Goal: Task Accomplishment & Management: Manage account settings

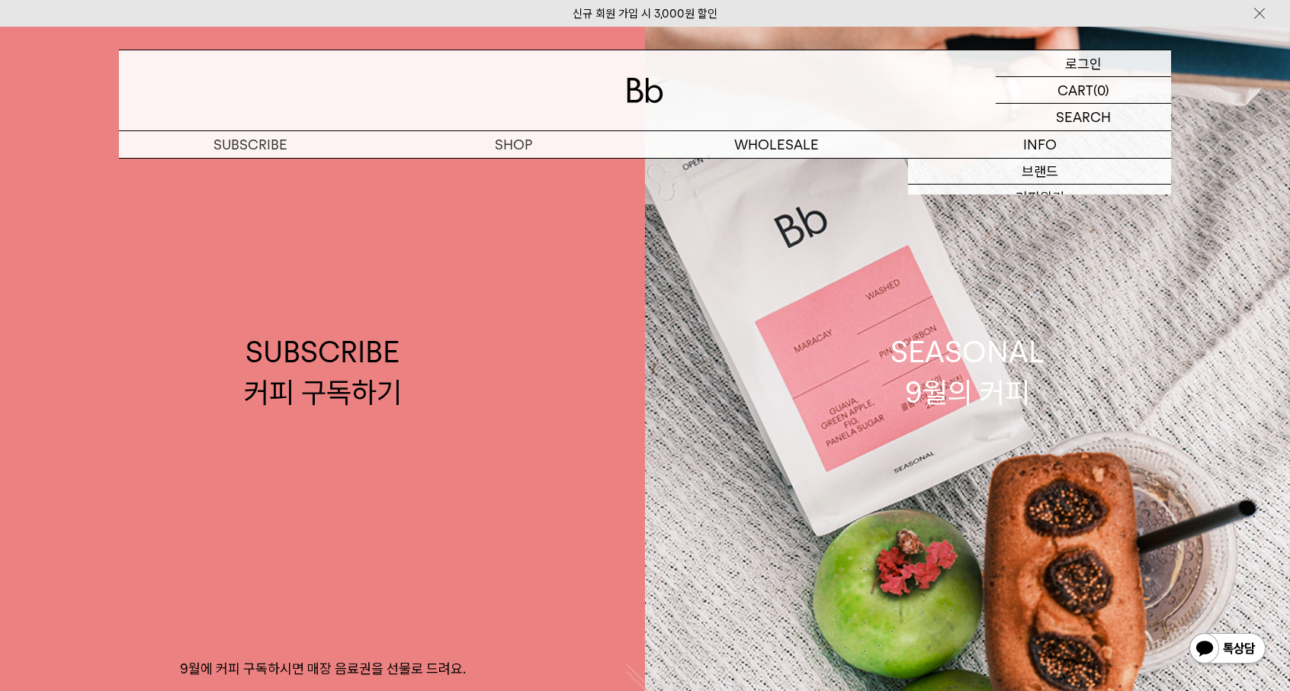
click at [1085, 59] on p "로그인" at bounding box center [1083, 63] width 37 height 26
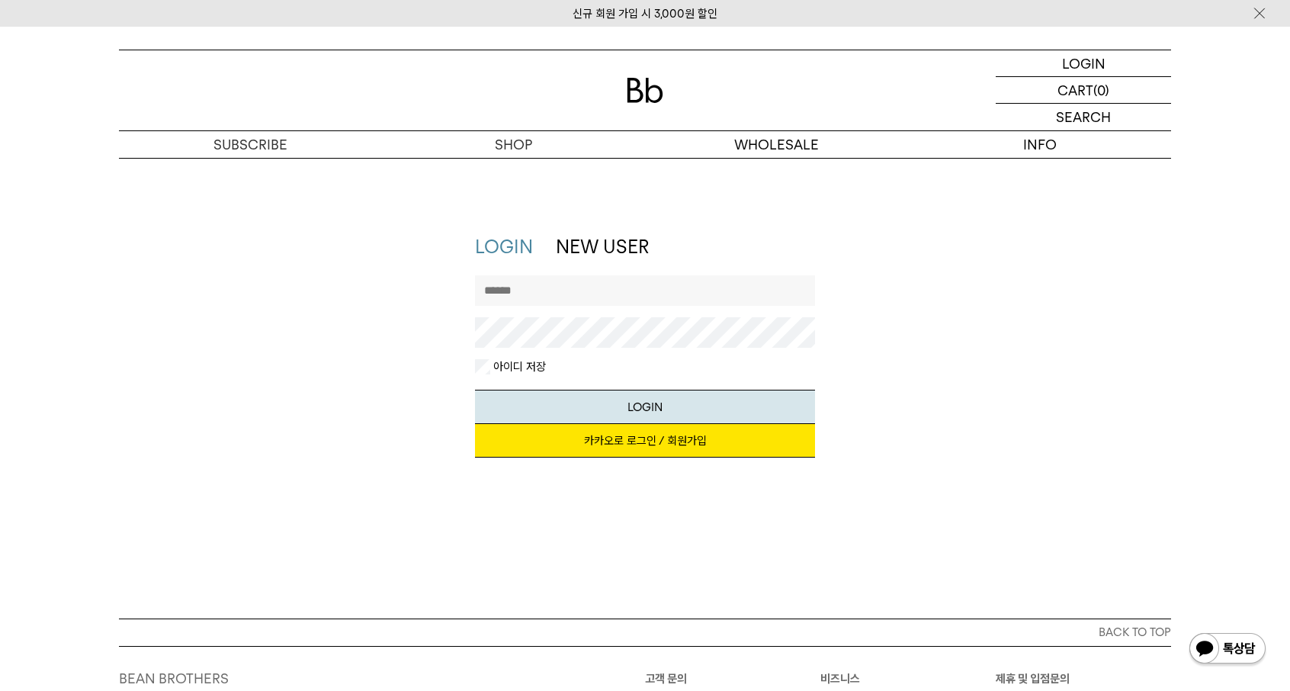
click at [670, 442] on link "카카오로 로그인 / 회원가입" at bounding box center [645, 441] width 341 height 34
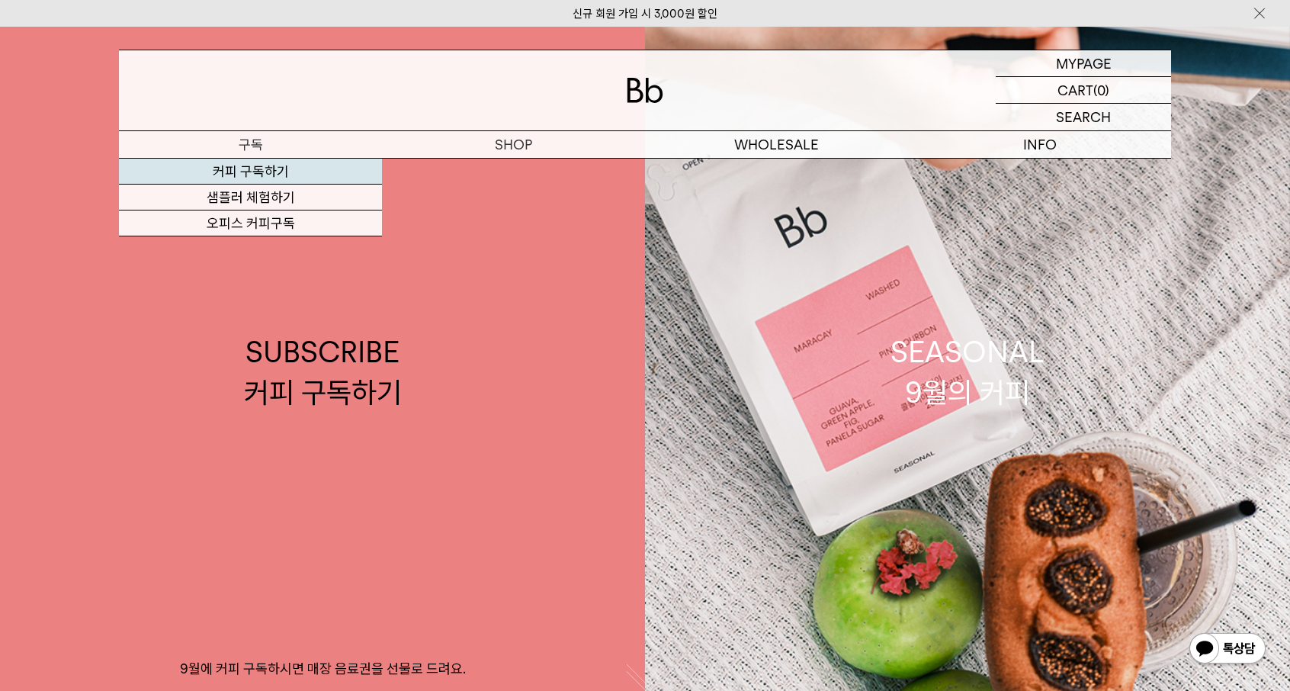
click at [268, 169] on link "커피 구독하기" at bounding box center [250, 172] width 263 height 26
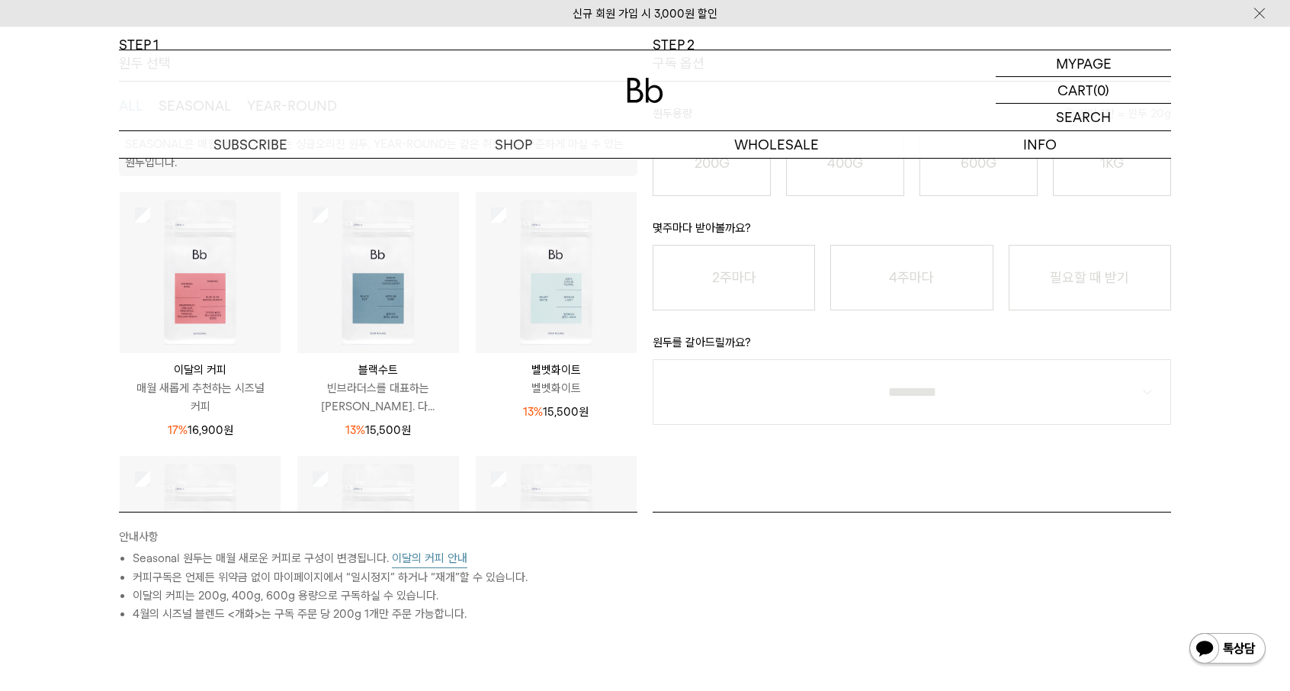
click at [627, 89] on img at bounding box center [645, 90] width 37 height 25
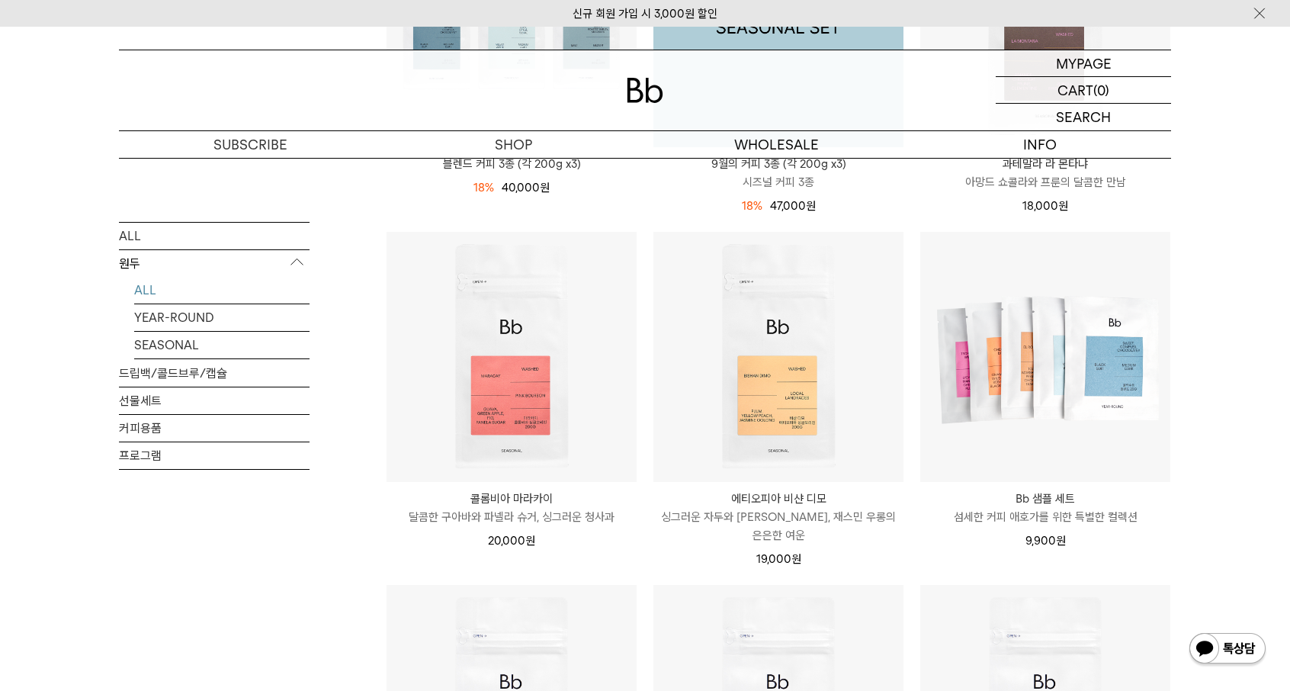
scroll to position [763, 0]
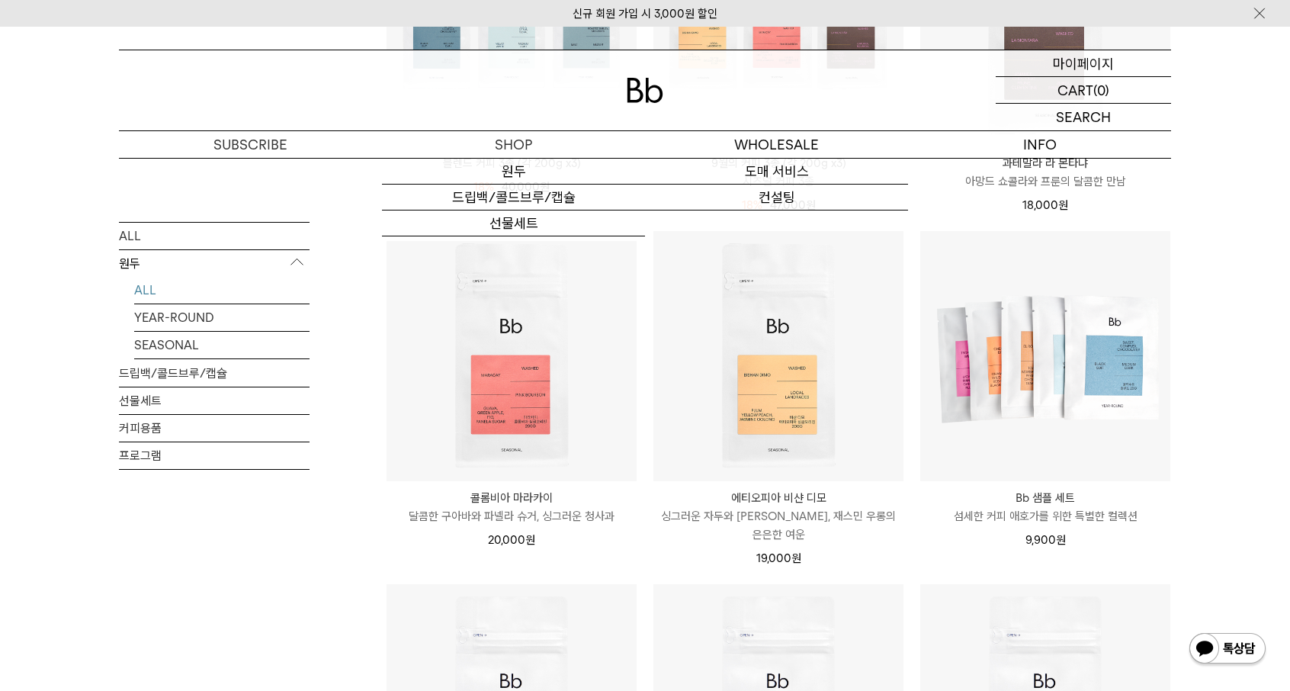
click at [1063, 57] on p "마이페이지" at bounding box center [1083, 63] width 61 height 26
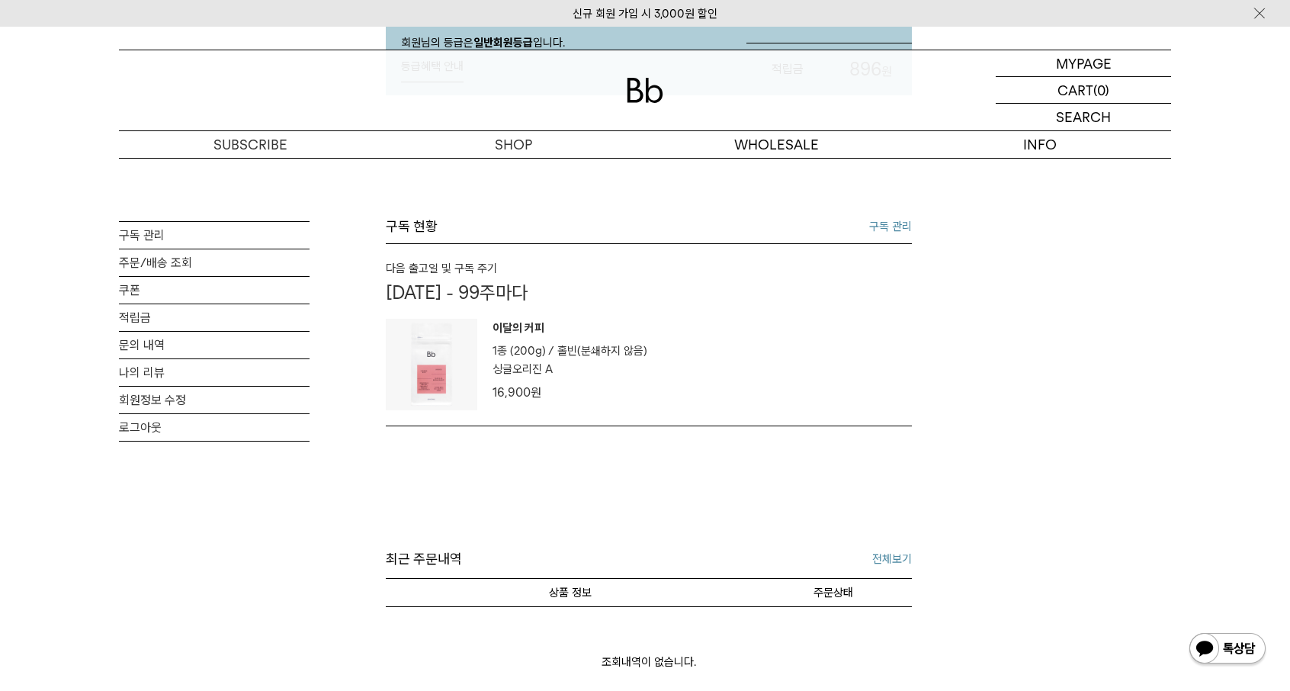
scroll to position [305, 0]
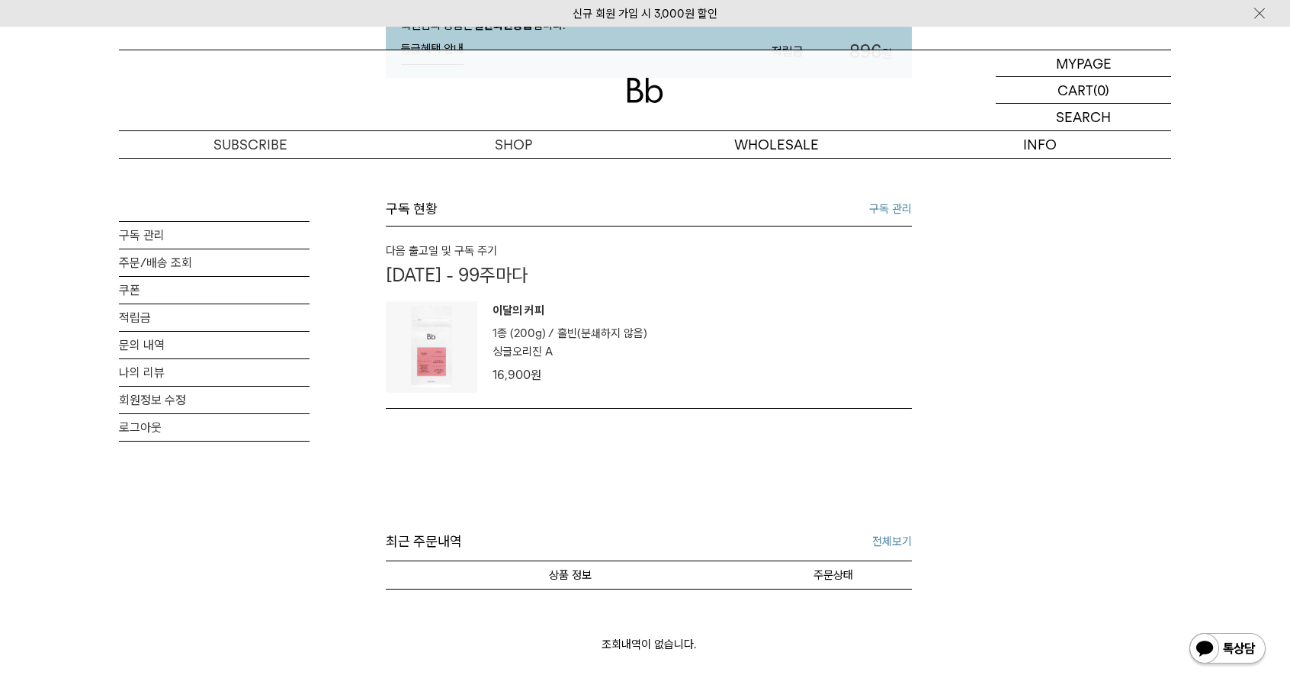
click at [891, 205] on link "구독 관리" at bounding box center [890, 209] width 43 height 18
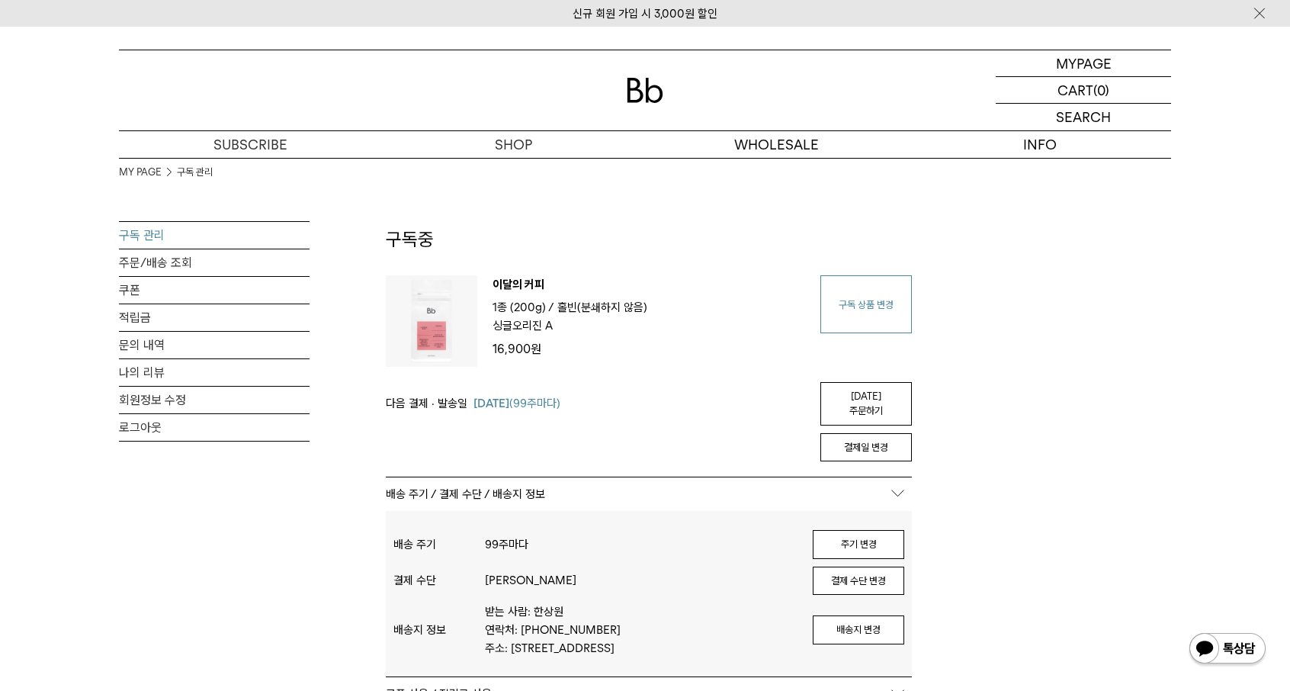
click at [862, 313] on link "구독 상품 변경" at bounding box center [867, 304] width 92 height 58
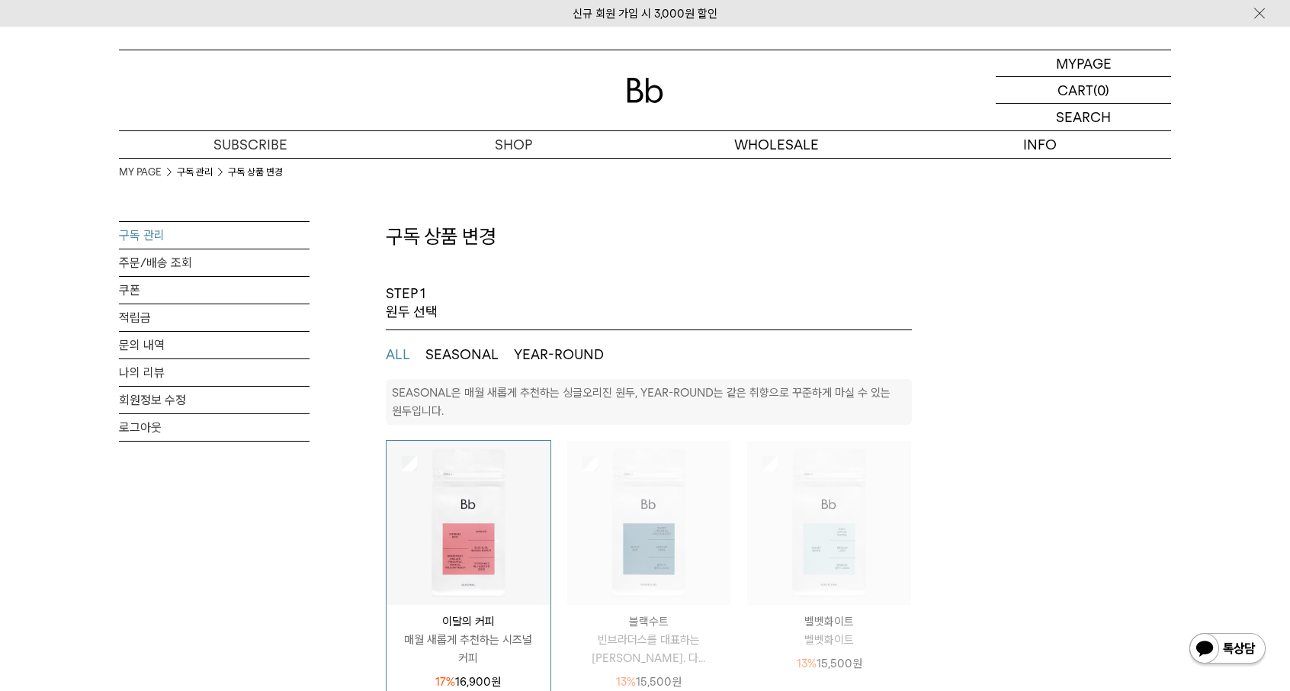
select select "**"
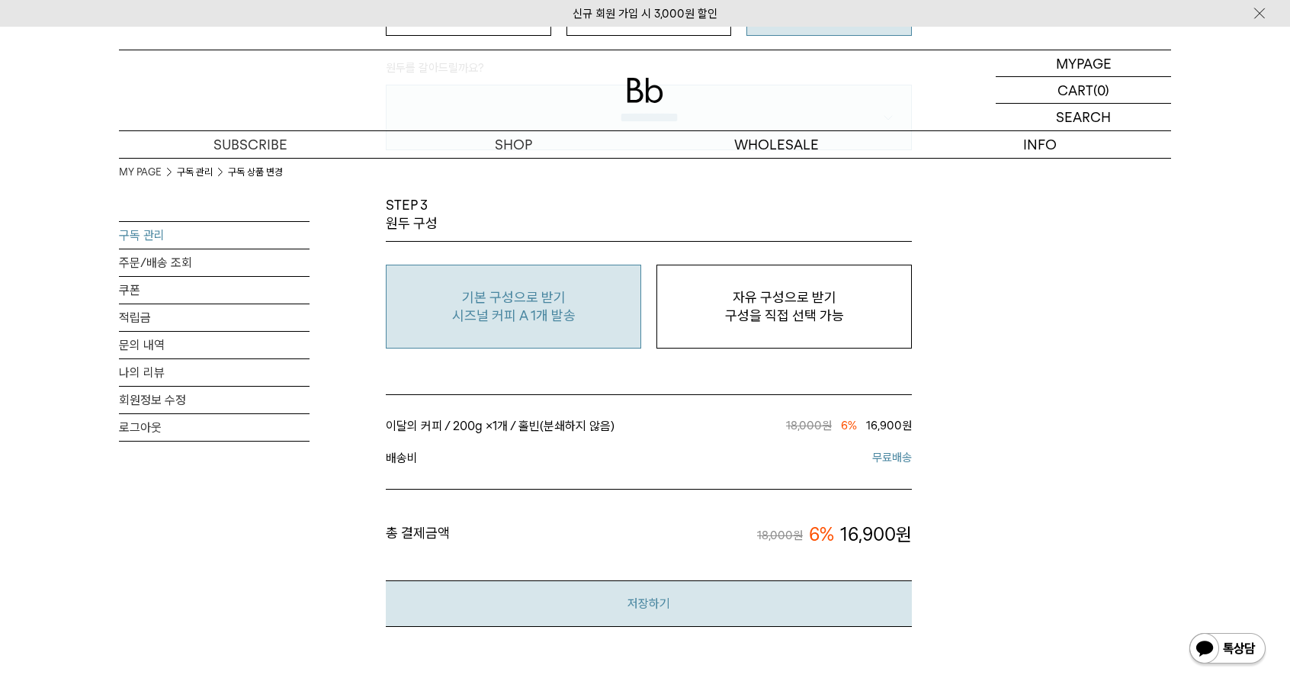
scroll to position [1373, 0]
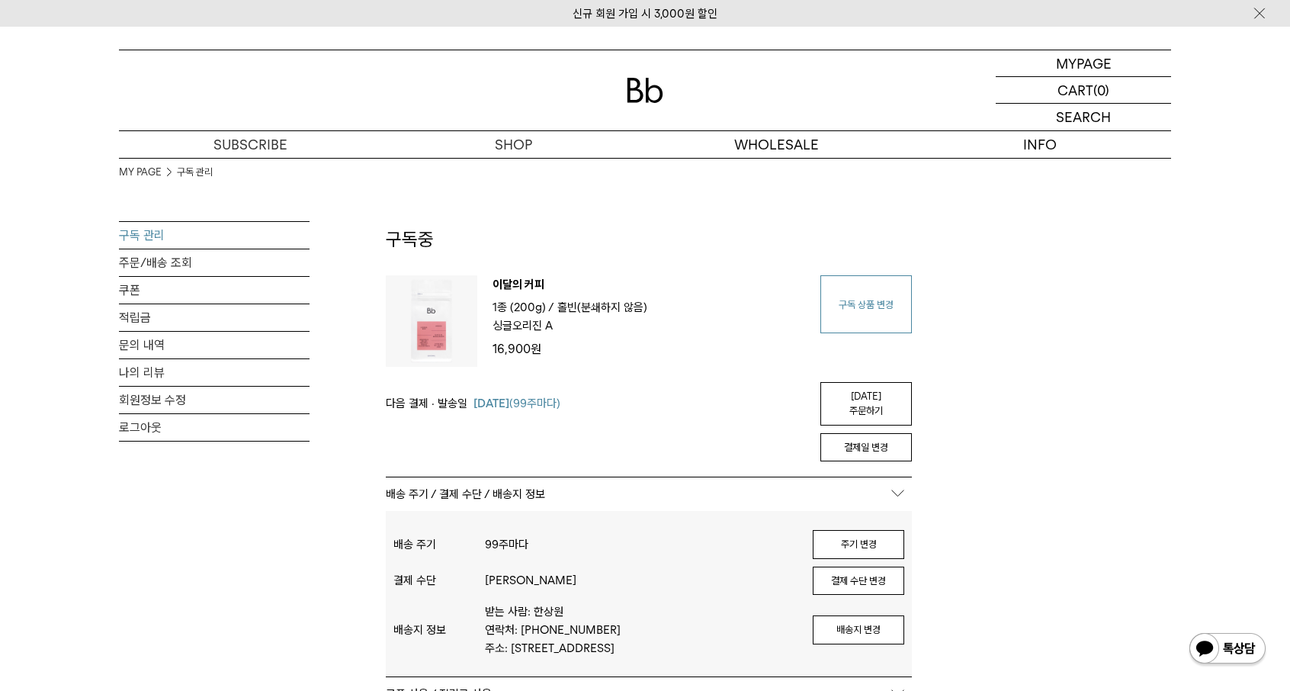
click at [862, 312] on link "구독 상품 변경" at bounding box center [867, 304] width 92 height 58
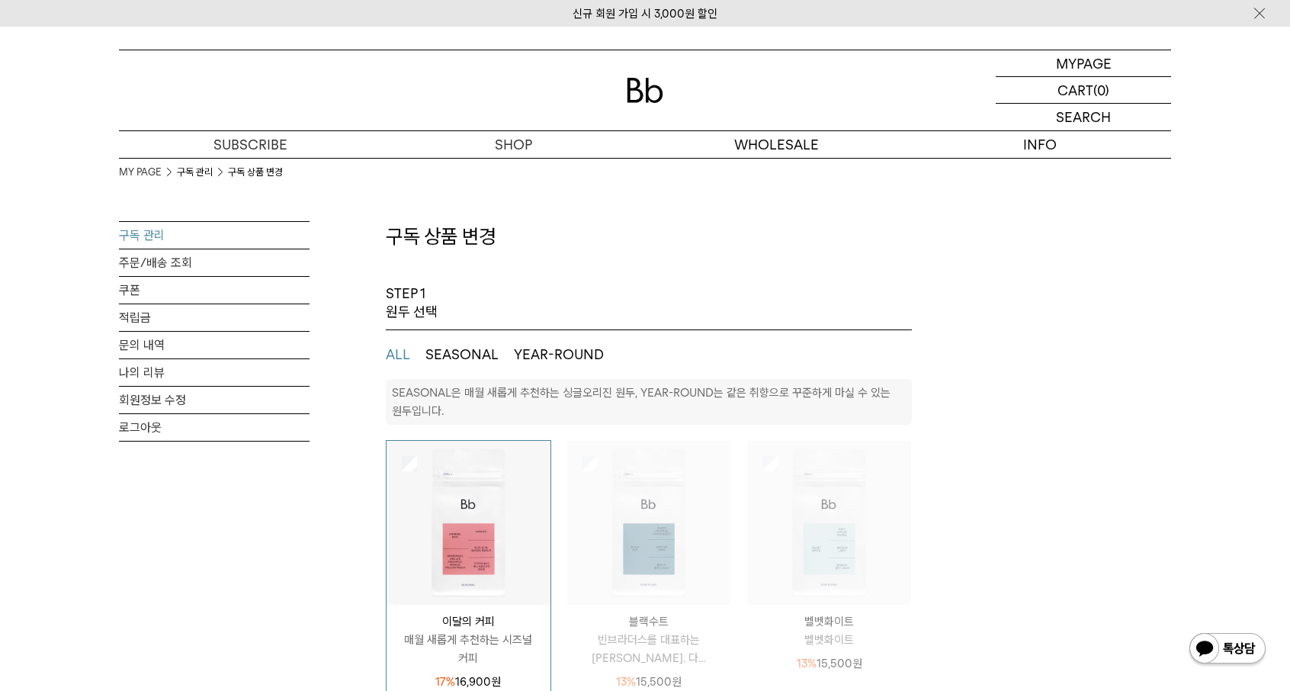
select select "**"
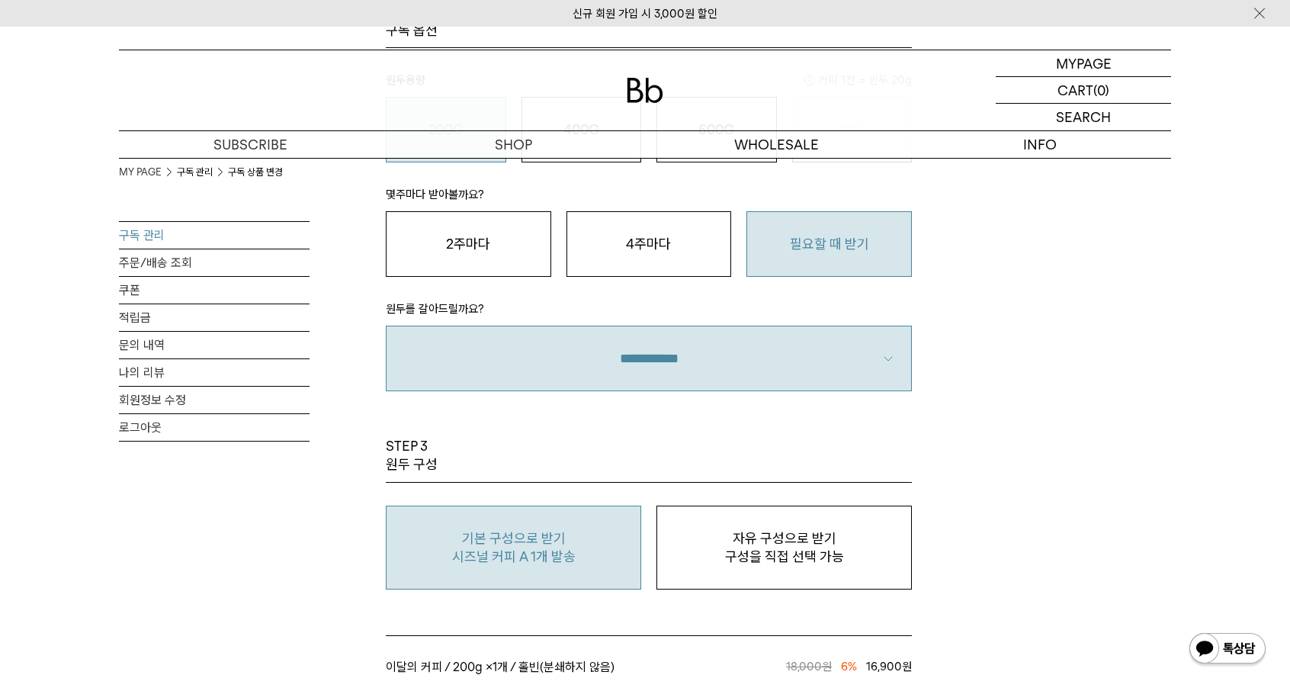
scroll to position [1144, 0]
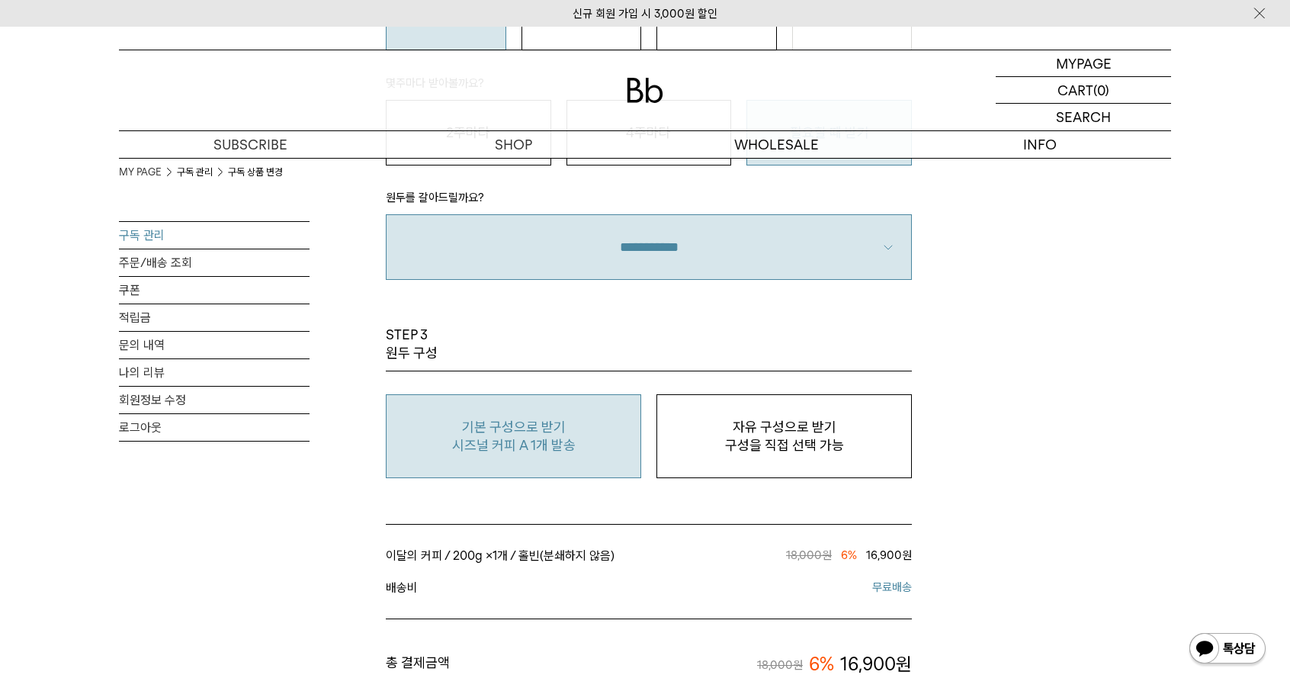
click at [543, 440] on p "시즈널 커피 A 1개 발송" at bounding box center [513, 445] width 239 height 18
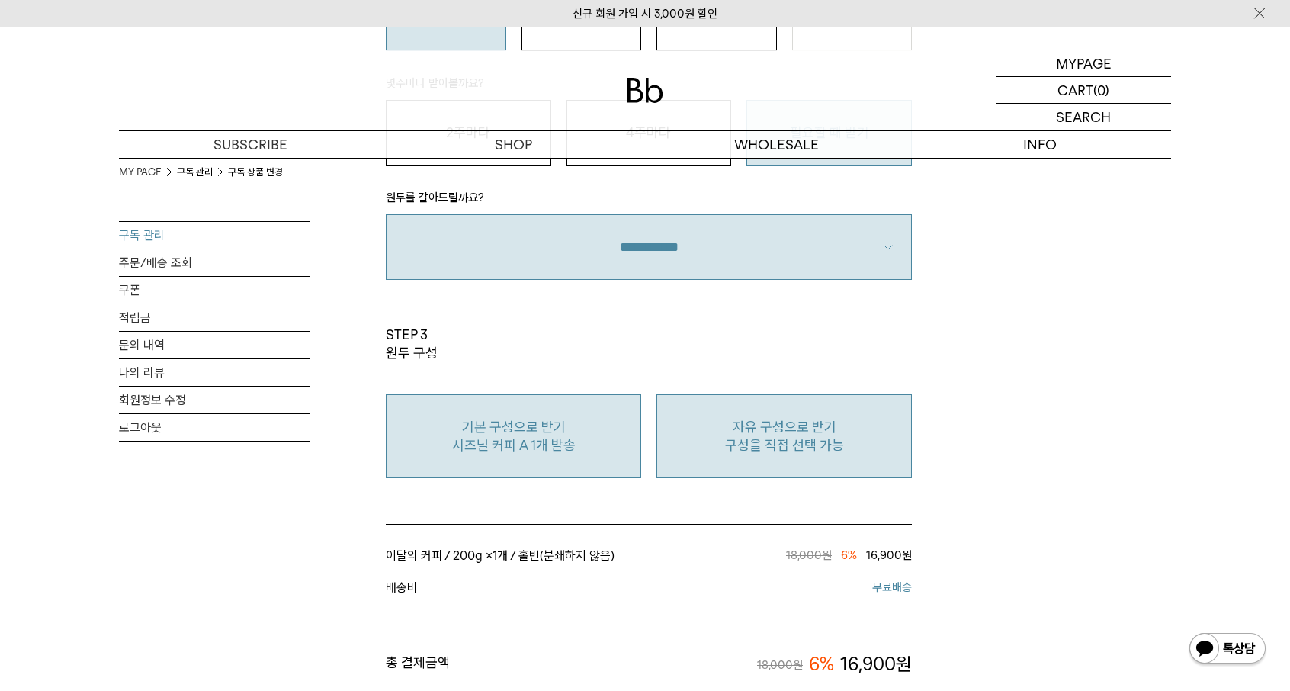
click at [781, 442] on p "구성을 직접 선택 가능" at bounding box center [784, 445] width 239 height 18
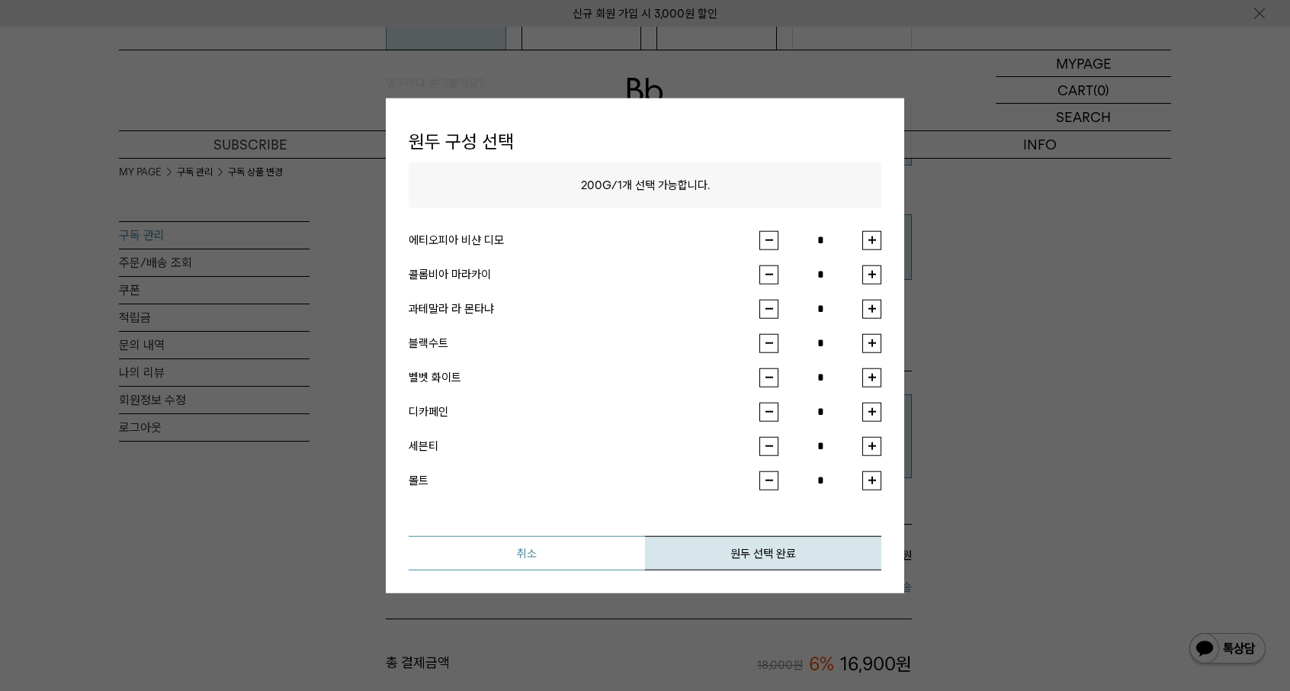
click at [487, 556] on button "취소" at bounding box center [527, 552] width 236 height 34
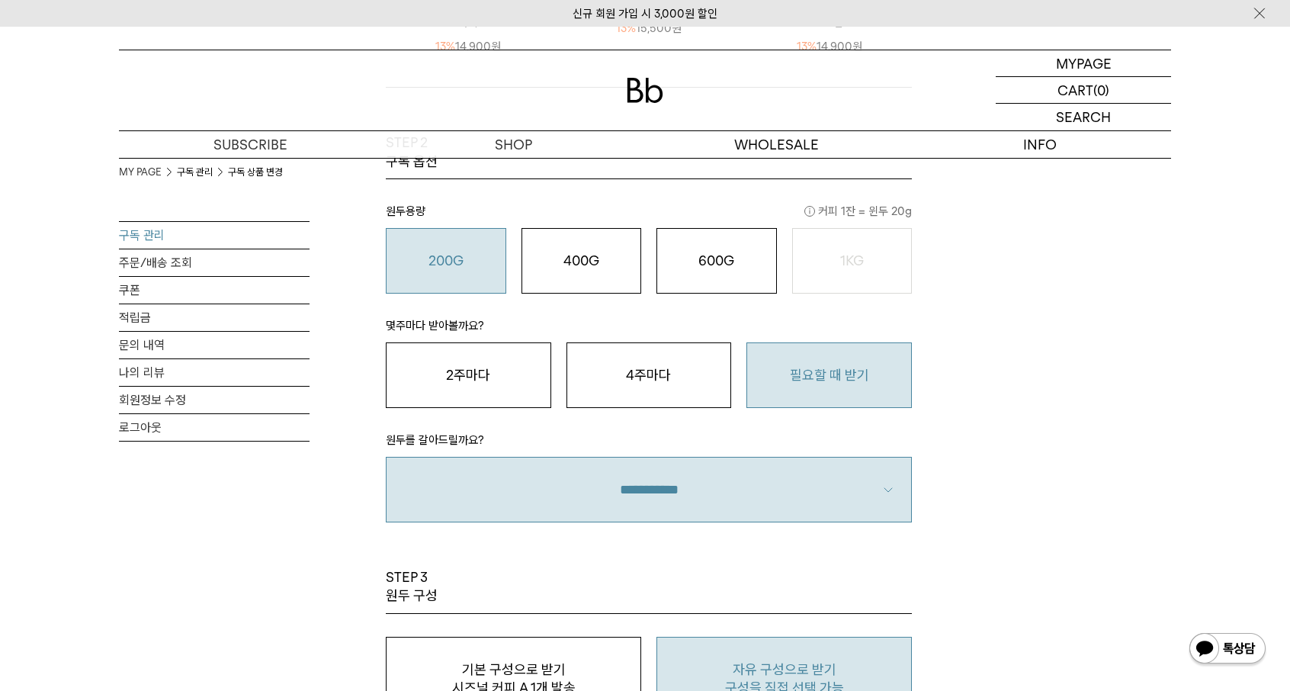
scroll to position [686, 0]
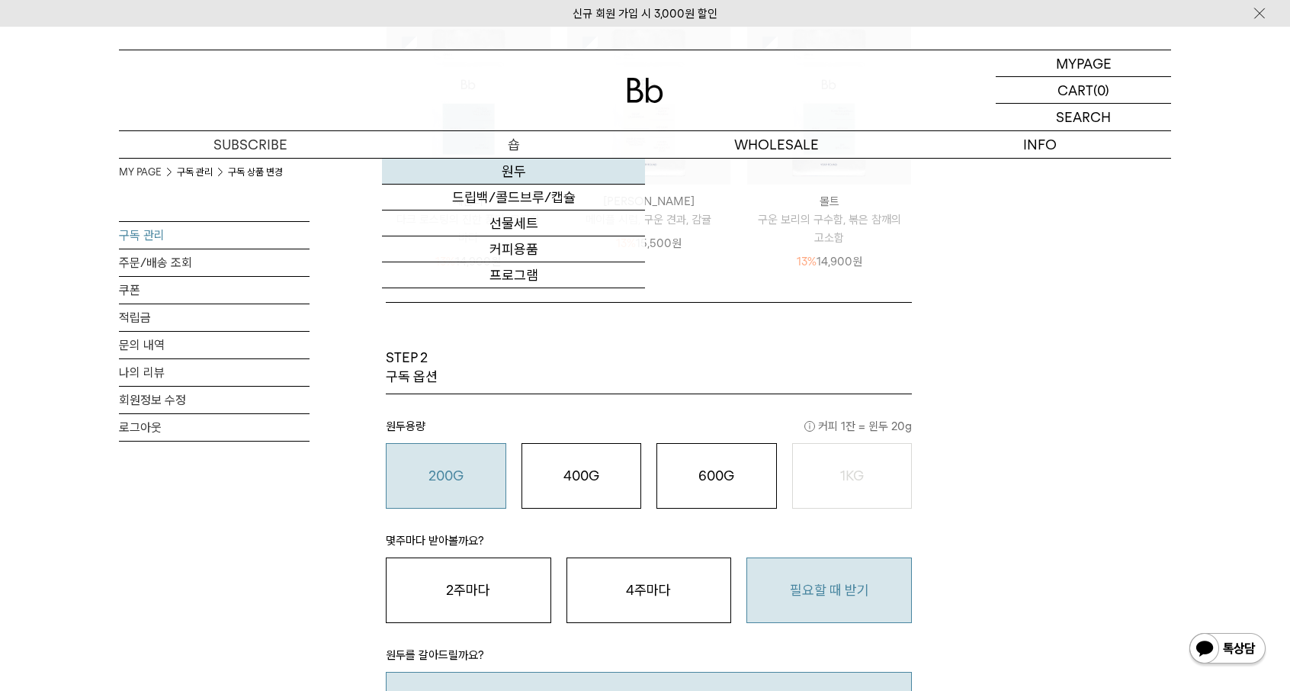
click at [507, 169] on link "원두" at bounding box center [513, 172] width 263 height 26
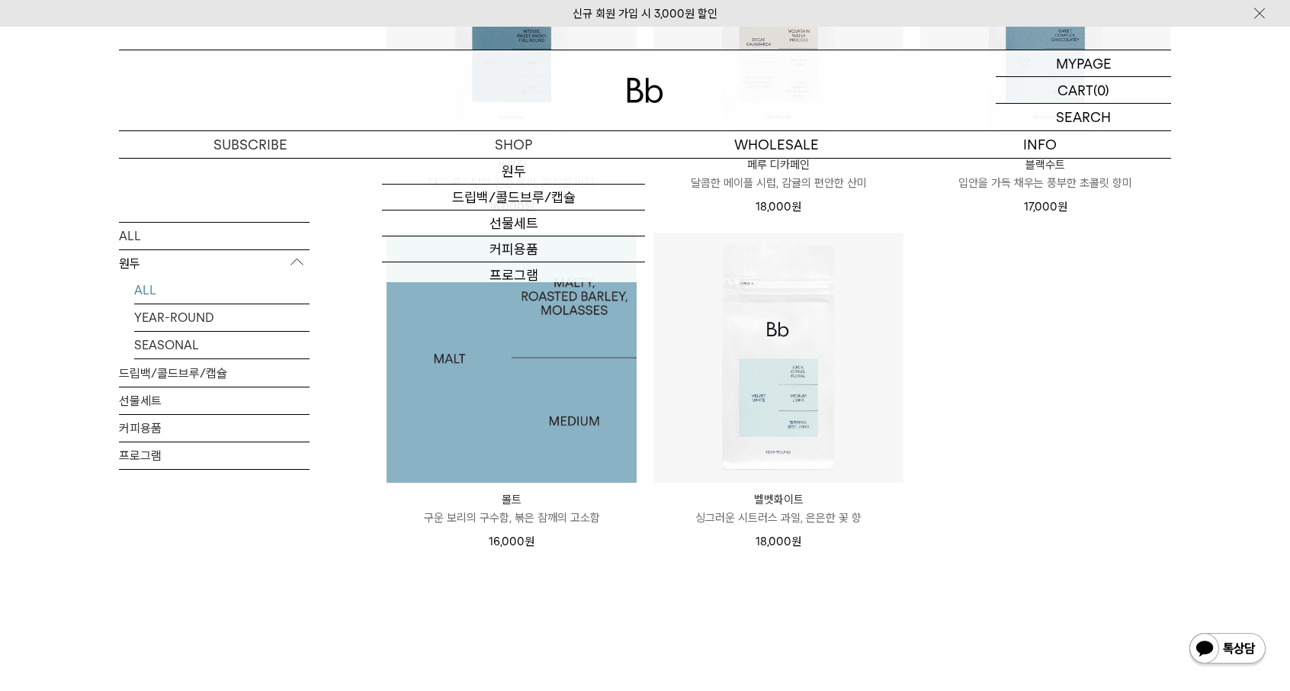
scroll to position [1373, 0]
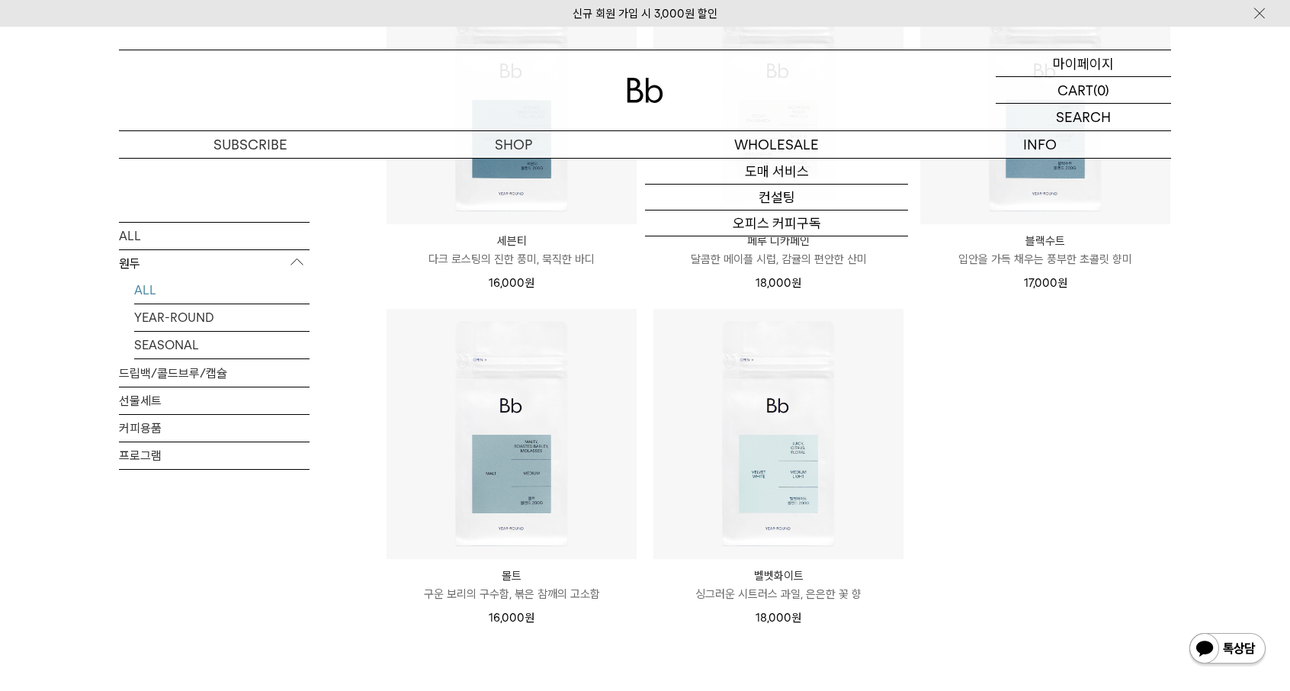
click at [1061, 63] on p "마이페이지" at bounding box center [1083, 63] width 61 height 26
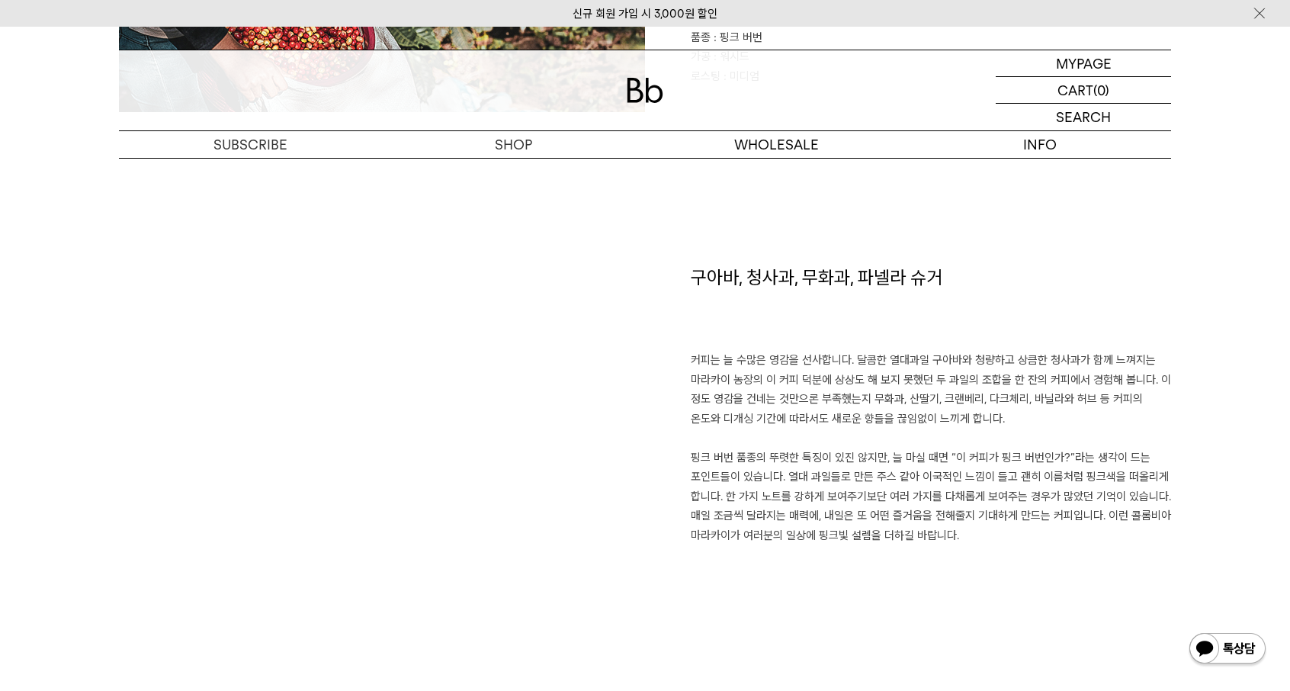
scroll to position [1068, 0]
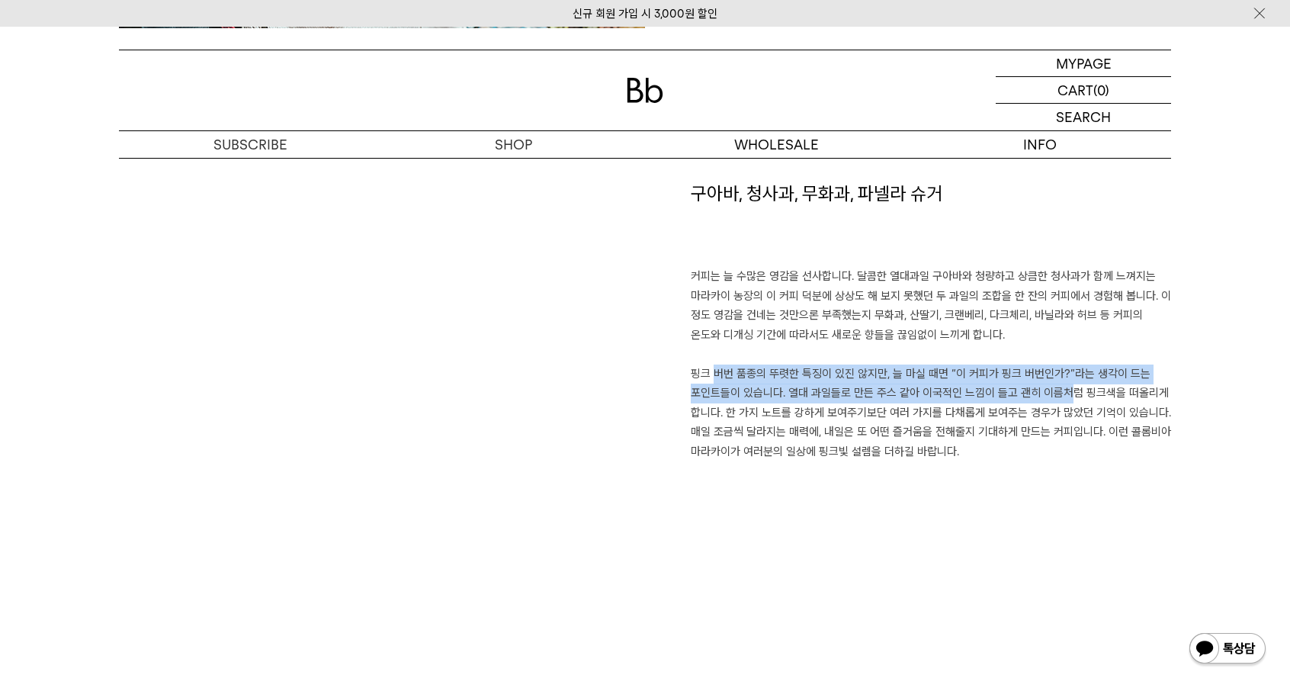
drag, startPoint x: 696, startPoint y: 371, endPoint x: 1044, endPoint y: 400, distance: 348.9
click at [1044, 400] on p "커피는 늘 수많은 영감을 선사합니다. 달콤한 열대과일 구아바와 청량하고 상큼한 청사과가 함께 느껴지는 마라카이 농장의 이 커피 덕분에 상상도 …" at bounding box center [931, 364] width 480 height 194
click at [1045, 400] on p "커피는 늘 수많은 영감을 선사합니다. 달콤한 열대과일 구아바와 청량하고 상큼한 청사과가 함께 느껴지는 마라카이 농장의 이 커피 덕분에 상상도 …" at bounding box center [931, 364] width 480 height 194
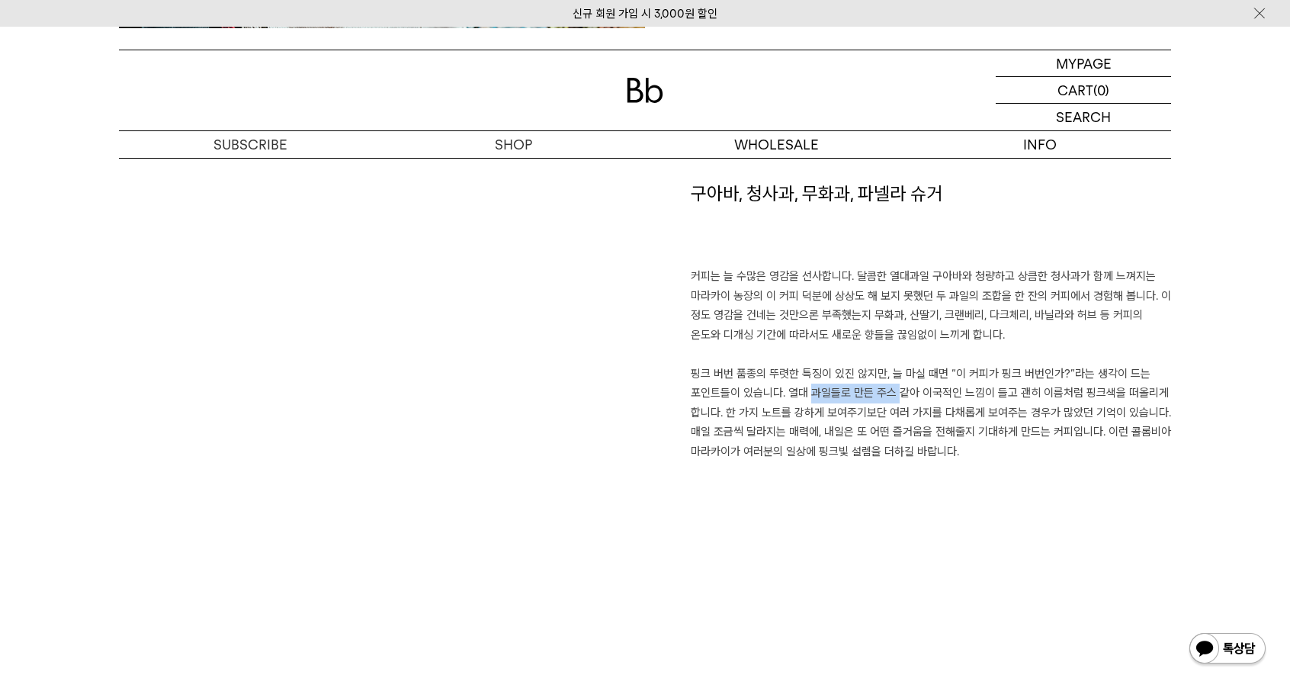
drag, startPoint x: 794, startPoint y: 393, endPoint x: 884, endPoint y: 391, distance: 90.0
click at [884, 391] on p "커피는 늘 수많은 영감을 선사합니다. 달콤한 열대과일 구아바와 청량하고 상큼한 청사과가 함께 느껴지는 마라카이 농장의 이 커피 덕분에 상상도 …" at bounding box center [931, 364] width 480 height 194
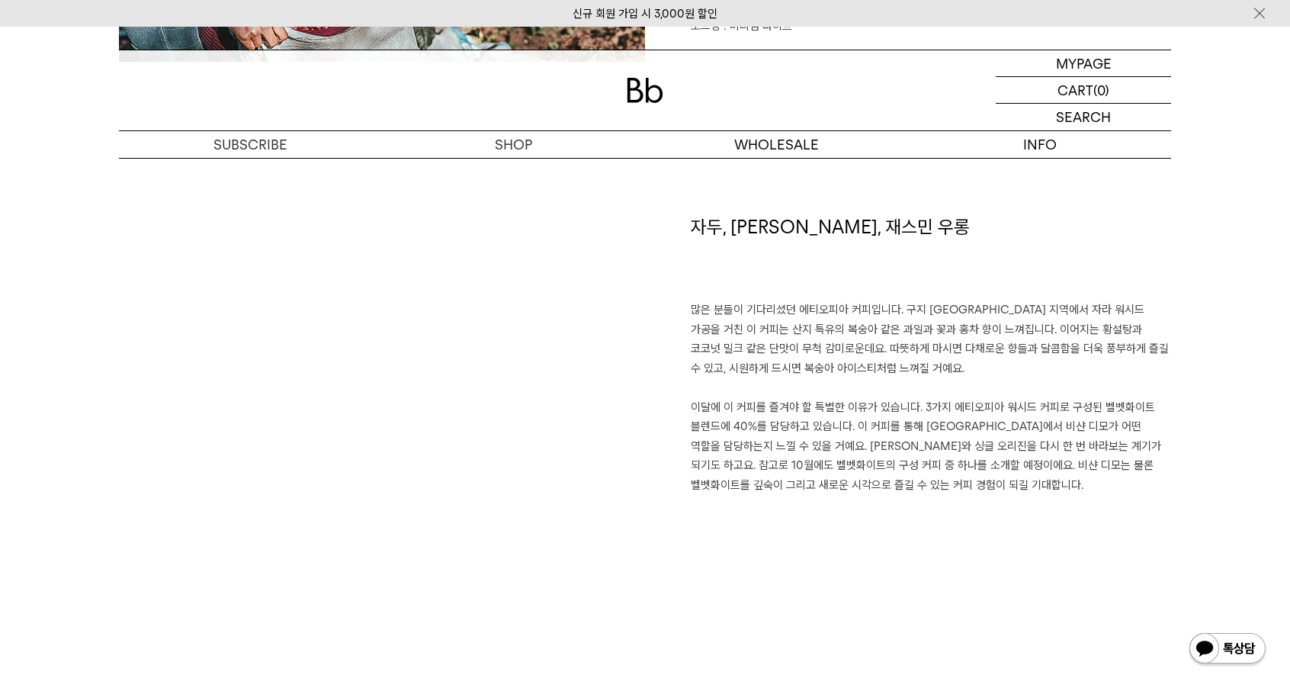
scroll to position [1068, 0]
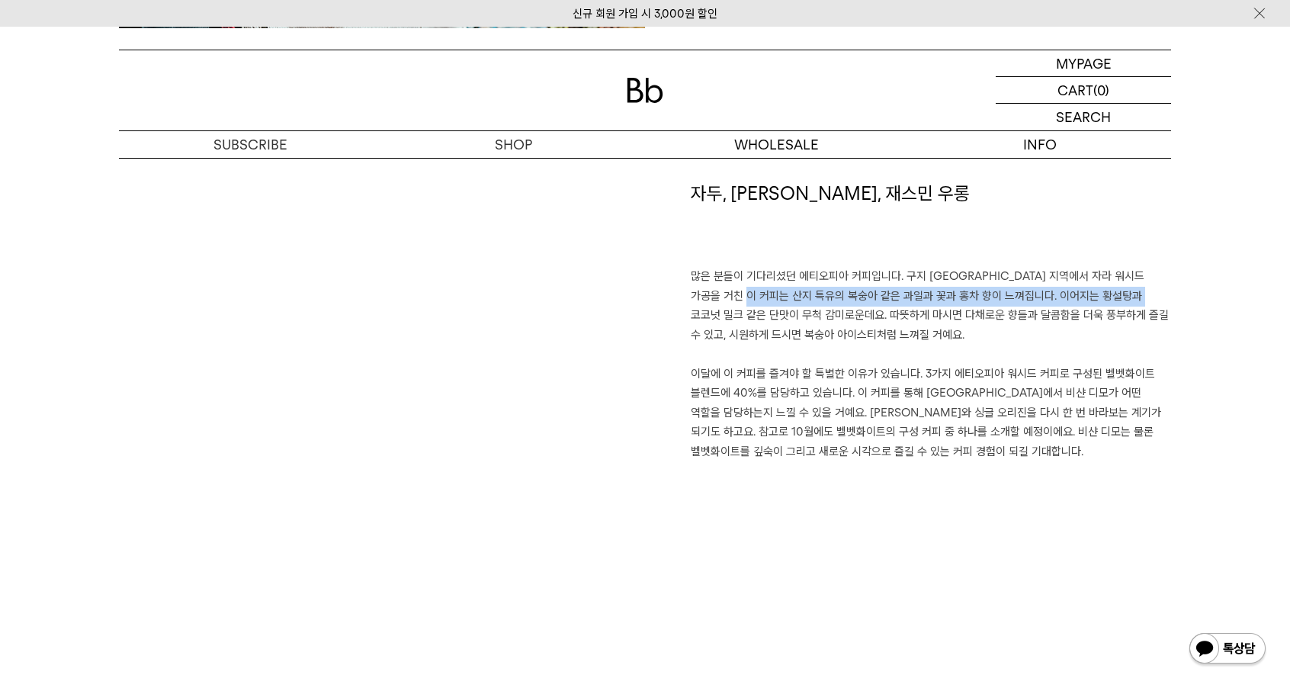
drag, startPoint x: 743, startPoint y: 294, endPoint x: 1132, endPoint y: 291, distance: 388.2
click at [1132, 291] on p "많은 분들이 기다리셨던 에티오피아 커피입니다. 구지 [GEOGRAPHIC_DATA] 지역에서 자라 워시드 가공을 거친 이 커피는 산지 특유의 …" at bounding box center [931, 364] width 480 height 194
click at [1089, 314] on p "많은 분들이 기다리셨던 에티오피아 커피입니다. 구지 [GEOGRAPHIC_DATA] 지역에서 자라 워시드 가공을 거친 이 커피는 산지 특유의 …" at bounding box center [931, 364] width 480 height 194
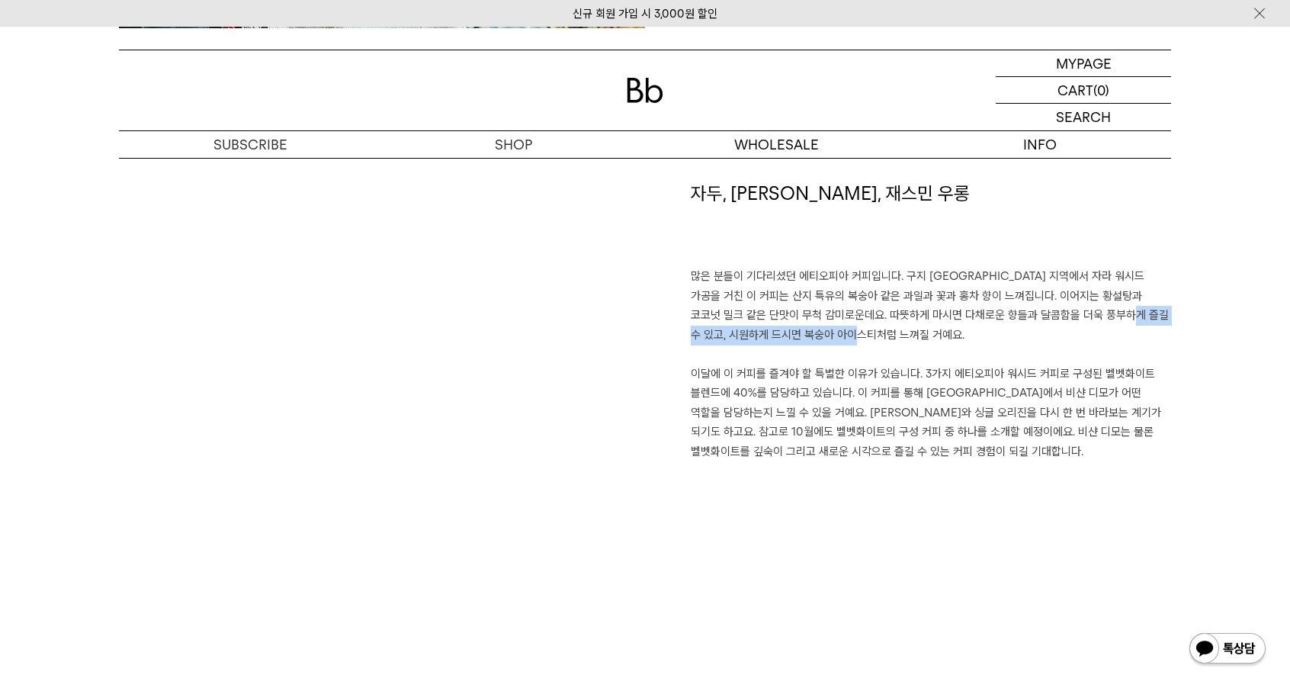
drag, startPoint x: 1079, startPoint y: 316, endPoint x: 848, endPoint y: 330, distance: 231.5
click at [848, 330] on p "많은 분들이 기다리셨던 에티오피아 커피입니다. 구지 샤키소 지역에서 자라 워시드 가공을 거친 이 커피는 산지 특유의 복숭아 같은 과일과 꽃과 …" at bounding box center [931, 364] width 480 height 194
drag, startPoint x: 934, startPoint y: 370, endPoint x: 1101, endPoint y: 376, distance: 167.1
click at [1101, 376] on p "많은 분들이 기다리셨던 에티오피아 커피입니다. 구지 샤키소 지역에서 자라 워시드 가공을 거친 이 커피는 산지 특유의 복숭아 같은 과일과 꽃과 …" at bounding box center [931, 364] width 480 height 194
click at [891, 372] on p "많은 분들이 기다리셨던 에티오피아 커피입니다. 구지 샤키소 지역에서 자라 워시드 가공을 거친 이 커피는 산지 특유의 복숭아 같은 과일과 꽃과 …" at bounding box center [931, 364] width 480 height 194
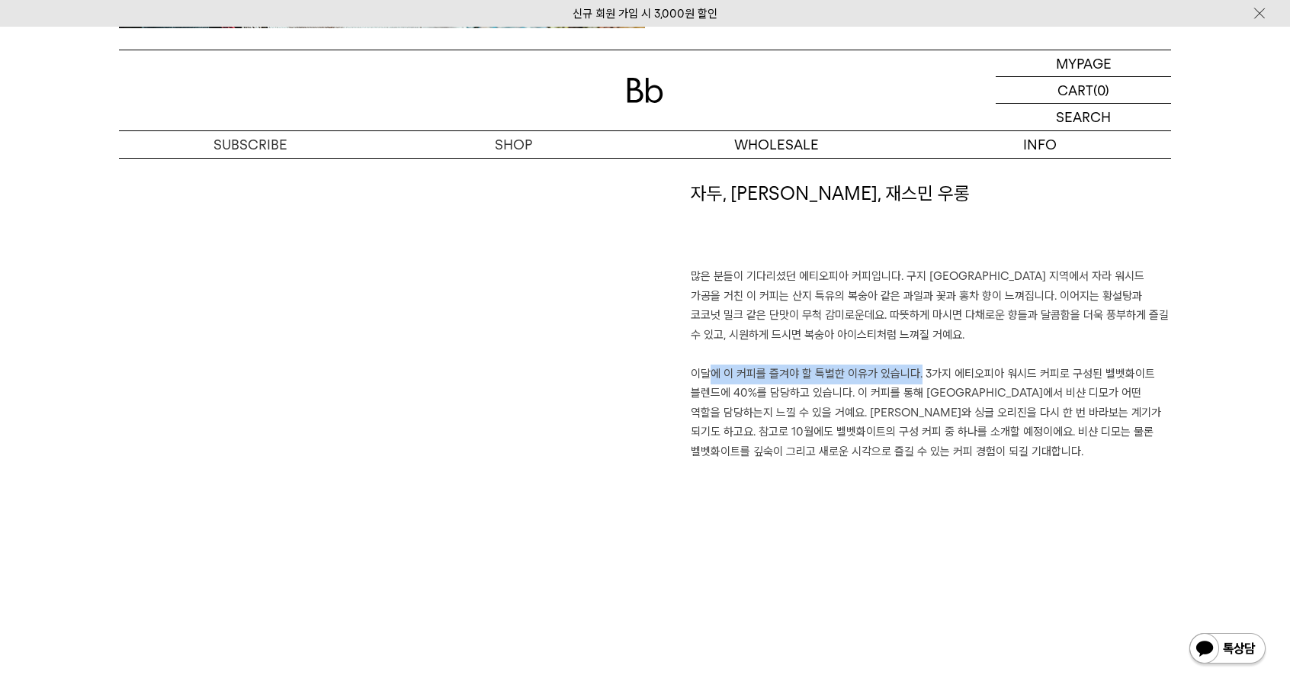
drag, startPoint x: 693, startPoint y: 368, endPoint x: 910, endPoint y: 368, distance: 216.6
click at [910, 368] on p "많은 분들이 기다리셨던 에티오피아 커피입니다. 구지 샤키소 지역에서 자라 워시드 가공을 거친 이 커피는 산지 특유의 복숭아 같은 과일과 꽃과 …" at bounding box center [931, 364] width 480 height 194
click at [1100, 369] on p "많은 분들이 기다리셨던 에티오피아 커피입니다. 구지 샤키소 지역에서 자라 워시드 가공을 거친 이 커피는 산지 특유의 복숭아 같은 과일과 꽃과 …" at bounding box center [931, 364] width 480 height 194
drag, startPoint x: 709, startPoint y: 388, endPoint x: 847, endPoint y: 389, distance: 138.0
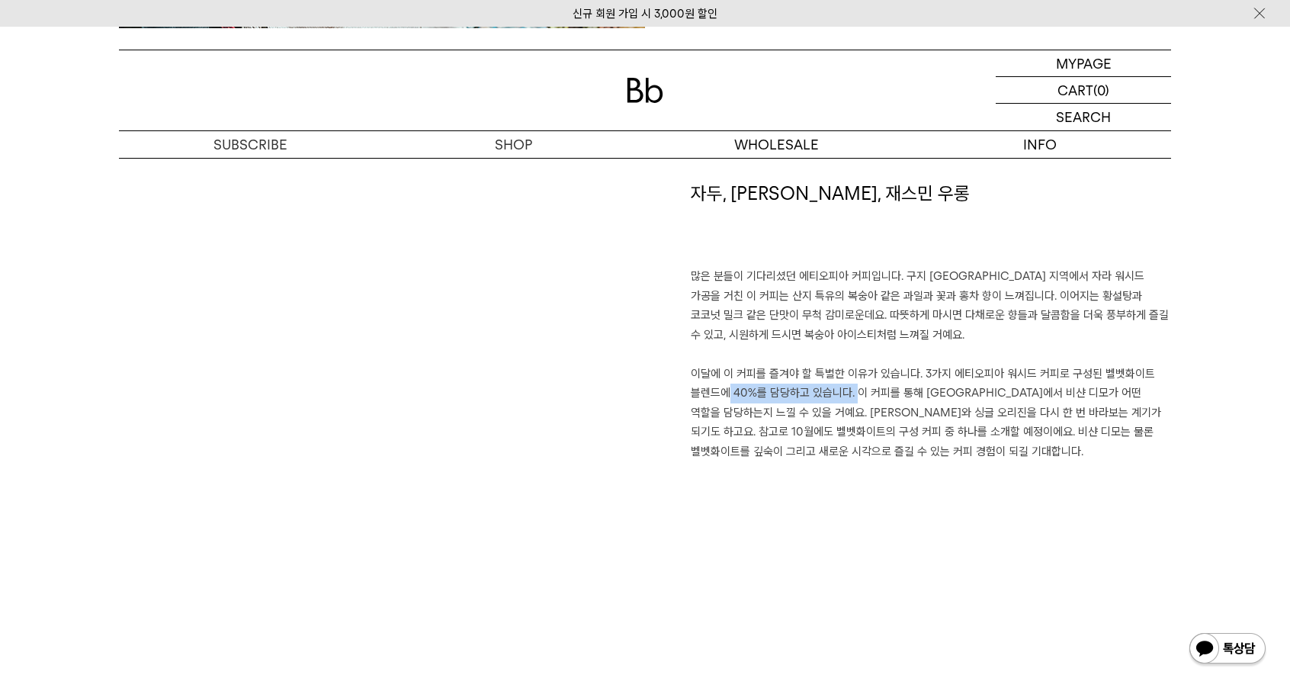
click at [847, 389] on p "많은 분들이 기다리셨던 에티오피아 커피입니다. 구지 샤키소 지역에서 자라 워시드 가공을 거친 이 커피는 산지 특유의 복숭아 같은 과일과 꽃과 …" at bounding box center [931, 364] width 480 height 194
click at [898, 411] on p "많은 분들이 기다리셨던 에티오피아 커피입니다. 구지 샤키소 지역에서 자라 워시드 가공을 거친 이 커피는 산지 특유의 복숭아 같은 과일과 꽃과 …" at bounding box center [931, 364] width 480 height 194
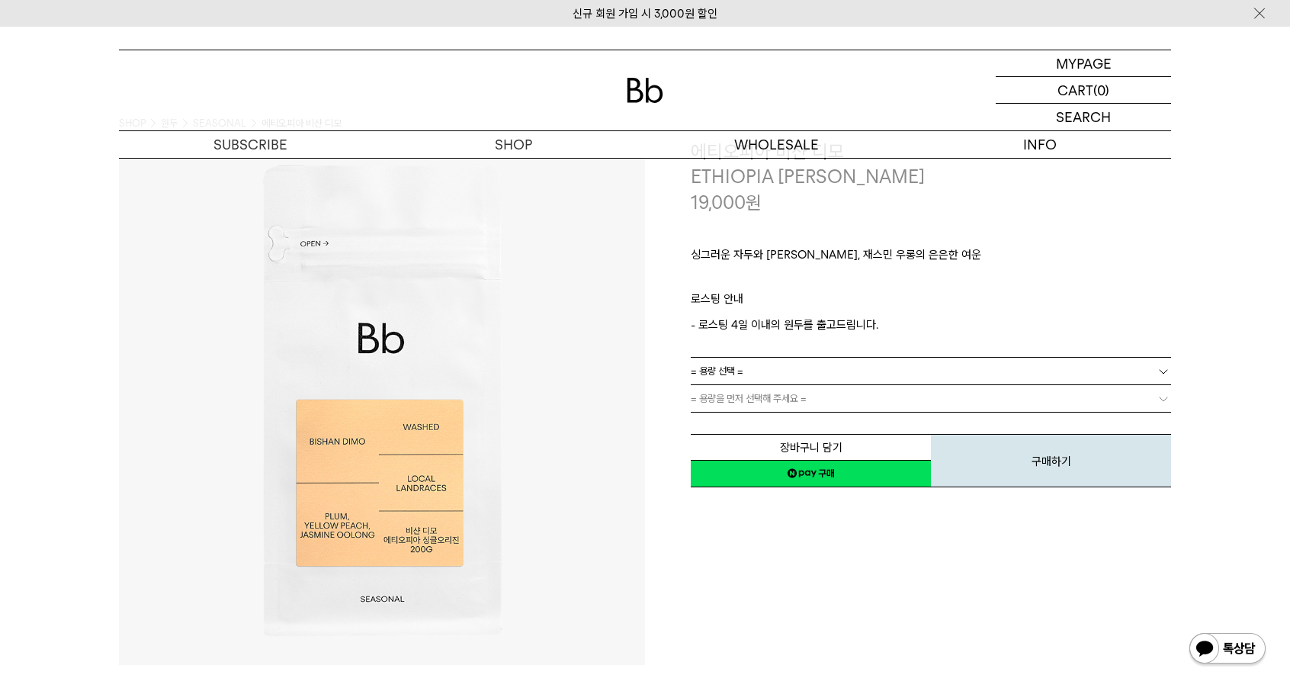
scroll to position [0, 0]
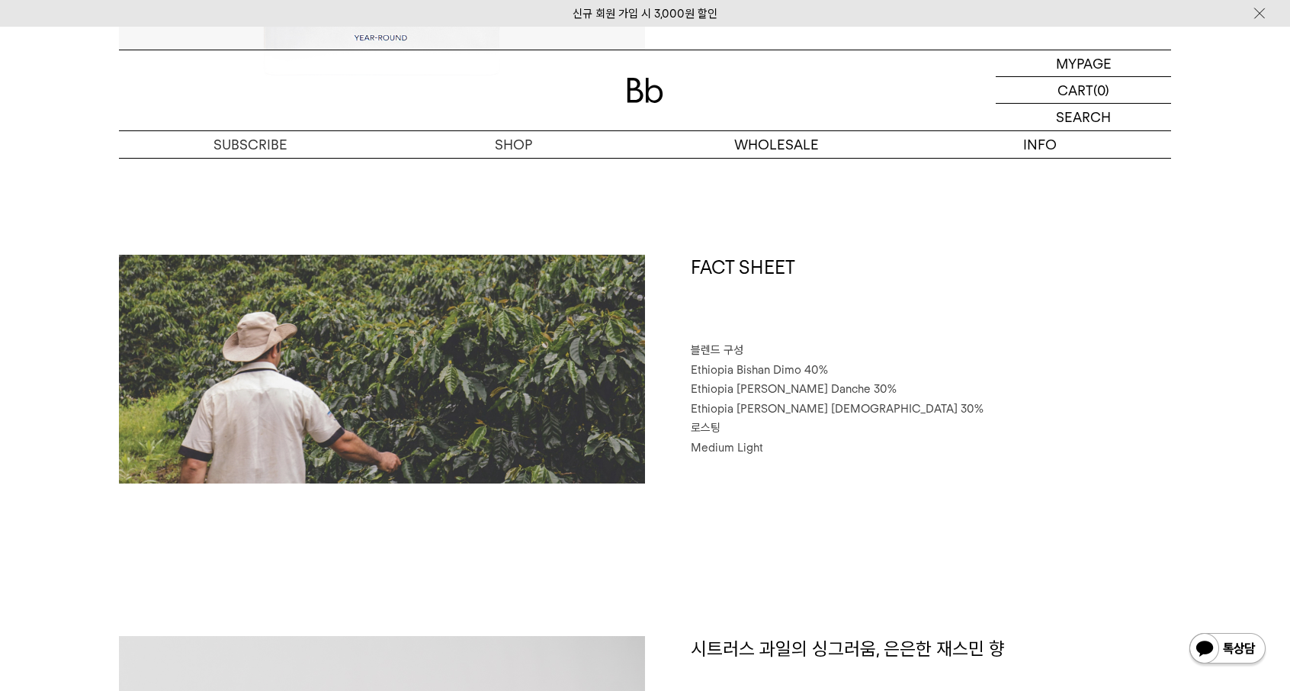
scroll to position [610, 0]
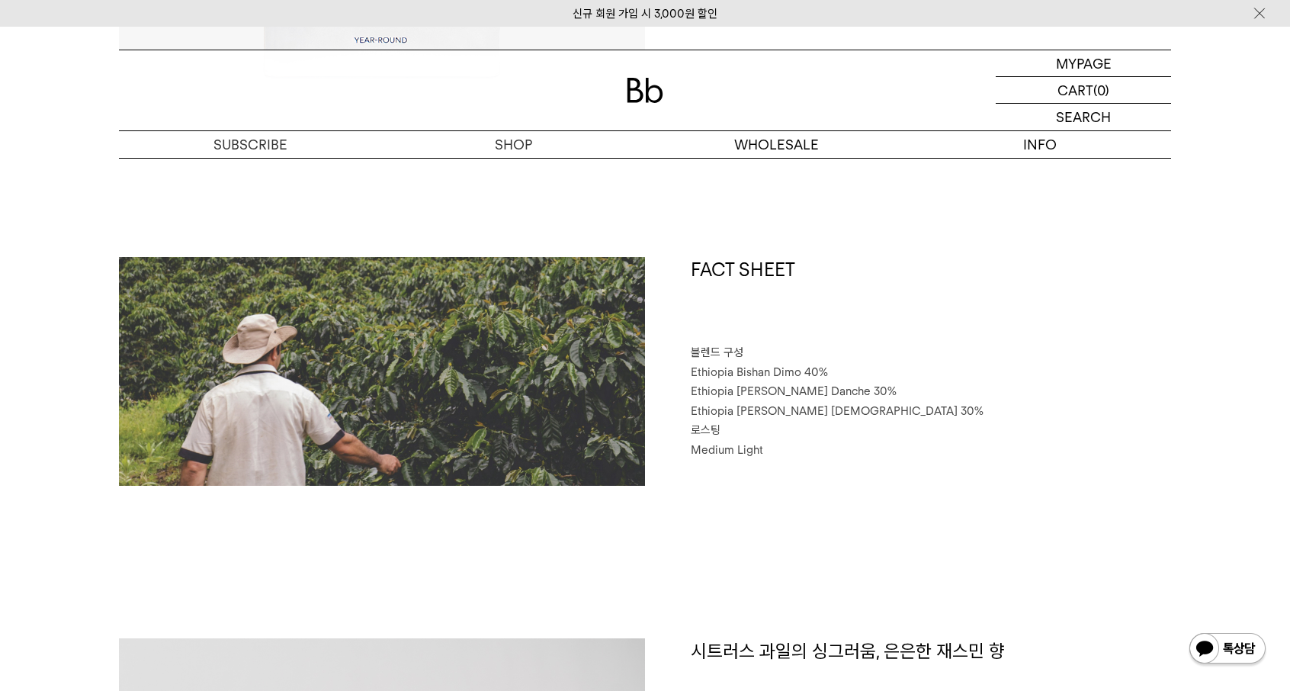
click at [690, 370] on div "FACT SHEET 블렌드 구성 Ethiopia Bishan Dimo 40% Ethiopia Habtamu Yirgacheffe Danche …" at bounding box center [908, 371] width 526 height 229
drag, startPoint x: 692, startPoint y: 370, endPoint x: 830, endPoint y: 367, distance: 138.8
click at [830, 367] on p "Ethiopia Bishan Dimo 40%" at bounding box center [931, 373] width 480 height 20
click at [824, 377] on span "Ethiopia Bishan Dimo 40%" at bounding box center [759, 372] width 137 height 14
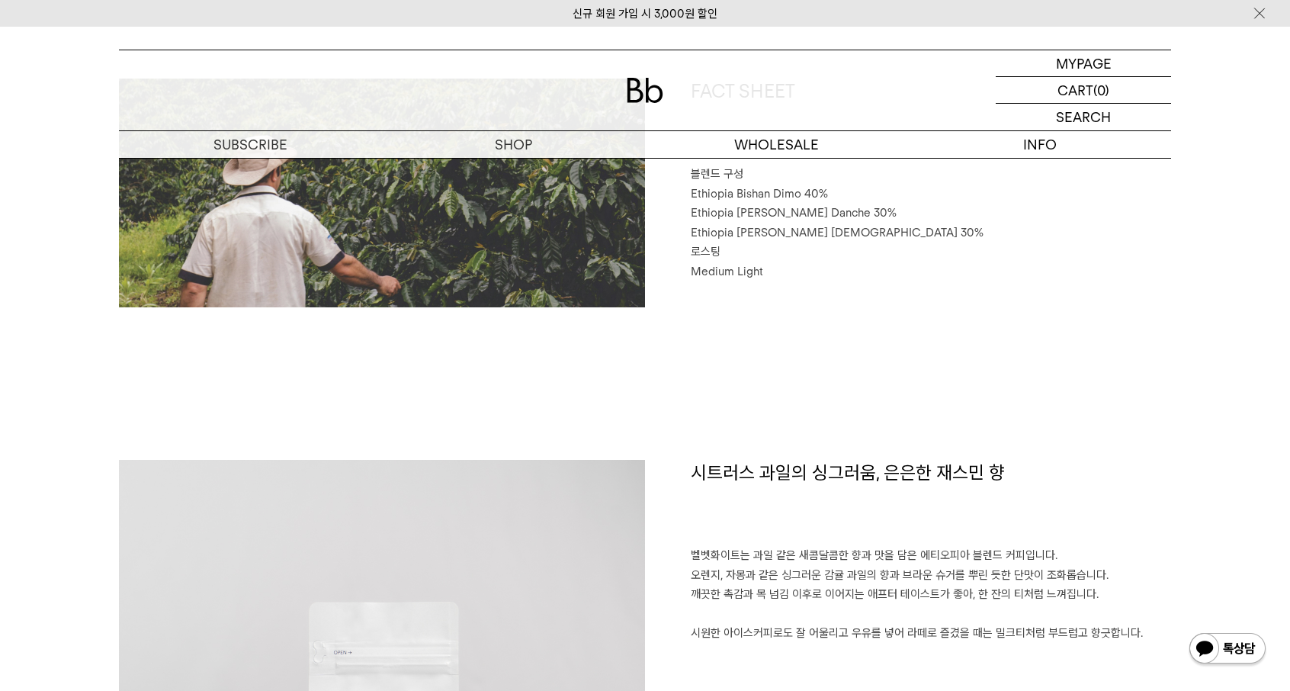
scroll to position [991, 0]
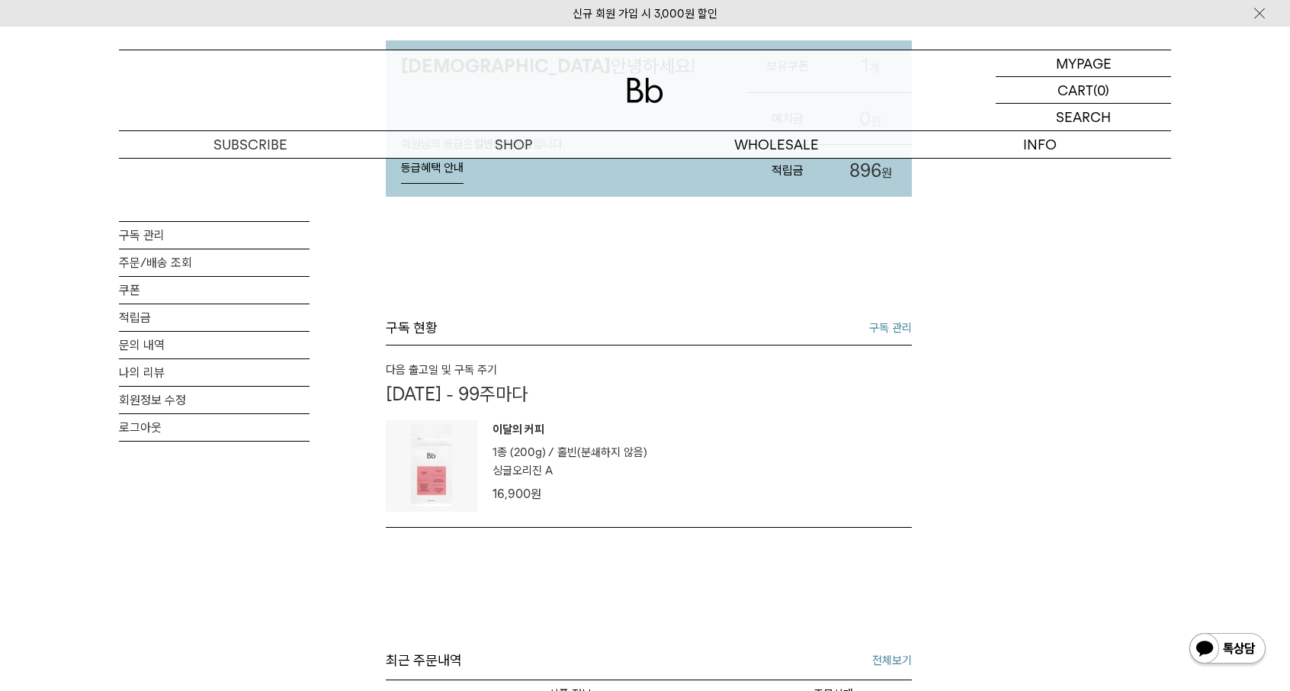
scroll to position [153, 0]
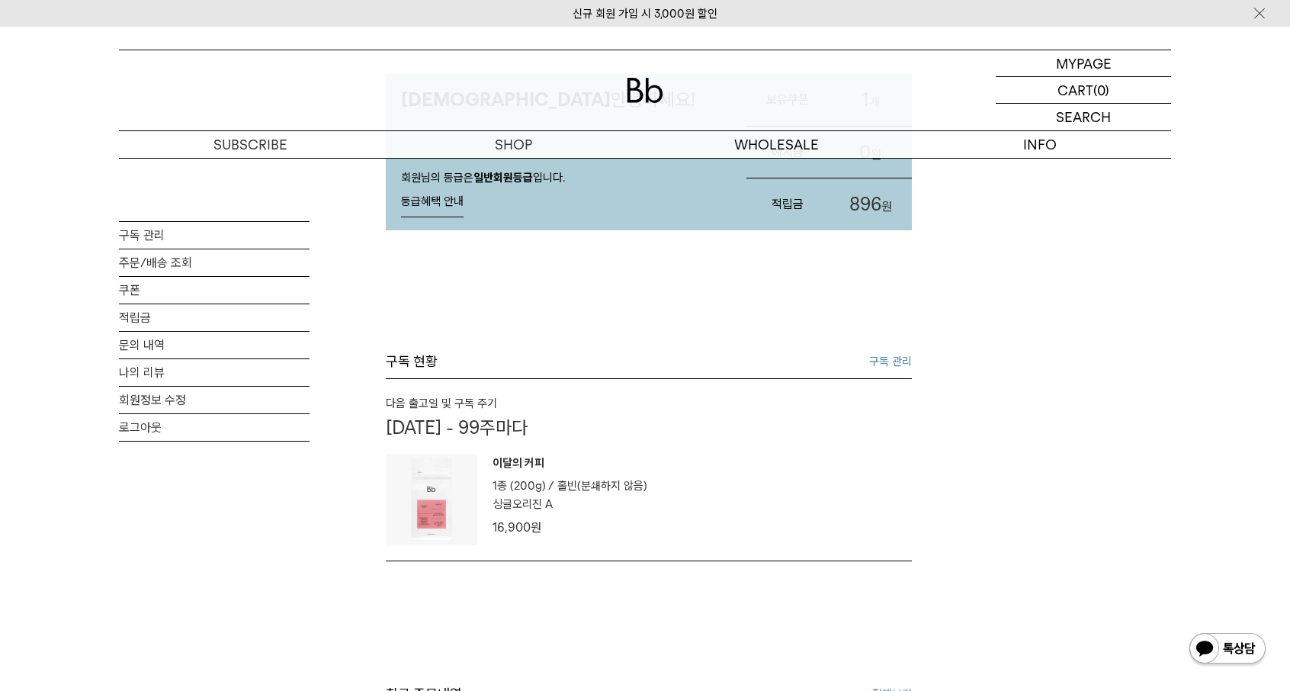
click at [904, 365] on link "구독 관리" at bounding box center [890, 361] width 43 height 18
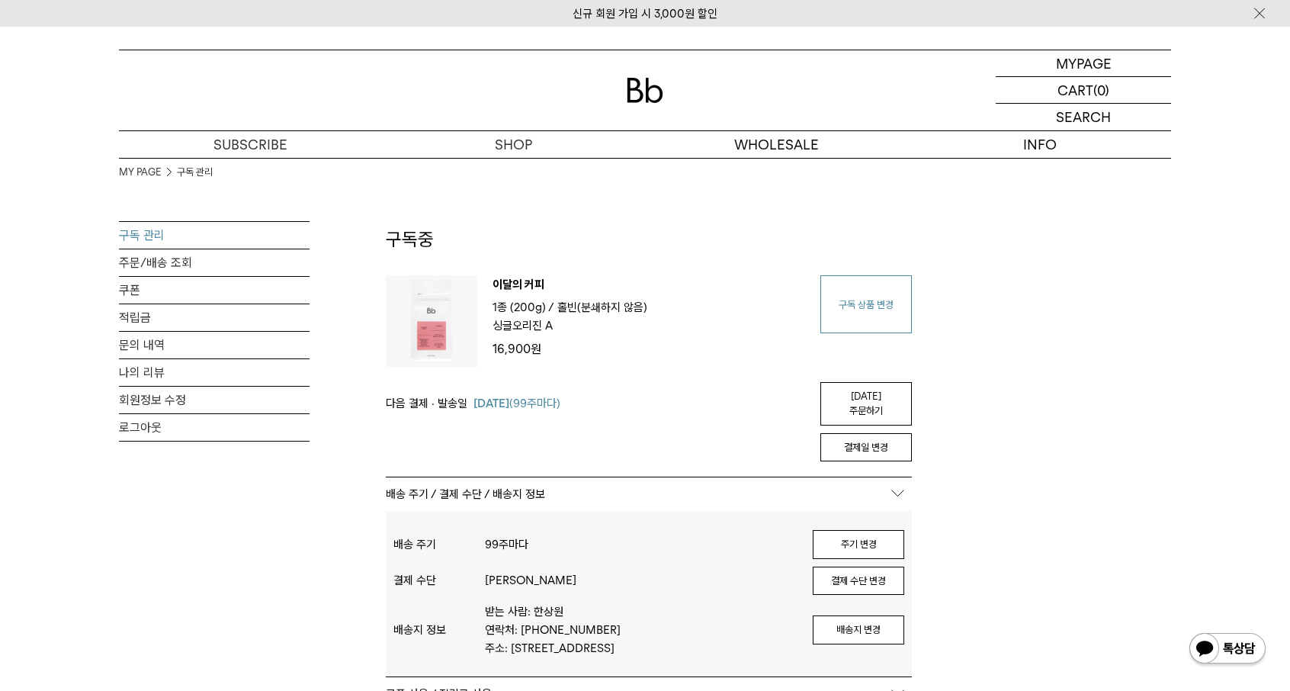
click at [865, 300] on link "구독 상품 변경" at bounding box center [867, 304] width 92 height 58
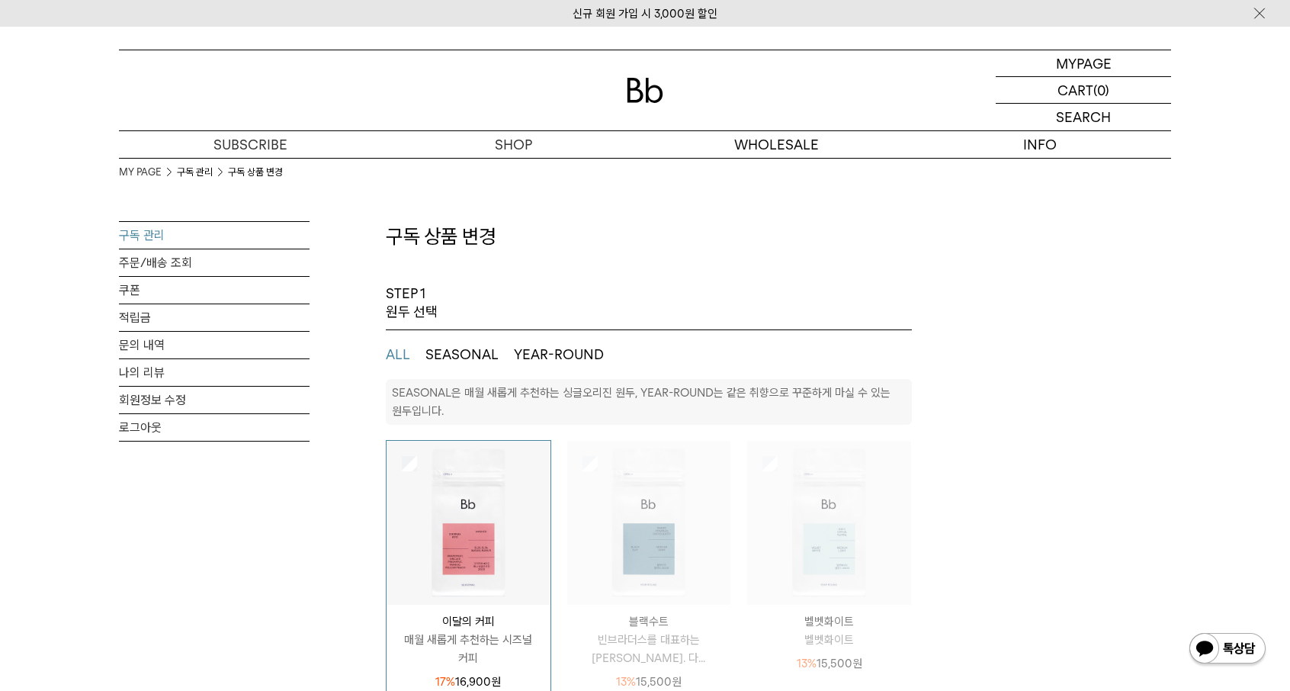
select select "**"
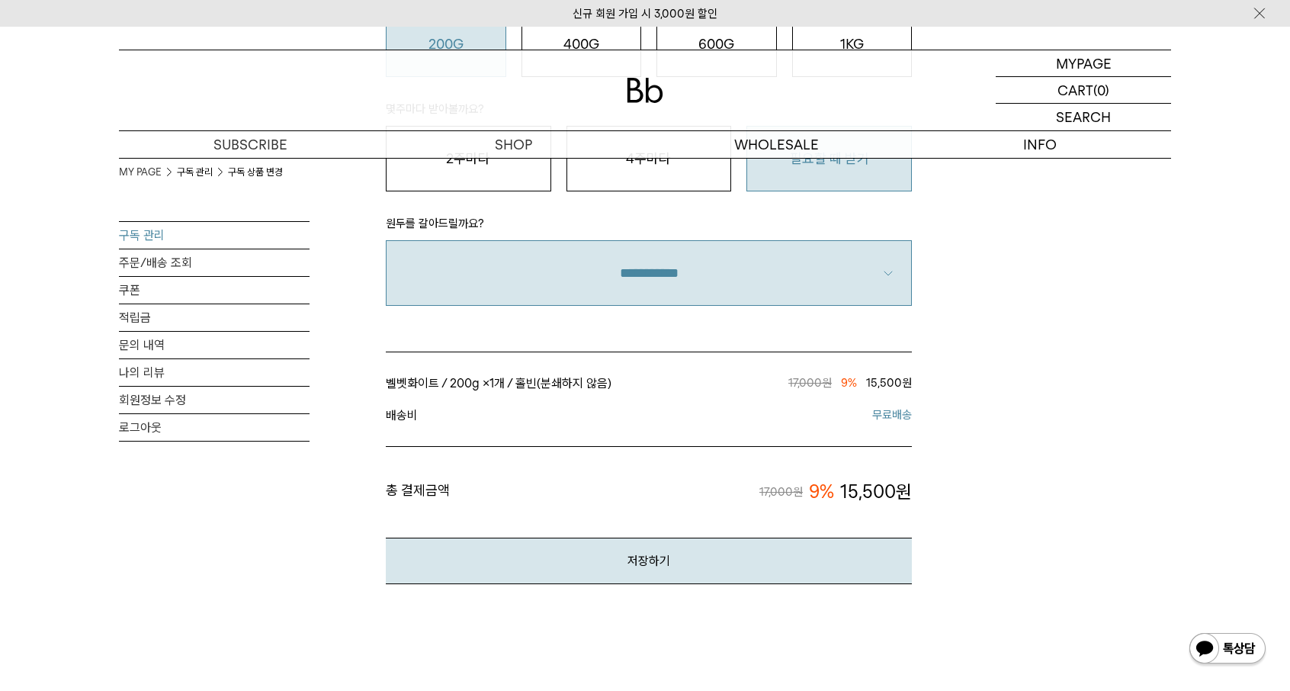
scroll to position [1220, 0]
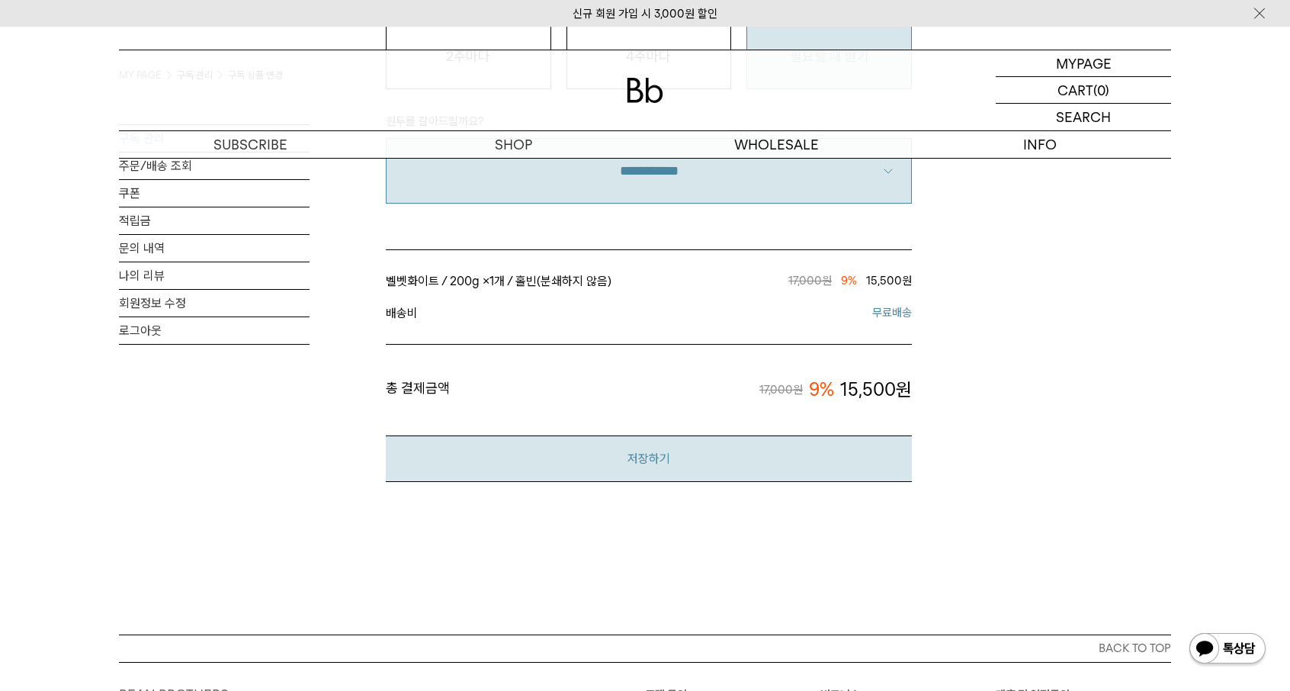
click at [651, 452] on button "저장하기" at bounding box center [649, 458] width 526 height 47
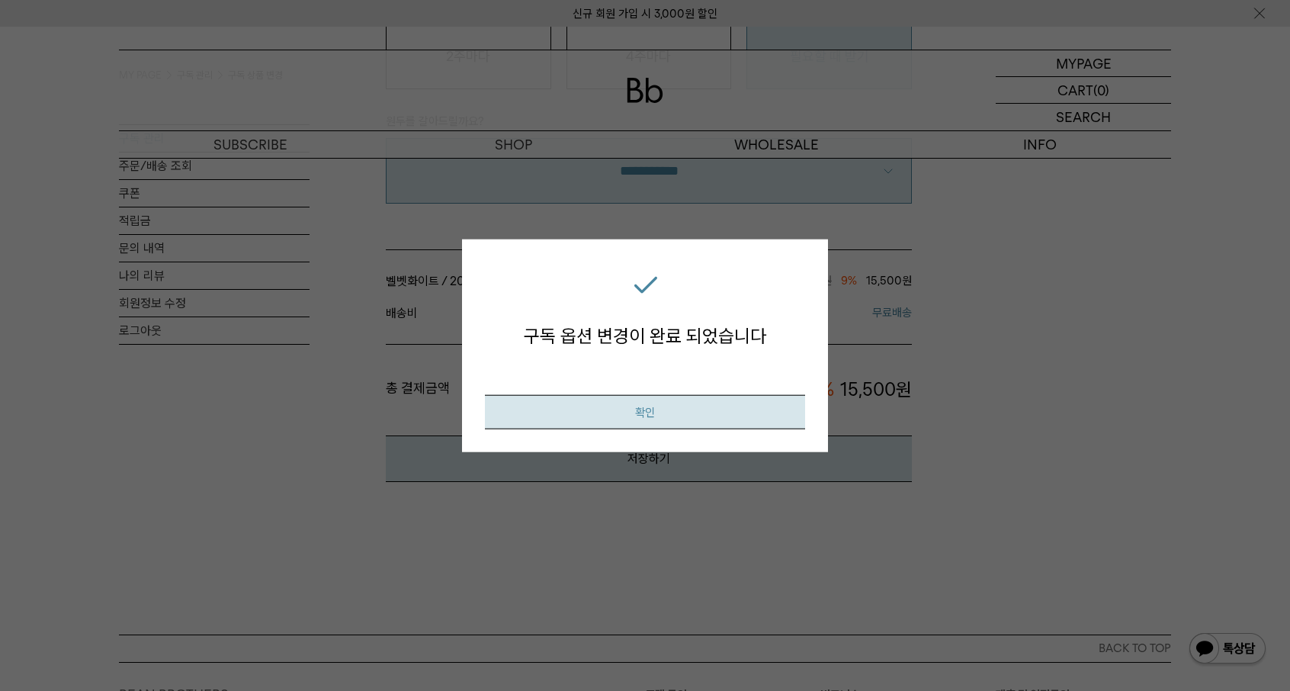
click at [692, 420] on button "확인" at bounding box center [645, 411] width 320 height 34
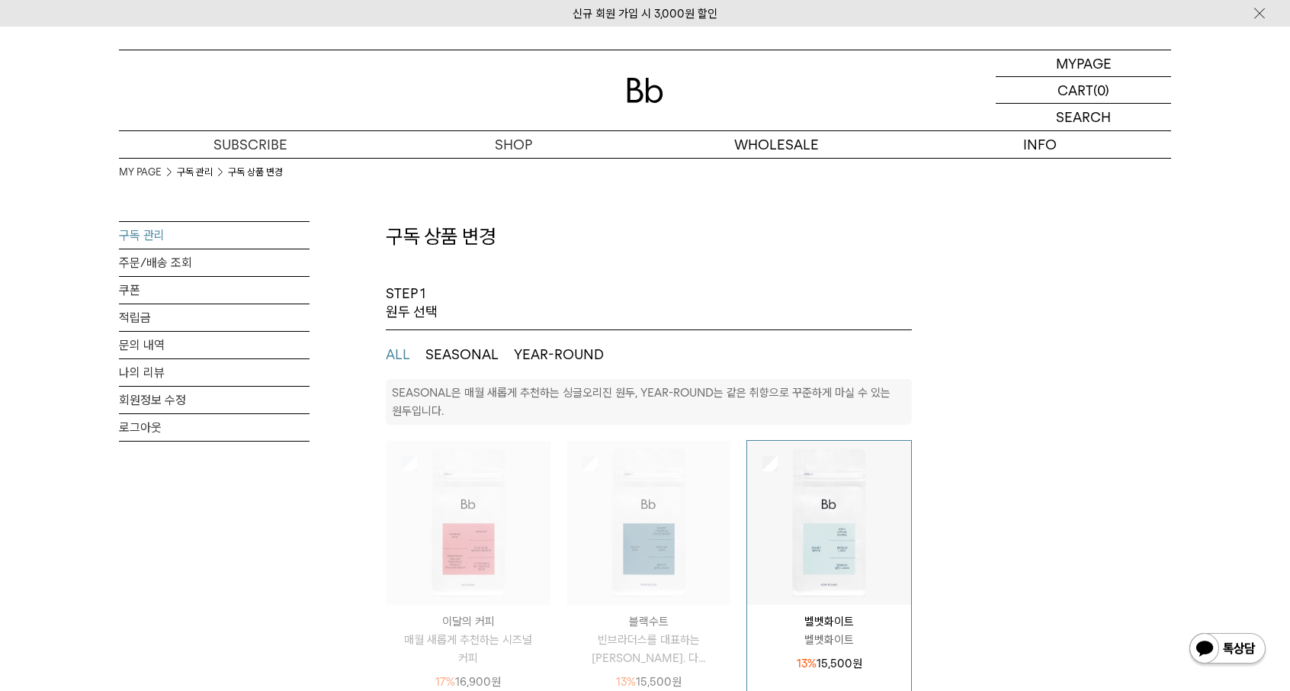
select select "**"
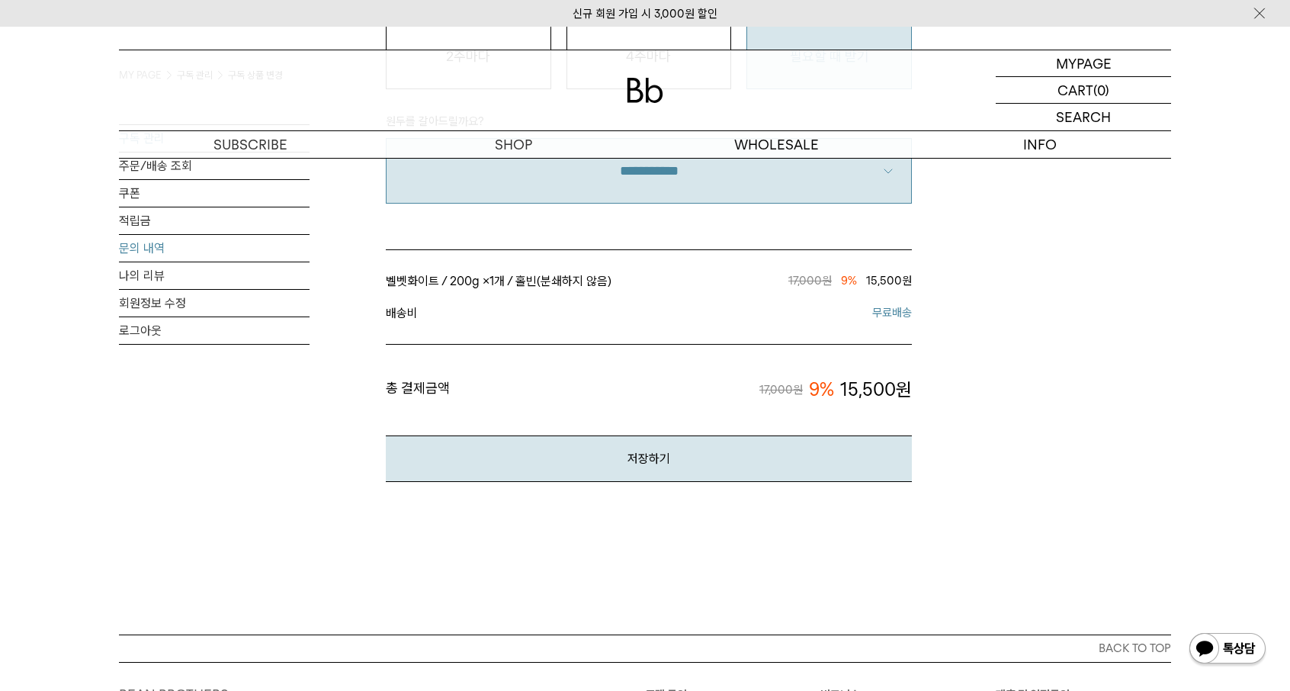
scroll to position [915, 0]
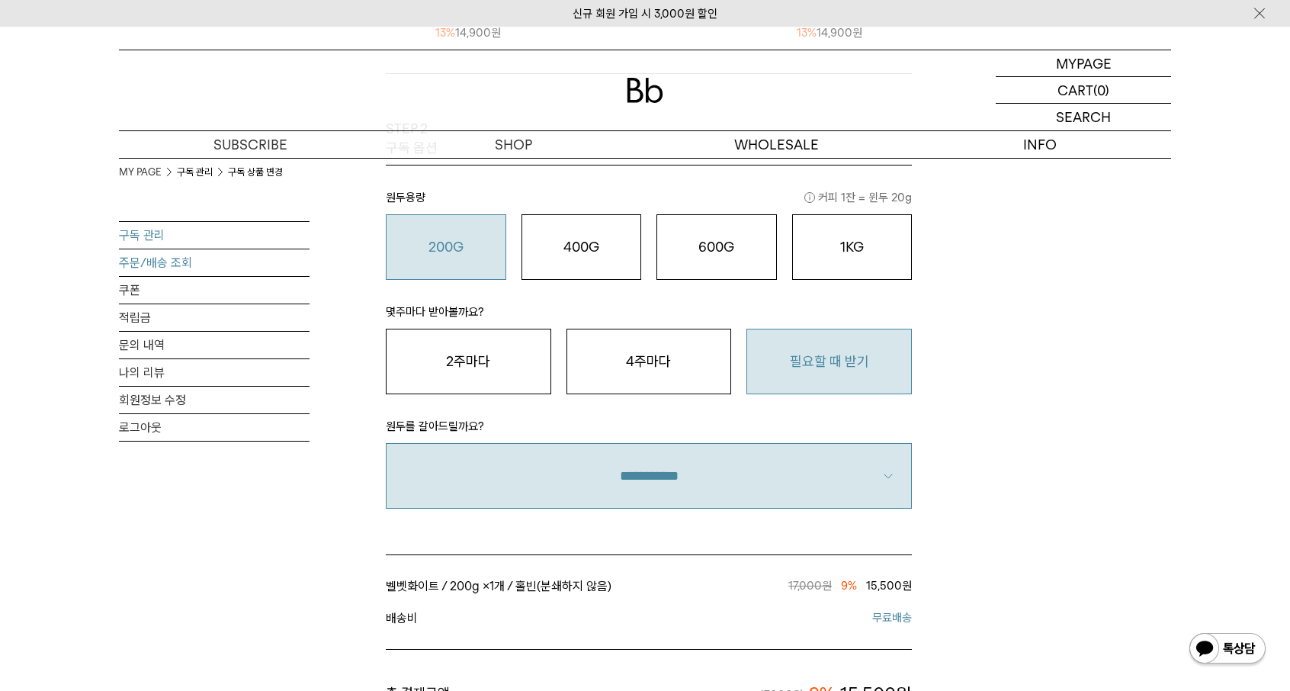
click at [163, 260] on link "주문/배송 조회" at bounding box center [214, 262] width 191 height 27
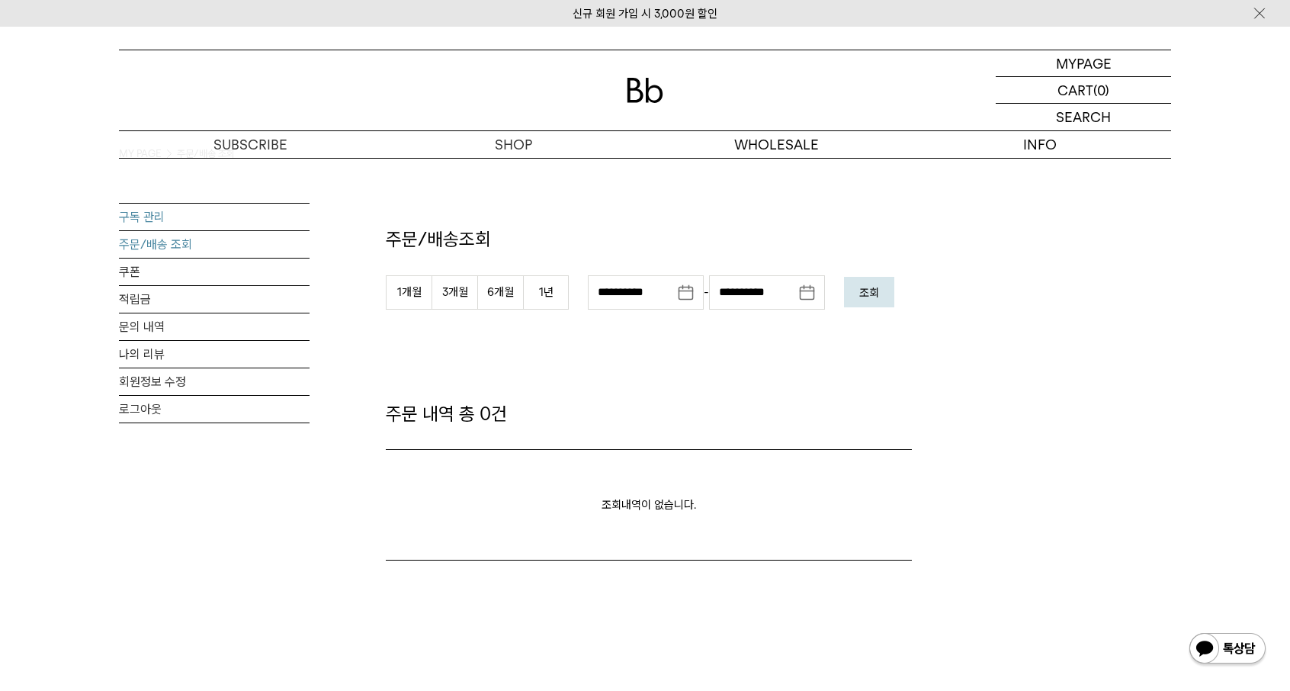
click at [151, 217] on link "구독 관리" at bounding box center [214, 217] width 191 height 27
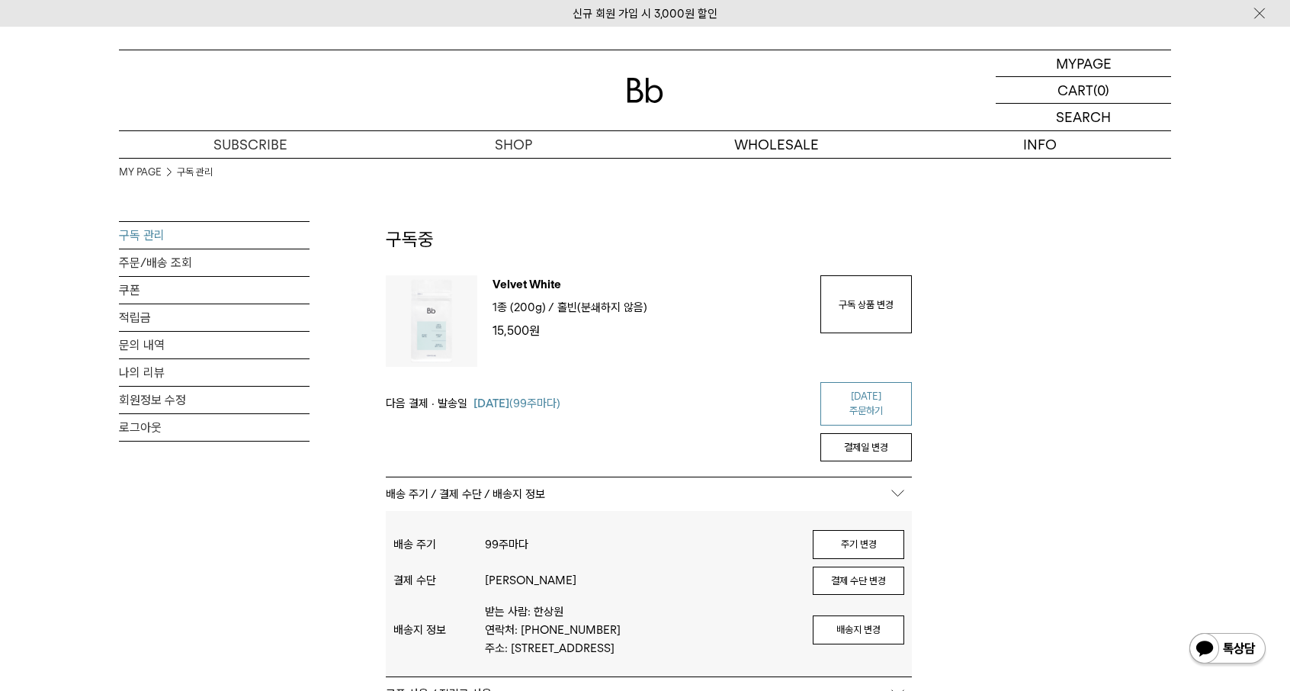
click at [862, 397] on link "[DATE] 주문하기" at bounding box center [867, 403] width 92 height 43
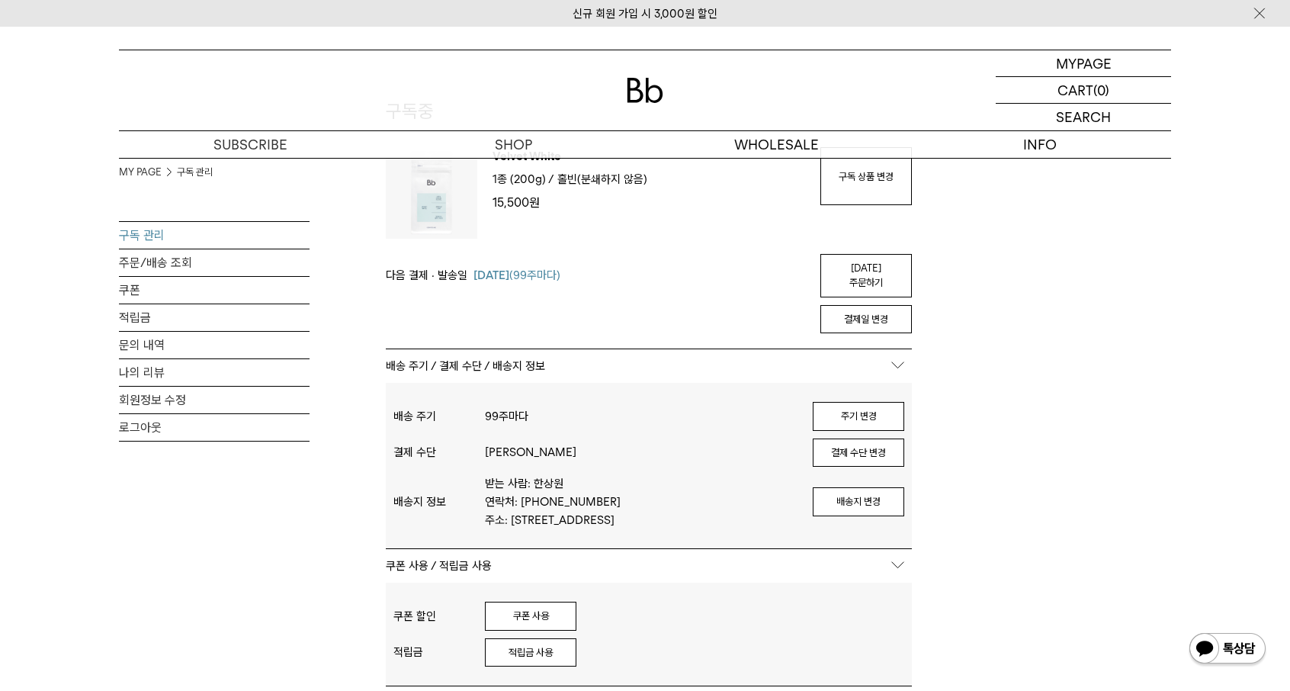
scroll to position [153, 0]
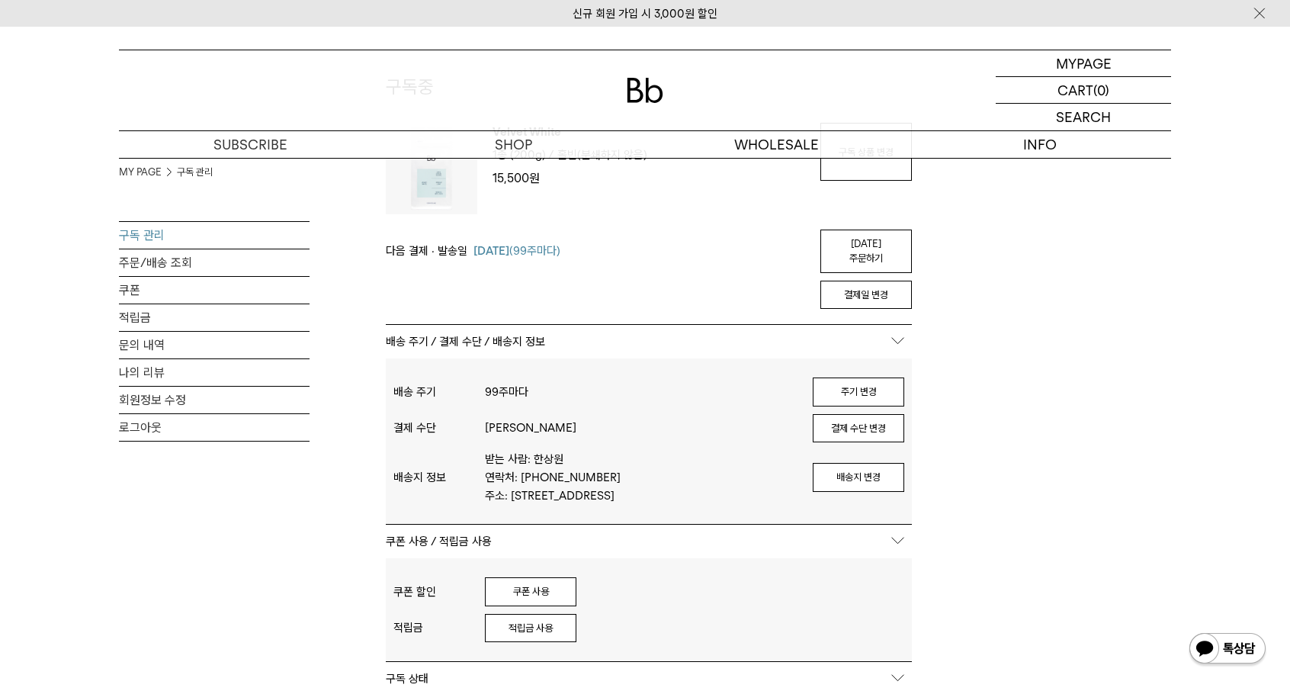
click at [612, 410] on div "결제 수단 카카오페이 결제 수단 변경" at bounding box center [648, 428] width 511 height 37
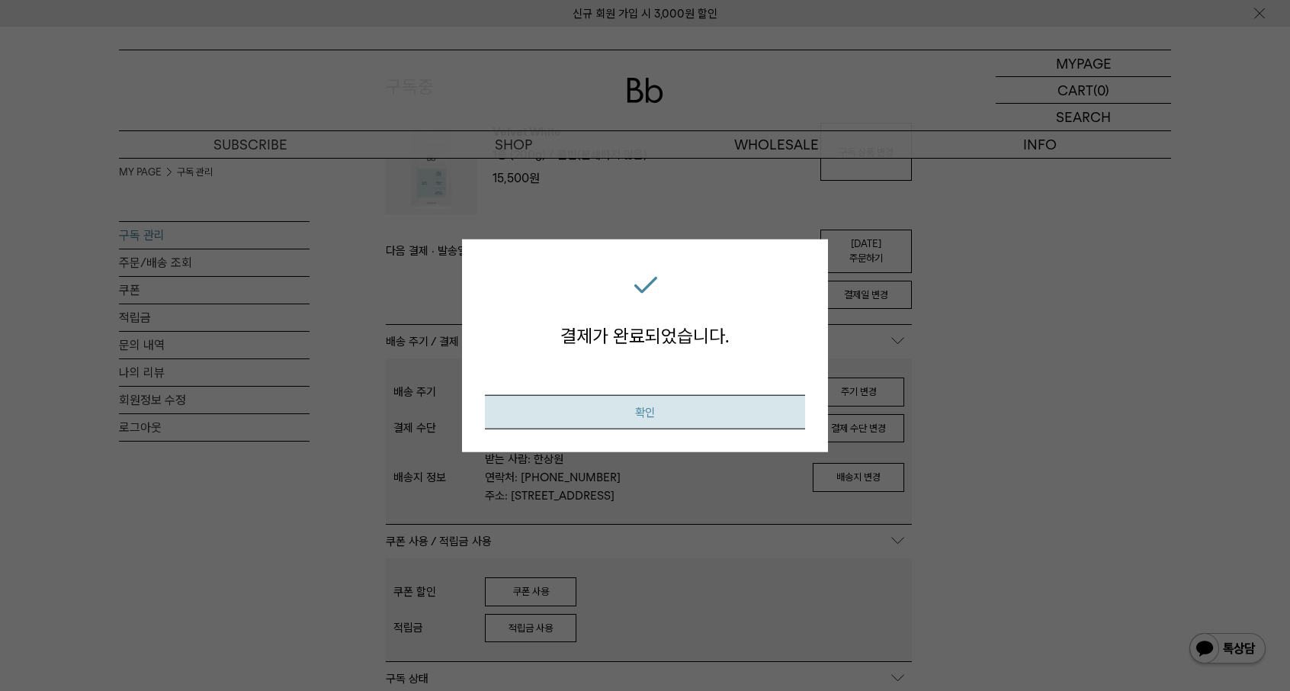
click at [651, 406] on button "확인" at bounding box center [645, 411] width 320 height 34
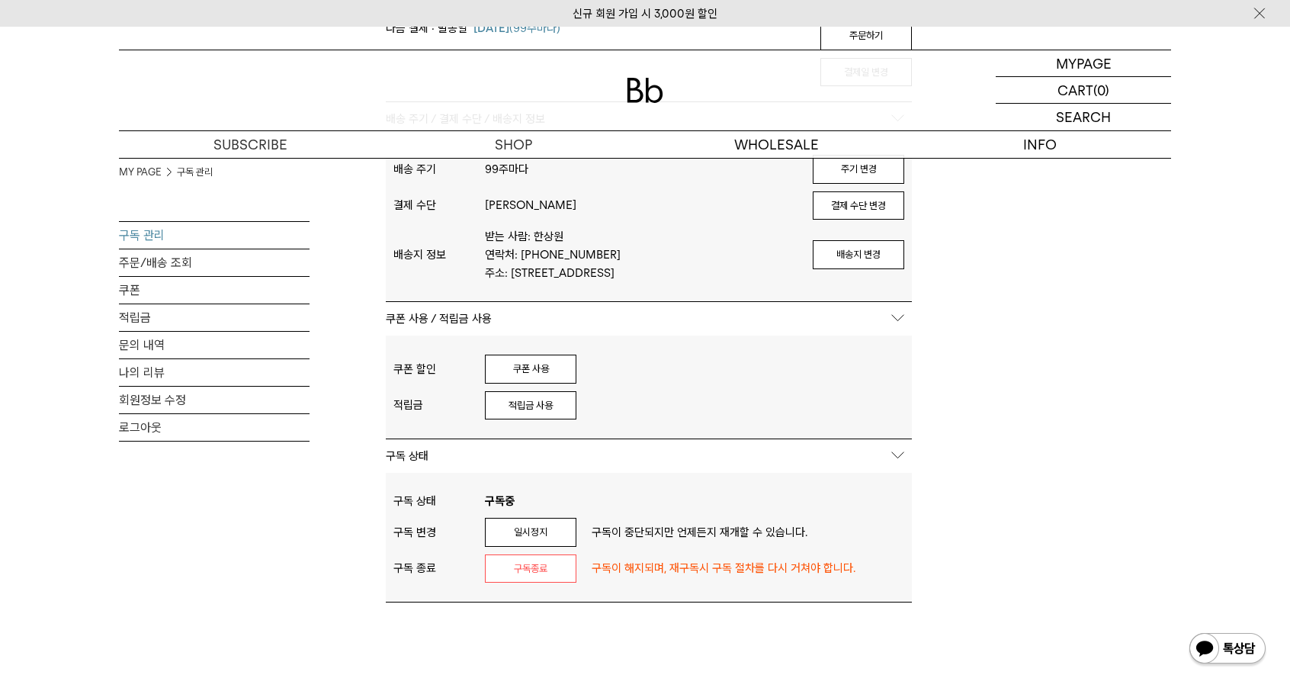
scroll to position [458, 0]
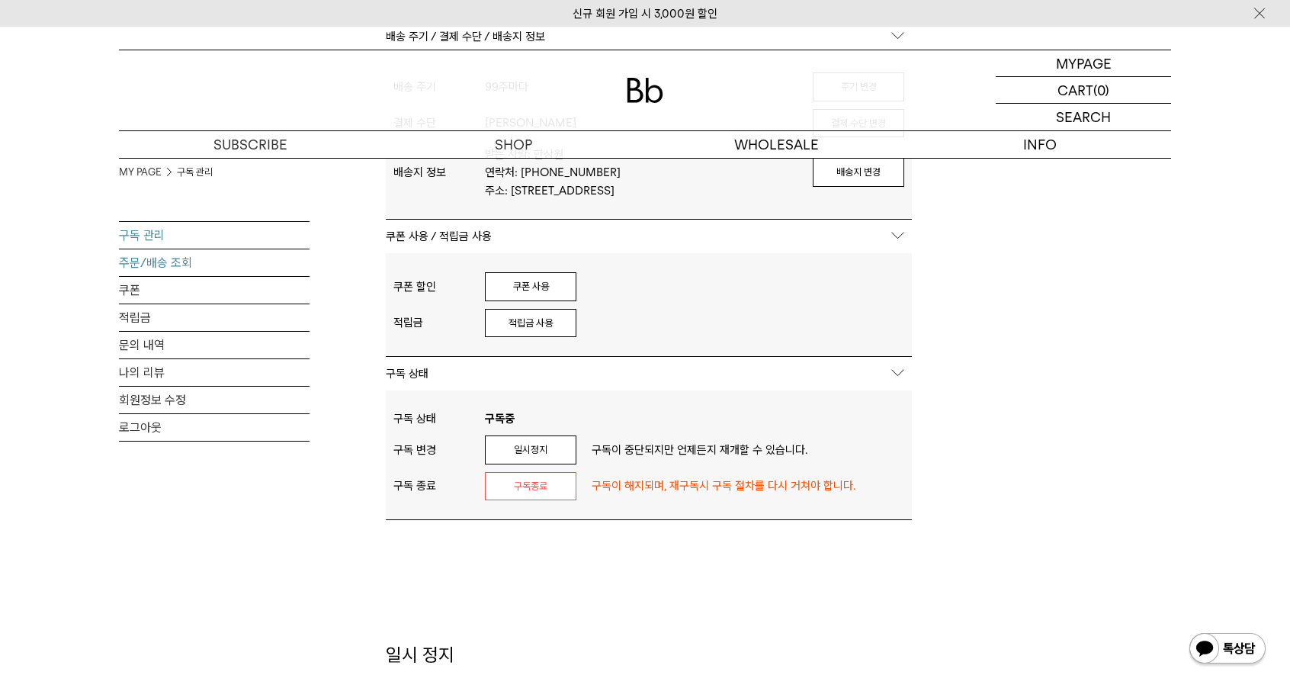
click at [169, 263] on link "주문/배송 조회" at bounding box center [214, 262] width 191 height 27
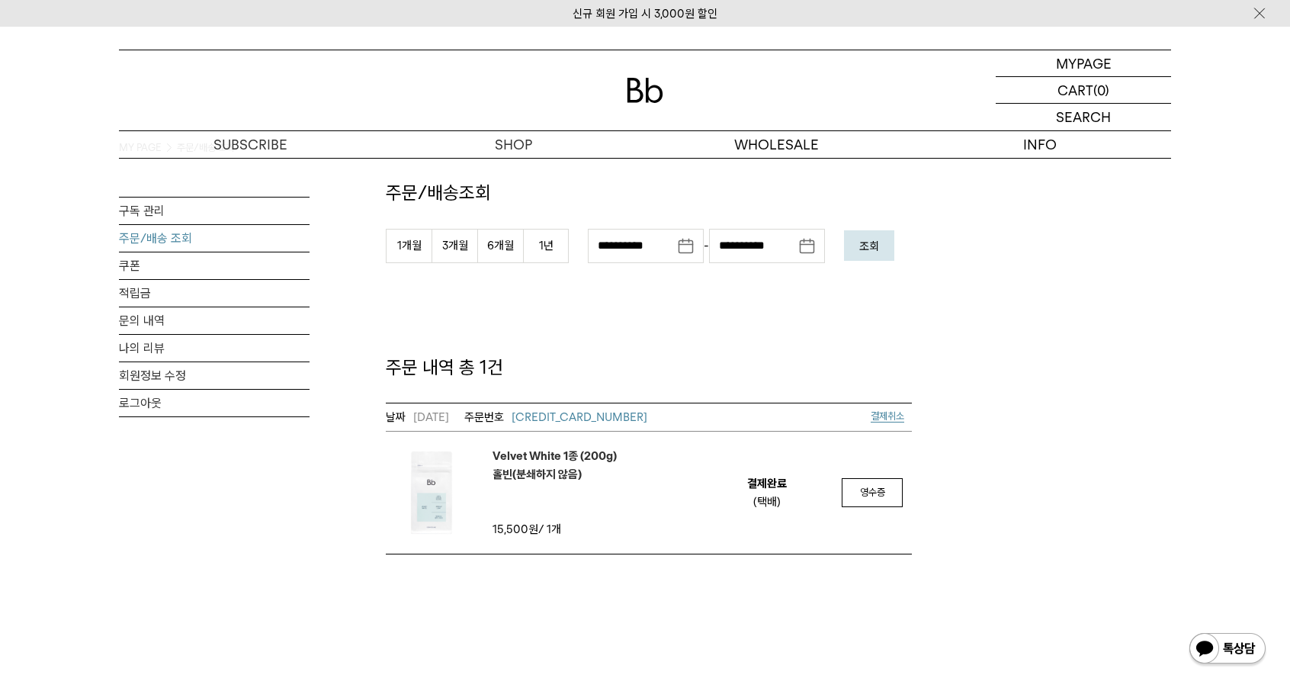
scroll to position [153, 0]
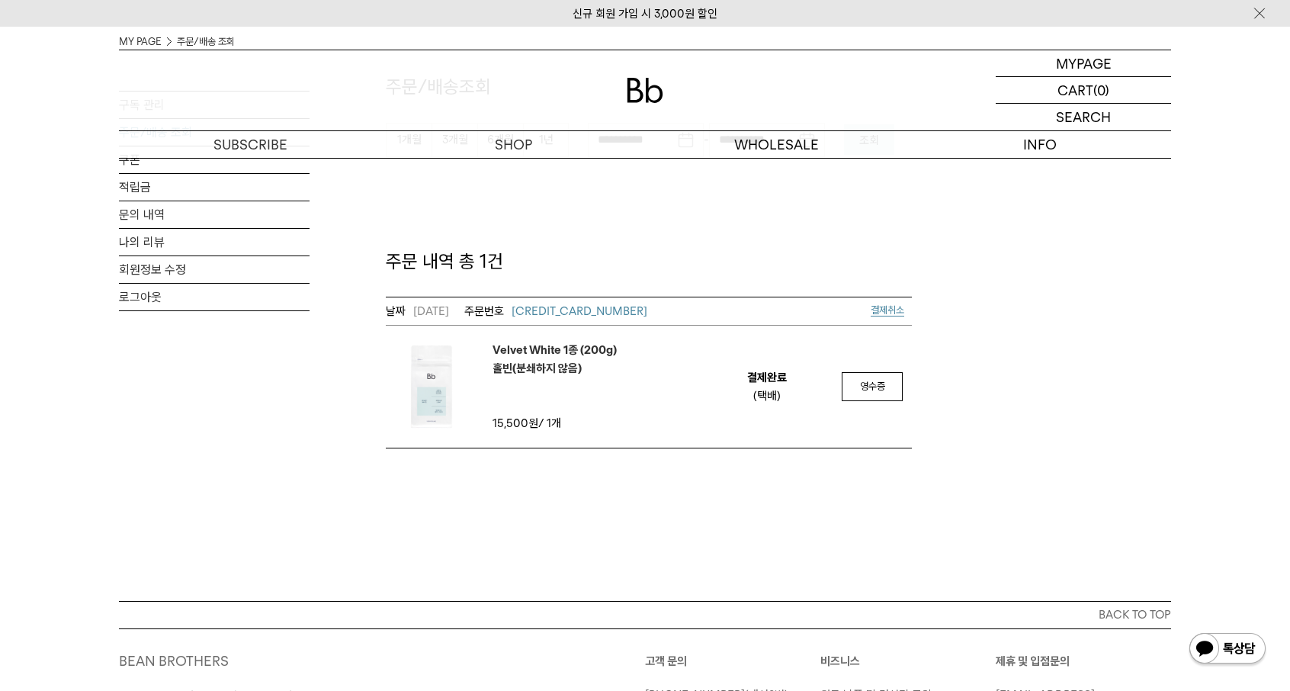
click at [880, 310] on span "결제취소" at bounding box center [888, 309] width 34 height 11
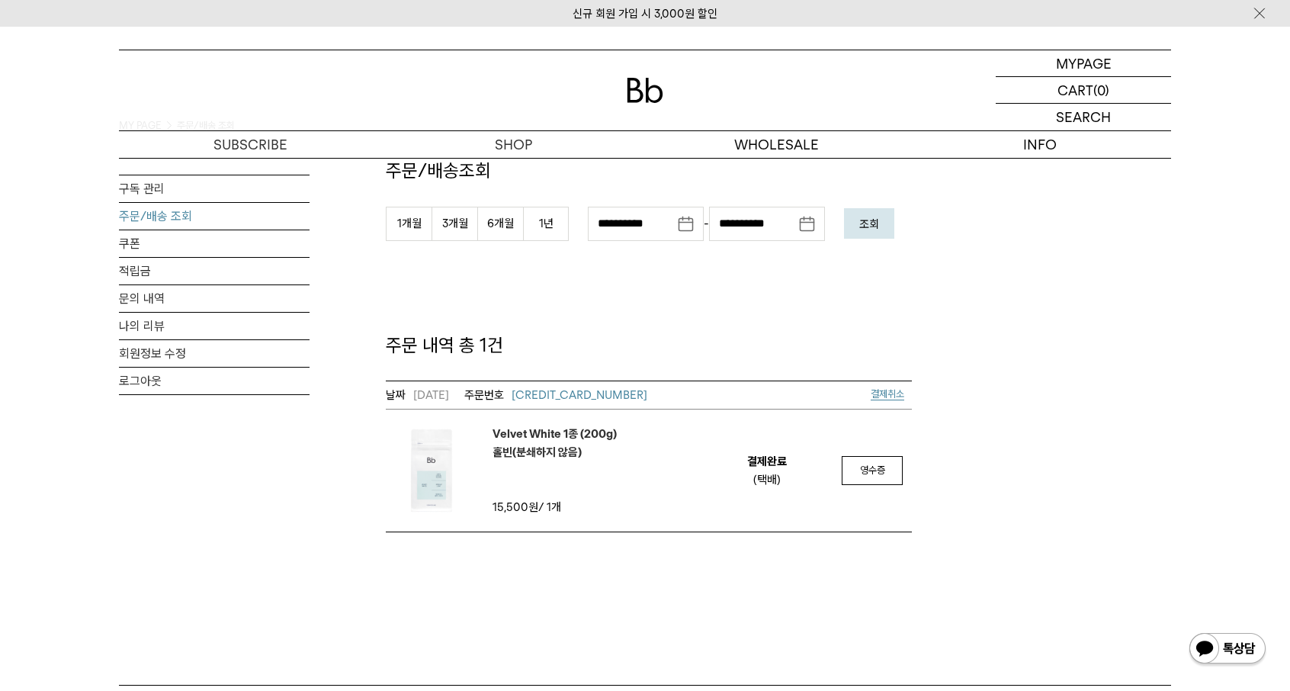
scroll to position [0, 0]
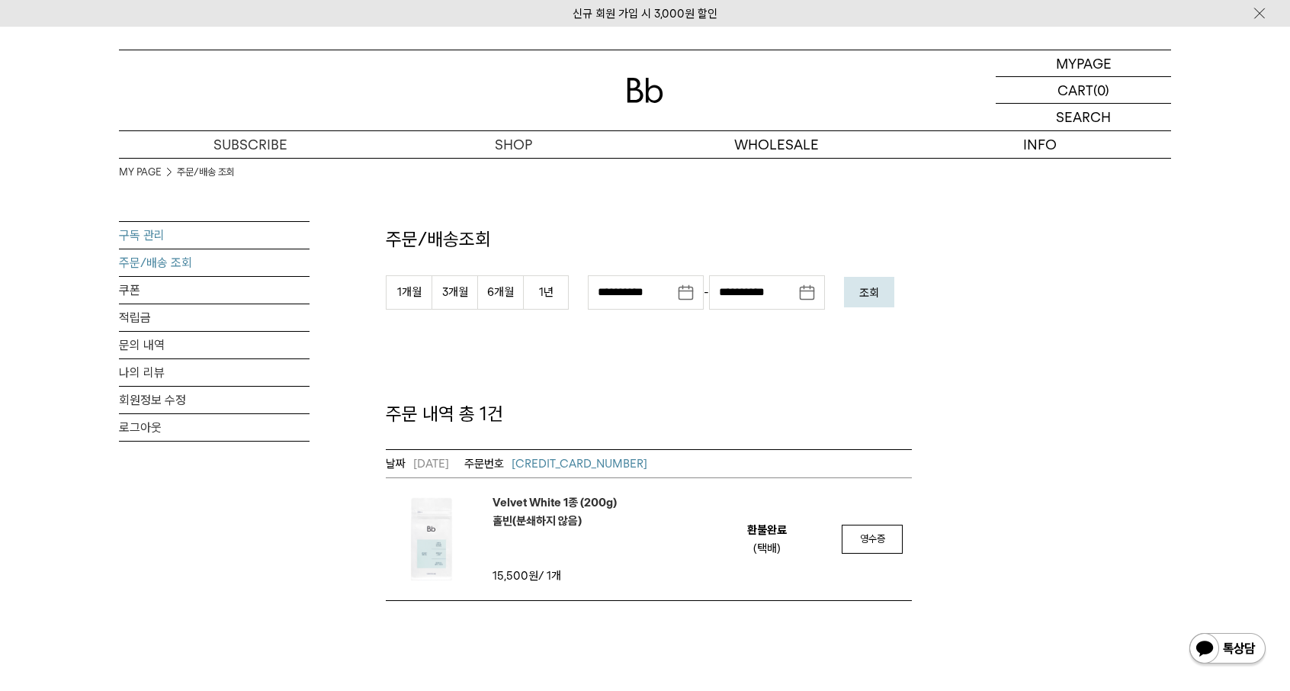
click at [146, 242] on link "구독 관리" at bounding box center [214, 235] width 191 height 27
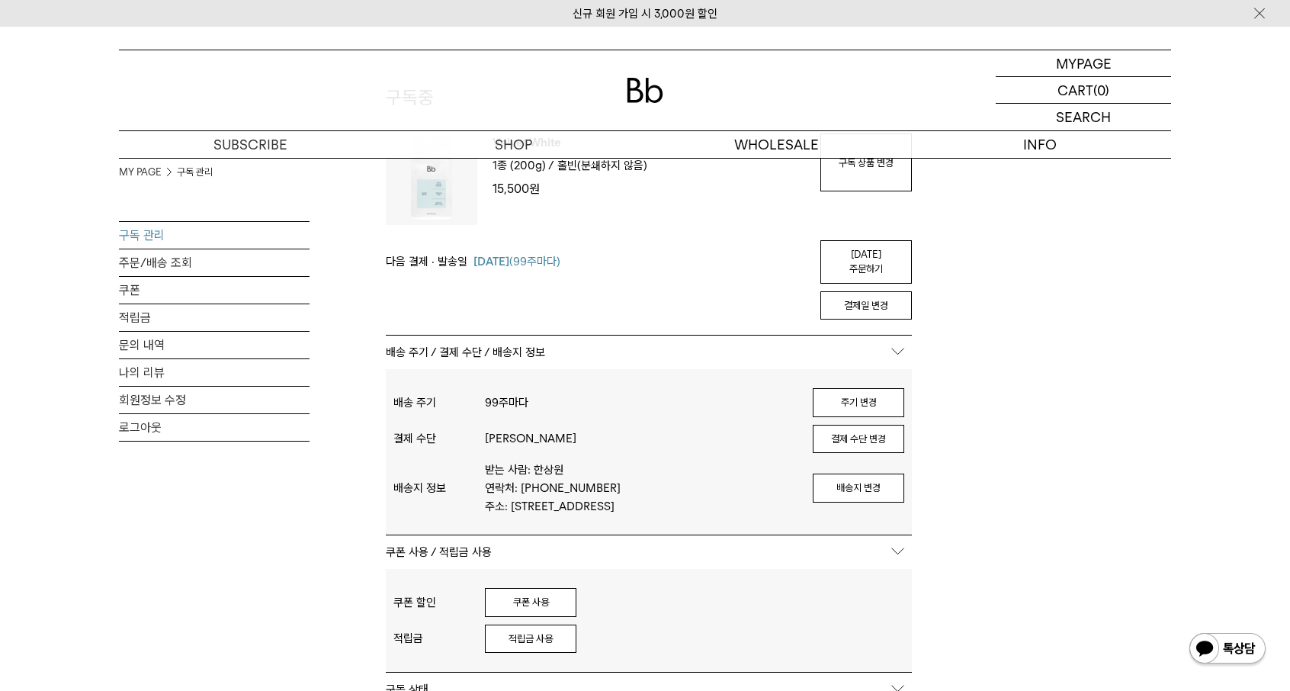
scroll to position [229, 0]
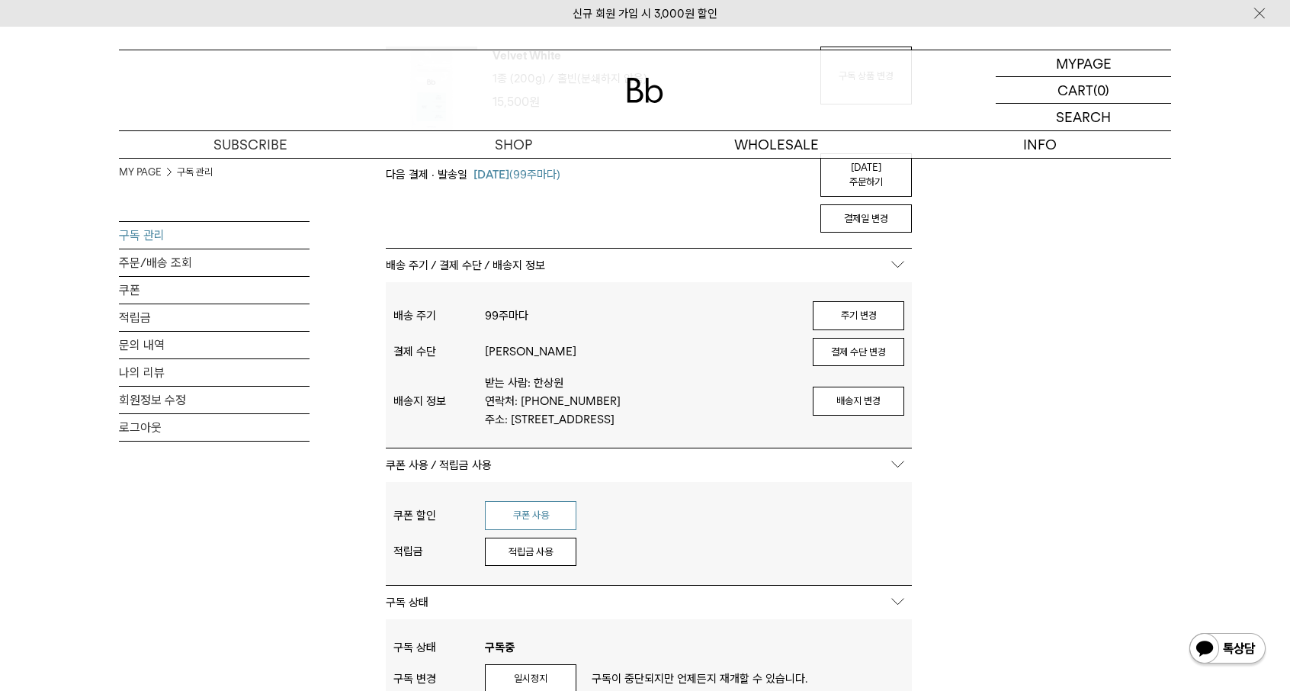
click at [523, 501] on button "쿠폰 사용" at bounding box center [531, 515] width 92 height 29
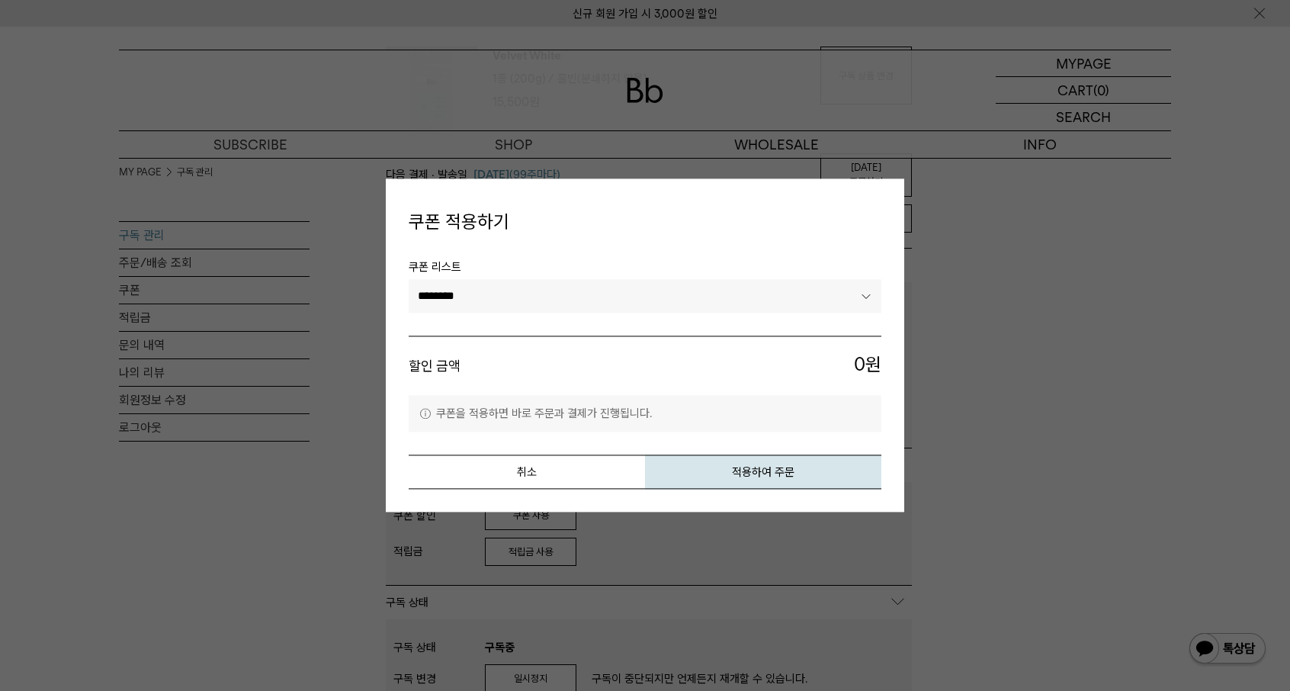
click at [541, 297] on select "******** ********" at bounding box center [645, 296] width 473 height 34
select select "*******"
click at [409, 279] on select "******** ********" at bounding box center [645, 296] width 473 height 34
click at [715, 469] on button "적용하여 주문" at bounding box center [763, 472] width 236 height 34
click at [570, 472] on button "취소" at bounding box center [527, 472] width 236 height 34
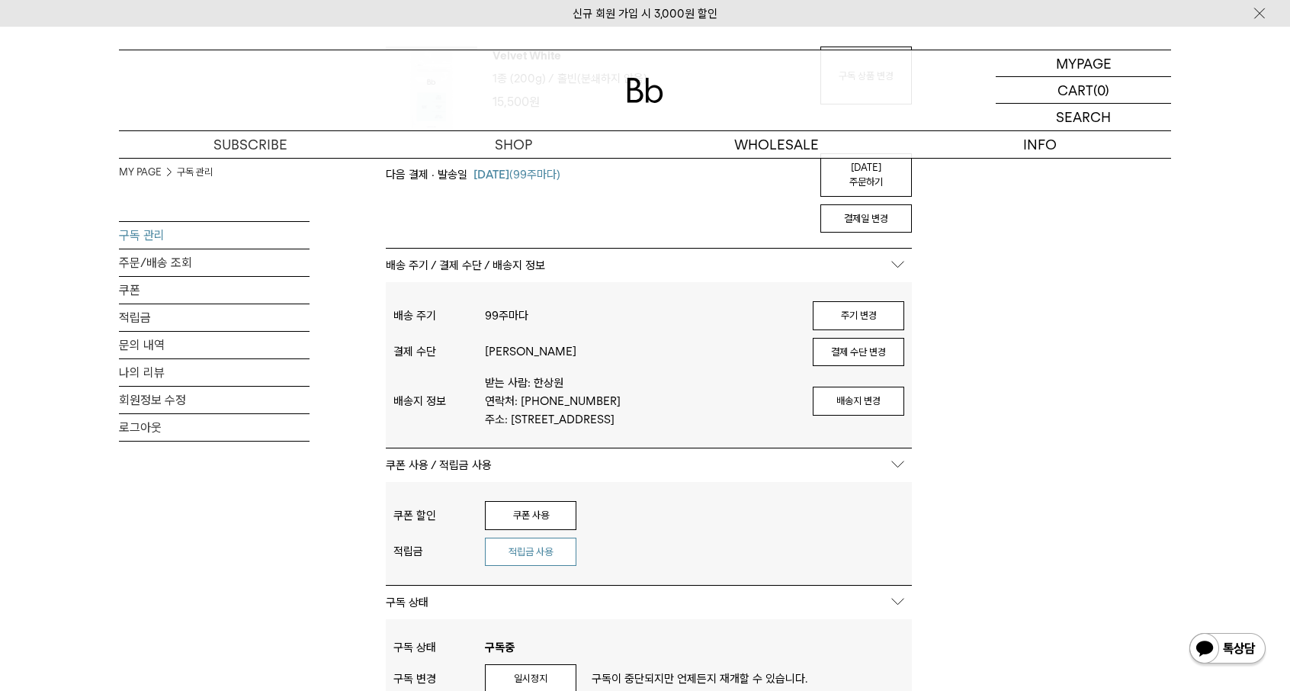
click at [535, 538] on button "적립금 사용" at bounding box center [531, 552] width 92 height 29
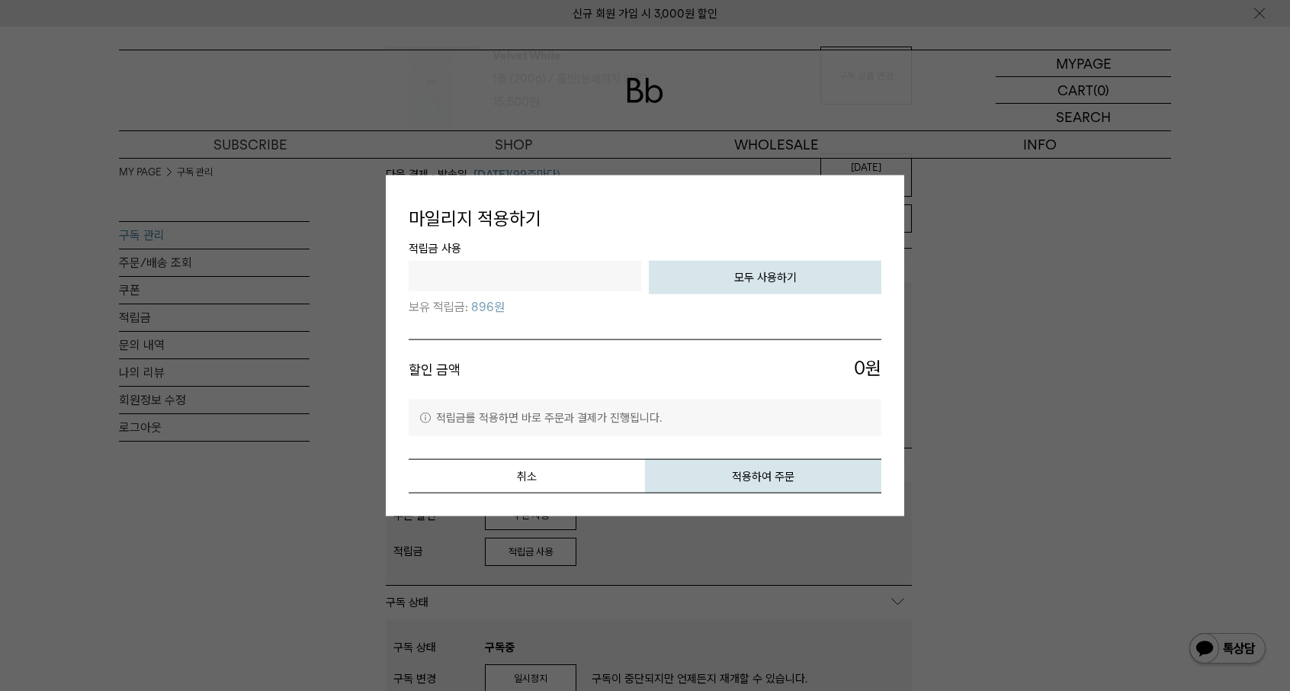
click at [792, 286] on button "모두 사용하기" at bounding box center [765, 277] width 233 height 34
type input "***"
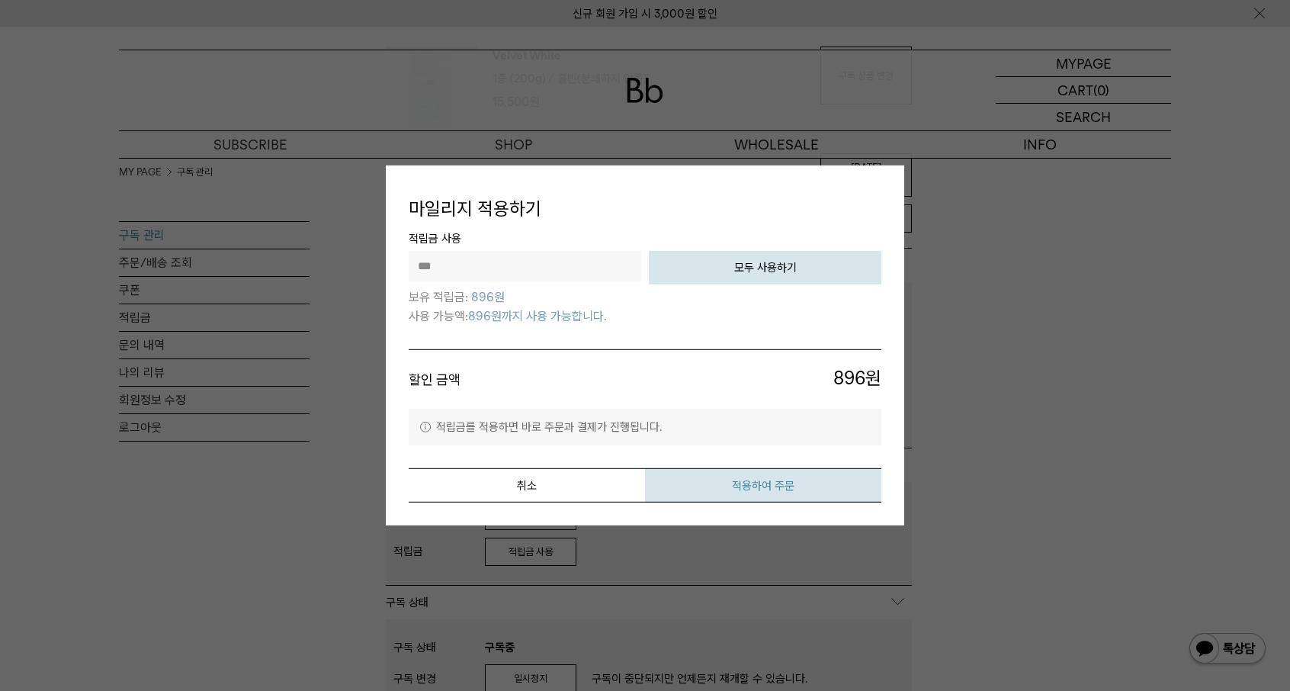
click at [714, 484] on button "적용하여 주문" at bounding box center [763, 485] width 236 height 34
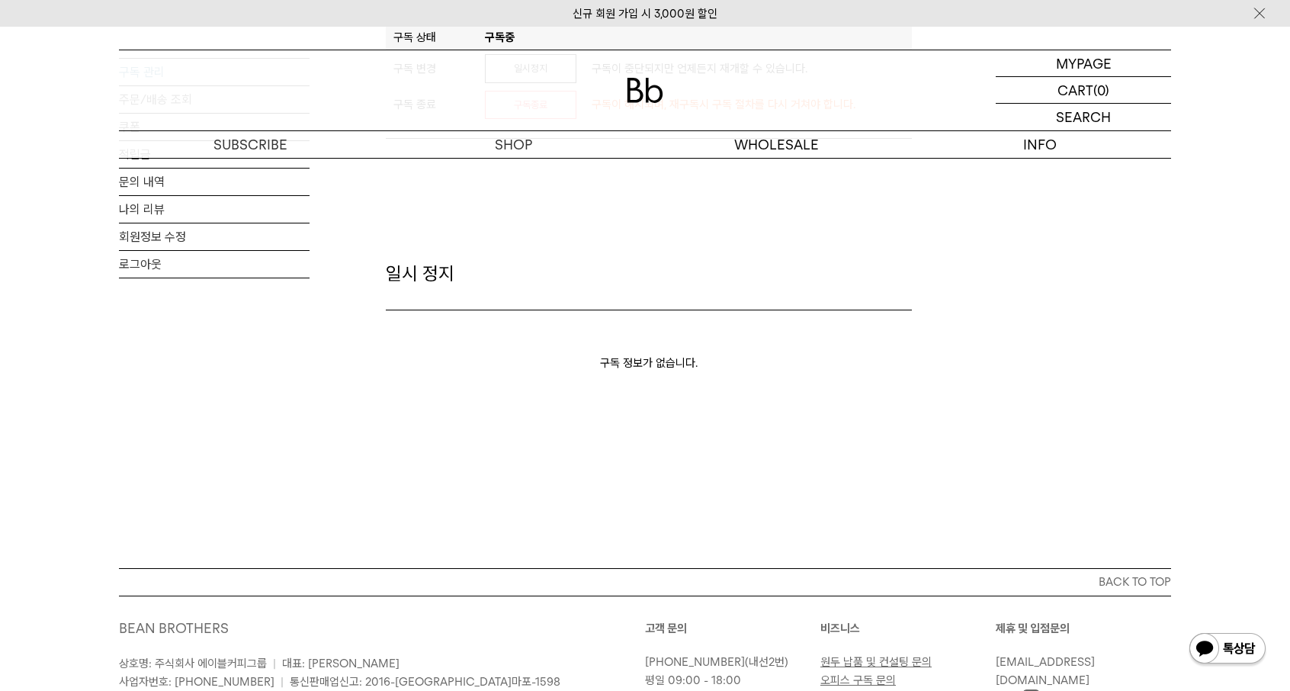
scroll to position [381, 0]
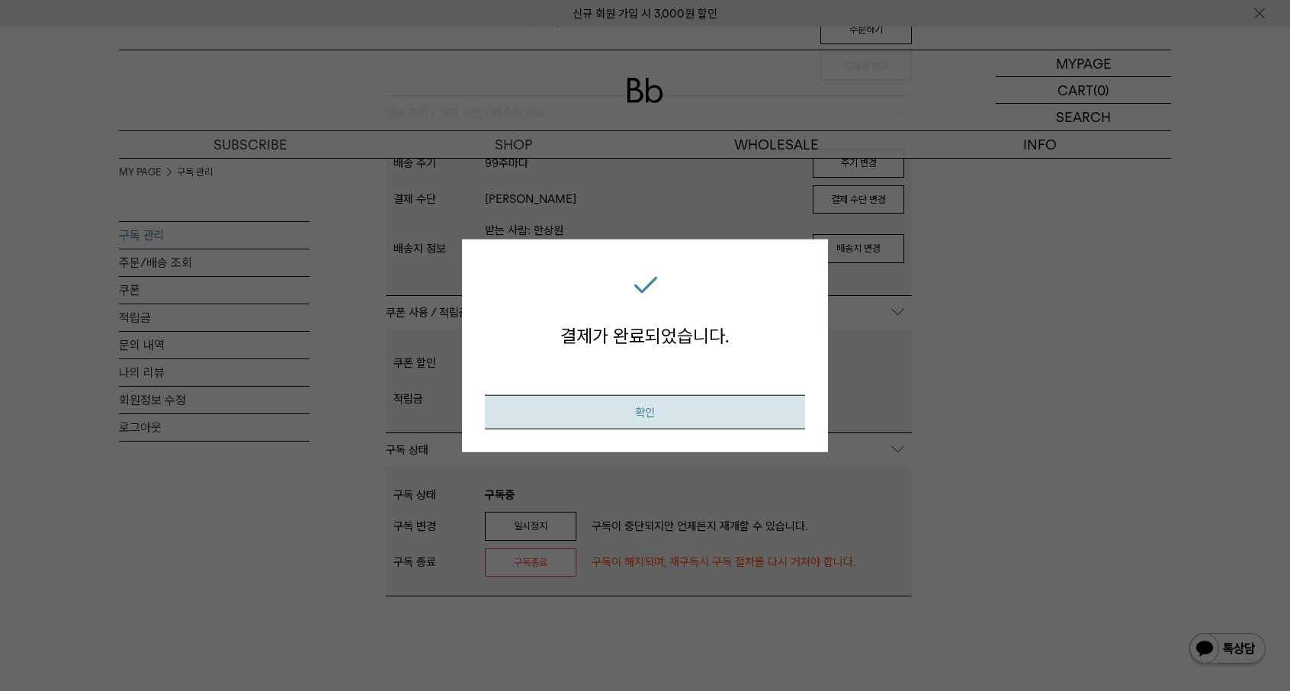
click at [587, 419] on button "확인" at bounding box center [645, 411] width 320 height 34
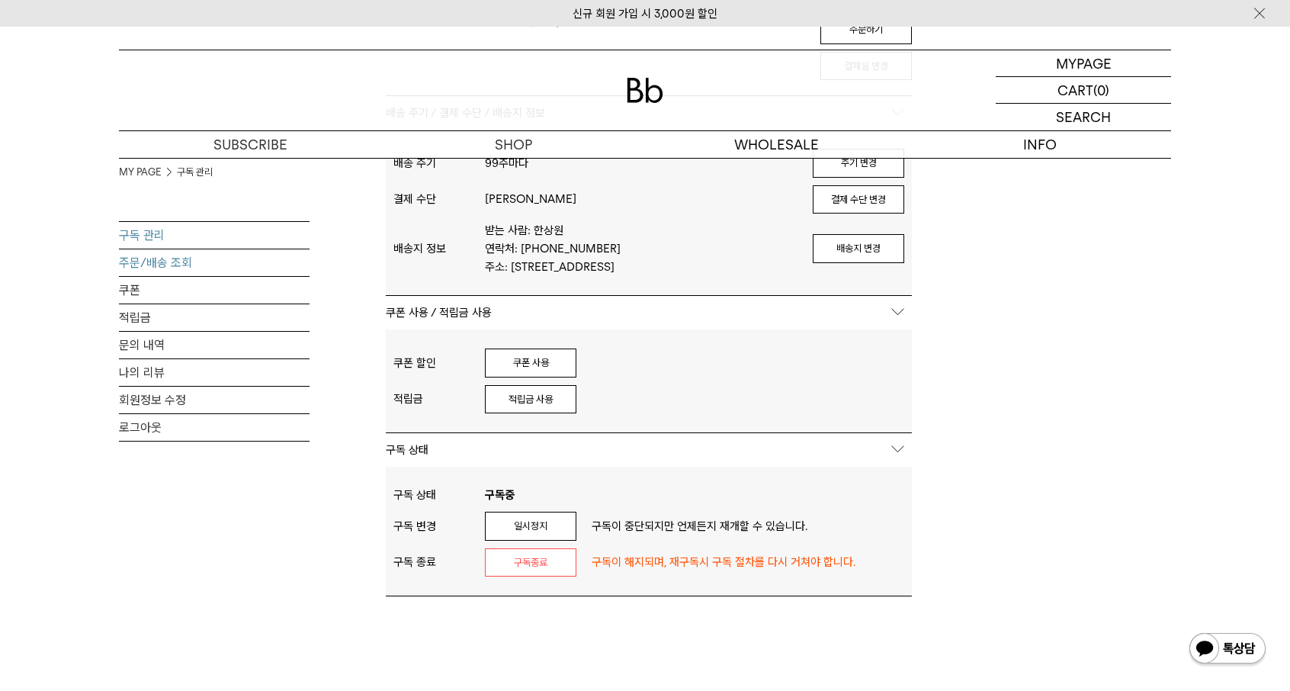
click at [166, 262] on link "주문/배송 조회" at bounding box center [214, 262] width 191 height 27
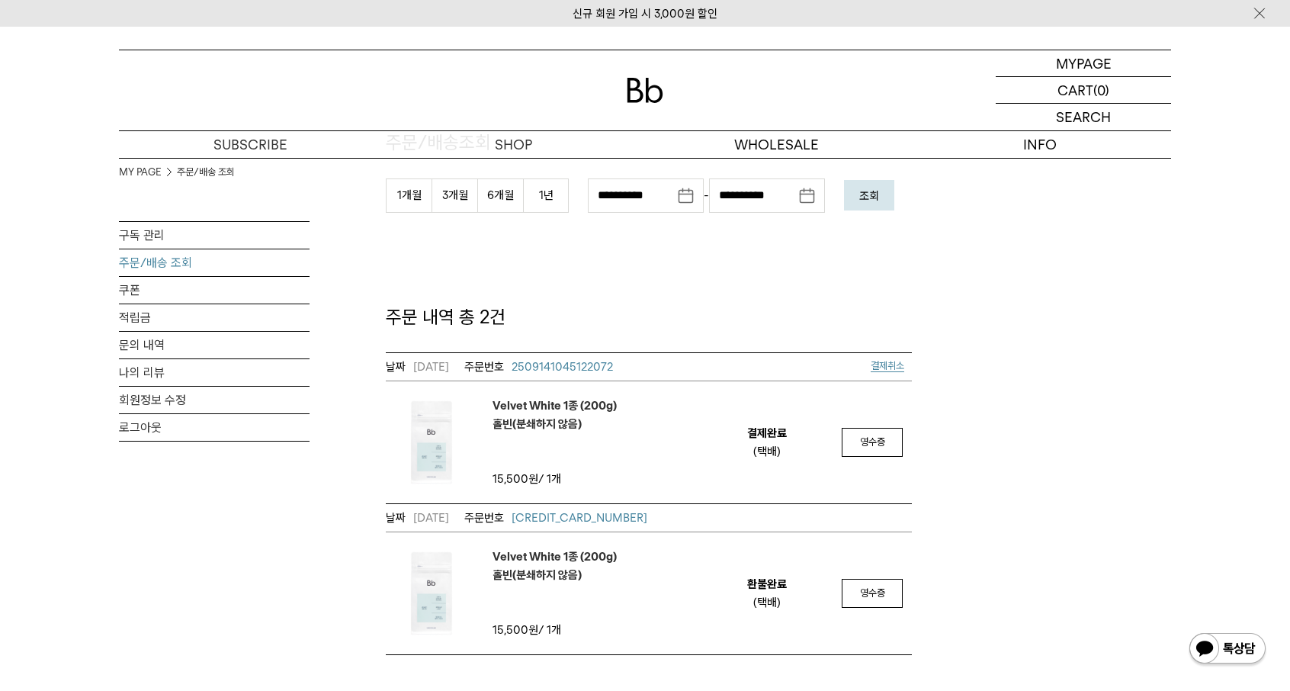
scroll to position [153, 0]
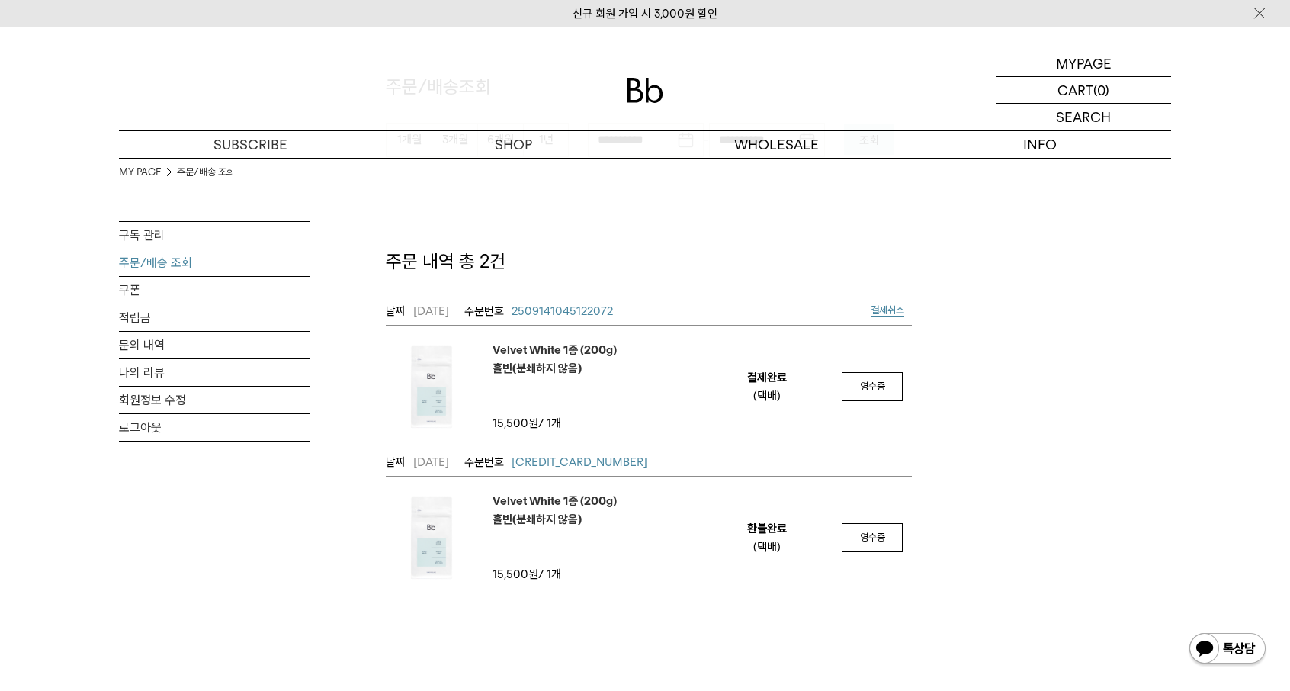
click at [878, 303] on span "결제취소" at bounding box center [891, 310] width 41 height 19
click at [885, 310] on span "결제취소" at bounding box center [888, 309] width 34 height 11
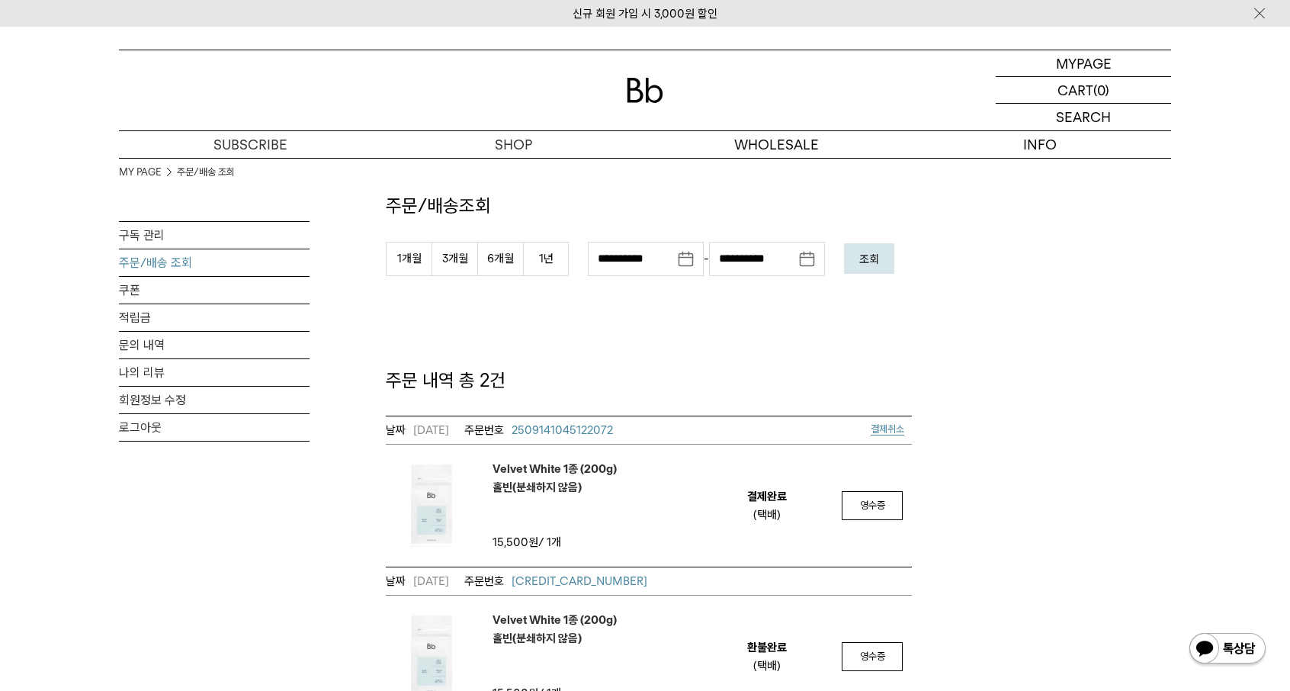
scroll to position [0, 0]
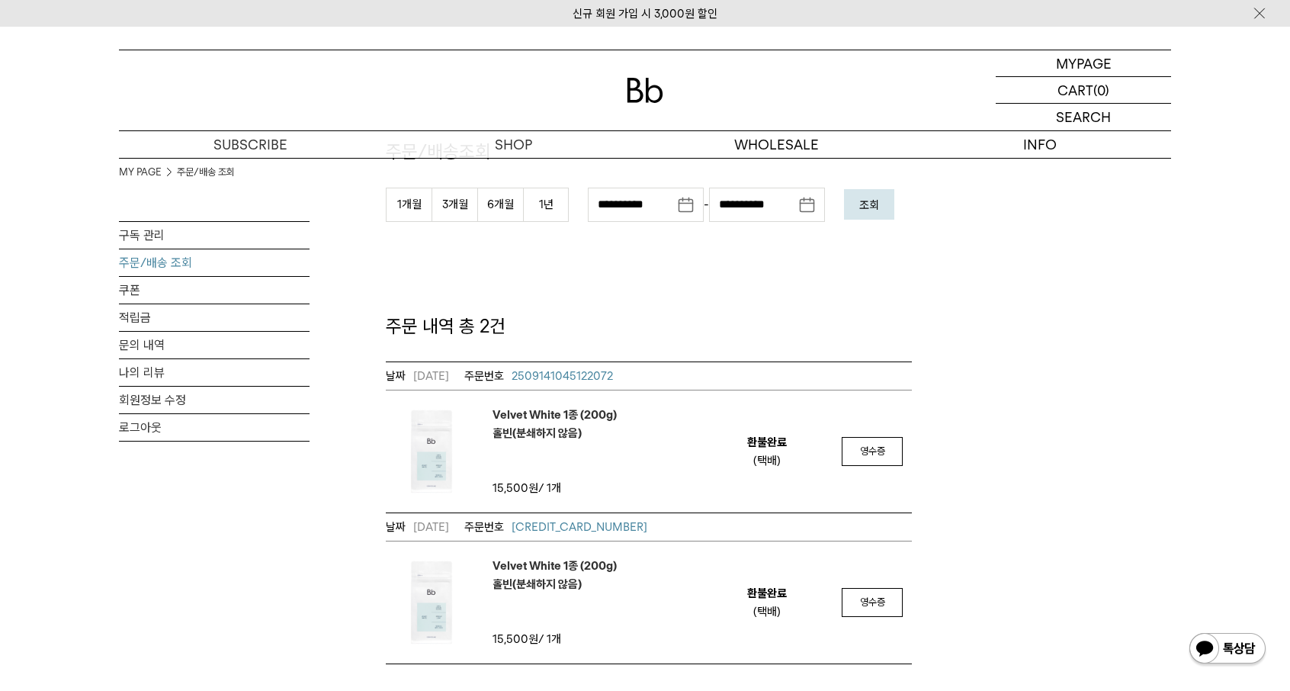
scroll to position [153, 0]
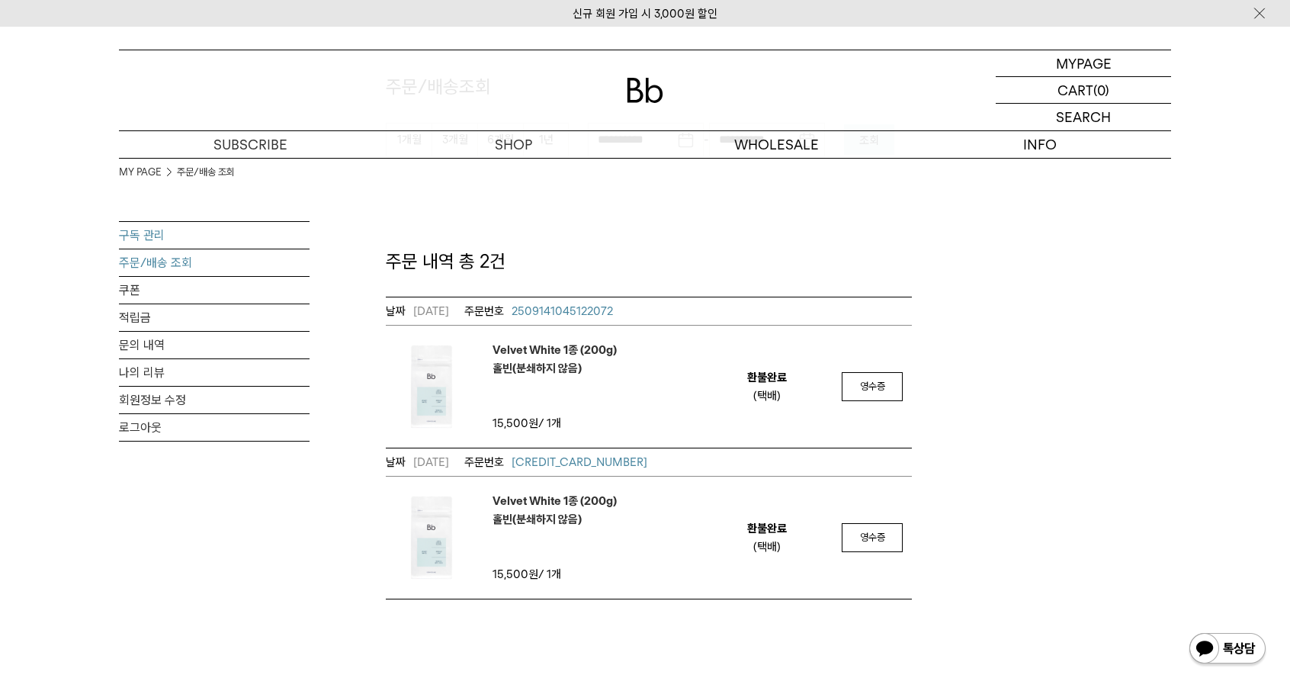
click at [152, 239] on link "구독 관리" at bounding box center [214, 235] width 191 height 27
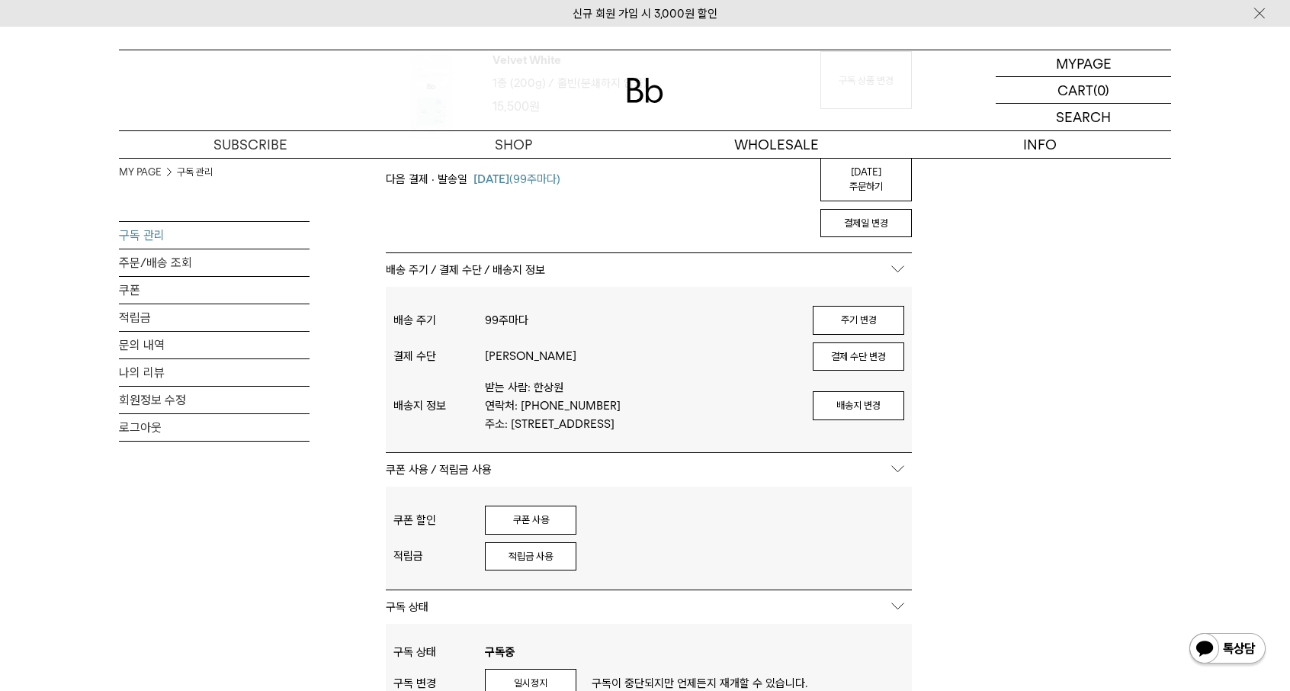
scroll to position [381, 0]
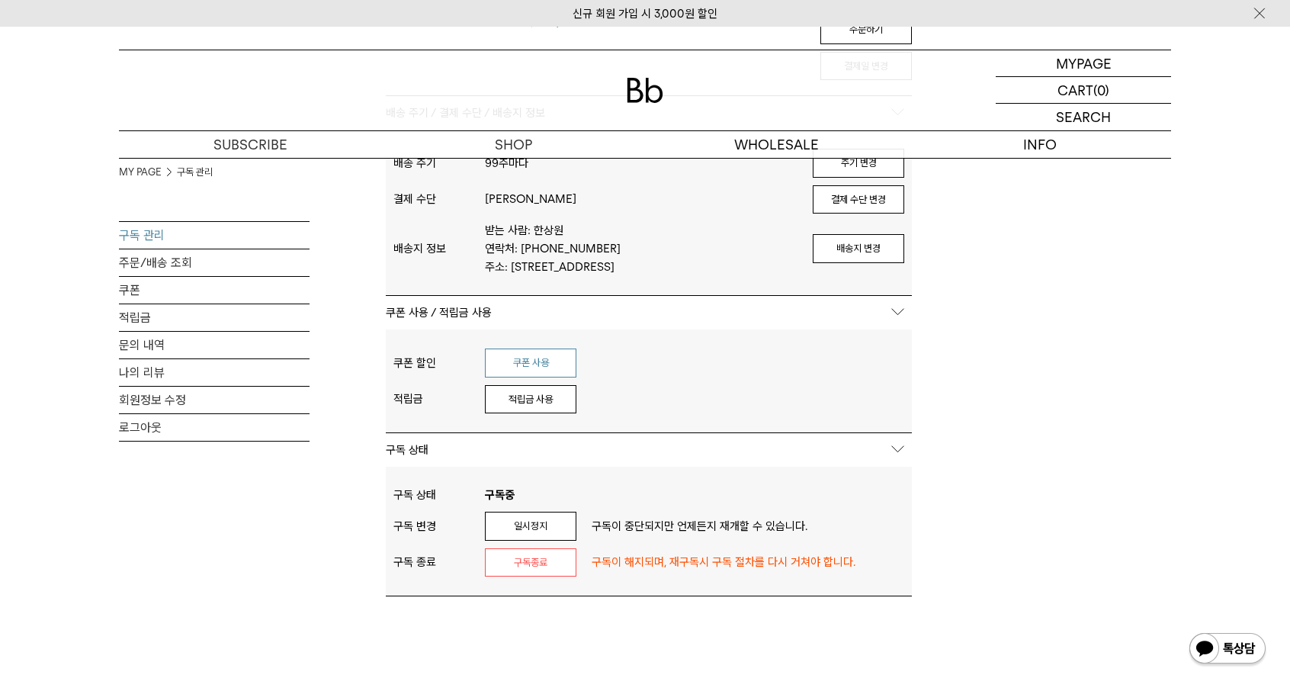
click at [538, 348] on button "쿠폰 사용" at bounding box center [531, 362] width 92 height 29
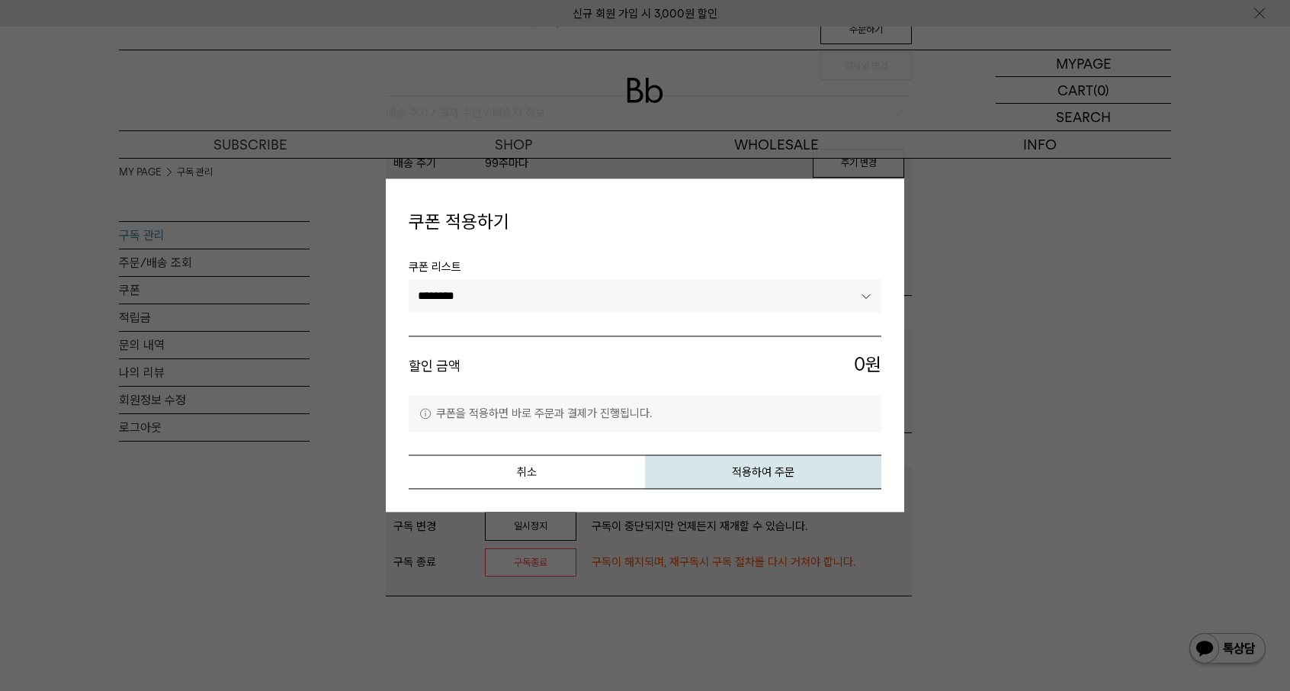
click at [654, 306] on select "******** ********" at bounding box center [645, 296] width 473 height 34
click at [409, 279] on select "******** ********" at bounding box center [645, 296] width 473 height 34
click at [641, 302] on select "******** ********" at bounding box center [645, 296] width 473 height 34
select select "*******"
click at [409, 279] on select "******** ********" at bounding box center [645, 296] width 473 height 34
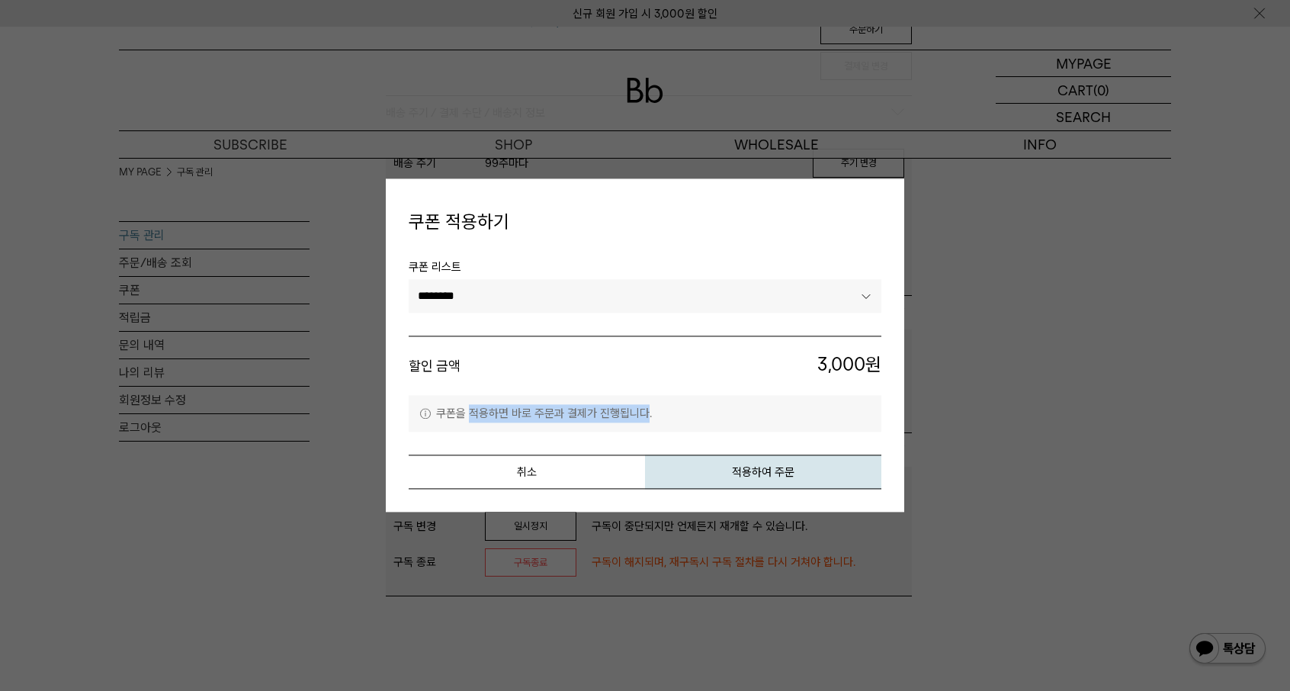
drag, startPoint x: 473, startPoint y: 413, endPoint x: 644, endPoint y: 416, distance: 170.8
click at [644, 416] on p "쿠폰을 적용하면 바로 주문과 결제가 진행됩니다." at bounding box center [645, 414] width 473 height 37
click at [644, 417] on p "쿠폰을 적용하면 바로 주문과 결제가 진행됩니다." at bounding box center [645, 414] width 473 height 37
click at [576, 467] on button "취소" at bounding box center [527, 472] width 236 height 34
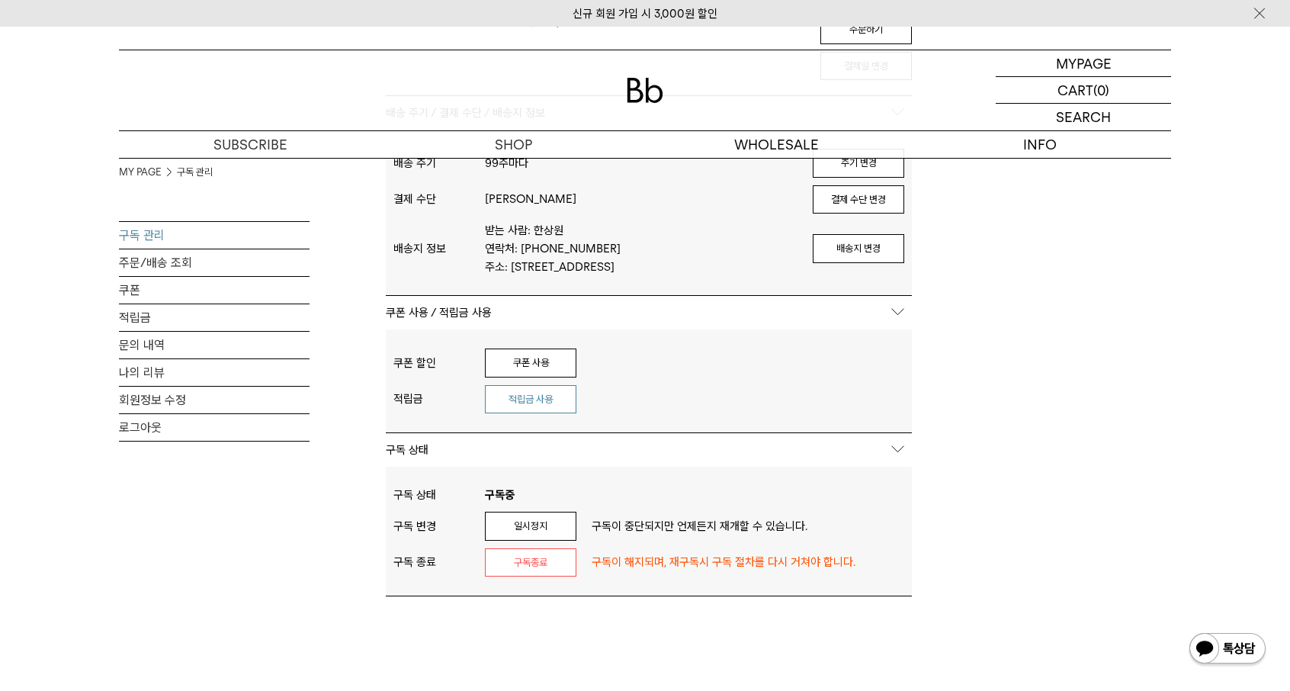
click at [541, 385] on button "적립금 사용" at bounding box center [531, 399] width 92 height 29
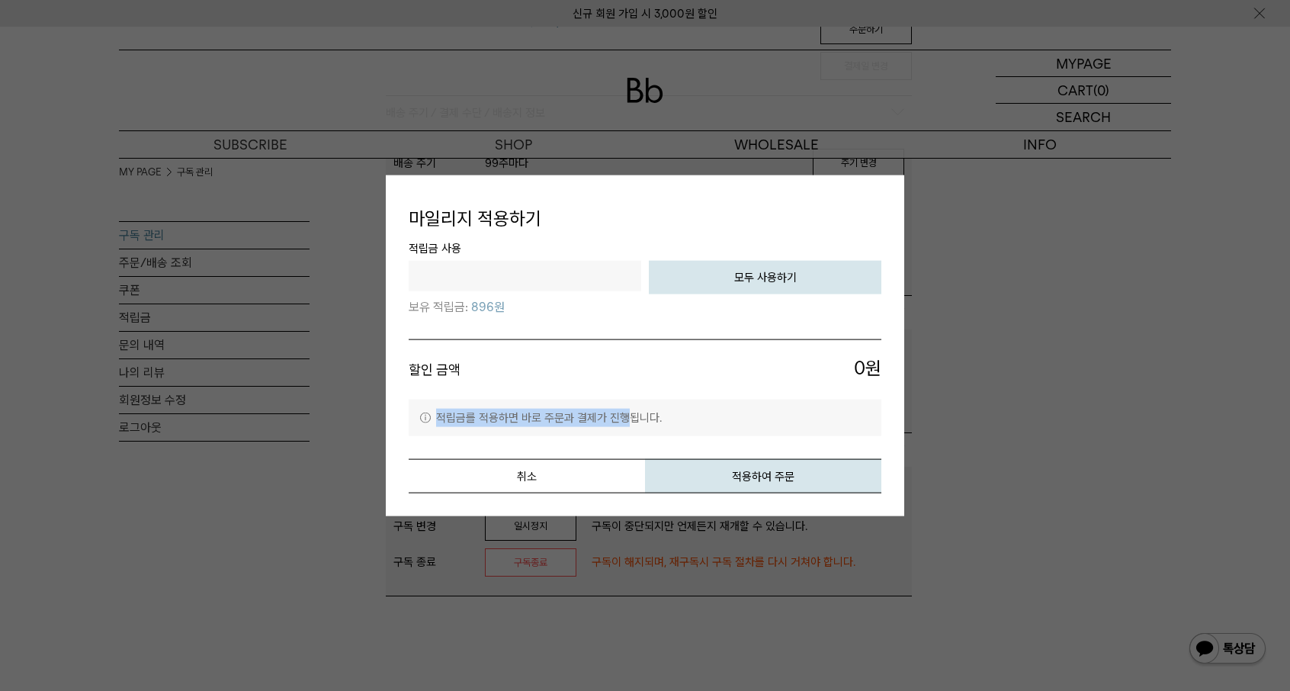
drag, startPoint x: 458, startPoint y: 409, endPoint x: 630, endPoint y: 416, distance: 171.7
click at [630, 416] on p "적립금를 적용하면 바로 주문과 결제가 진행됩니다." at bounding box center [645, 417] width 473 height 37
click at [626, 417] on p "적립금를 적용하면 바로 주문과 결제가 진행됩니다." at bounding box center [645, 417] width 473 height 37
click at [580, 475] on button "취소" at bounding box center [527, 475] width 236 height 34
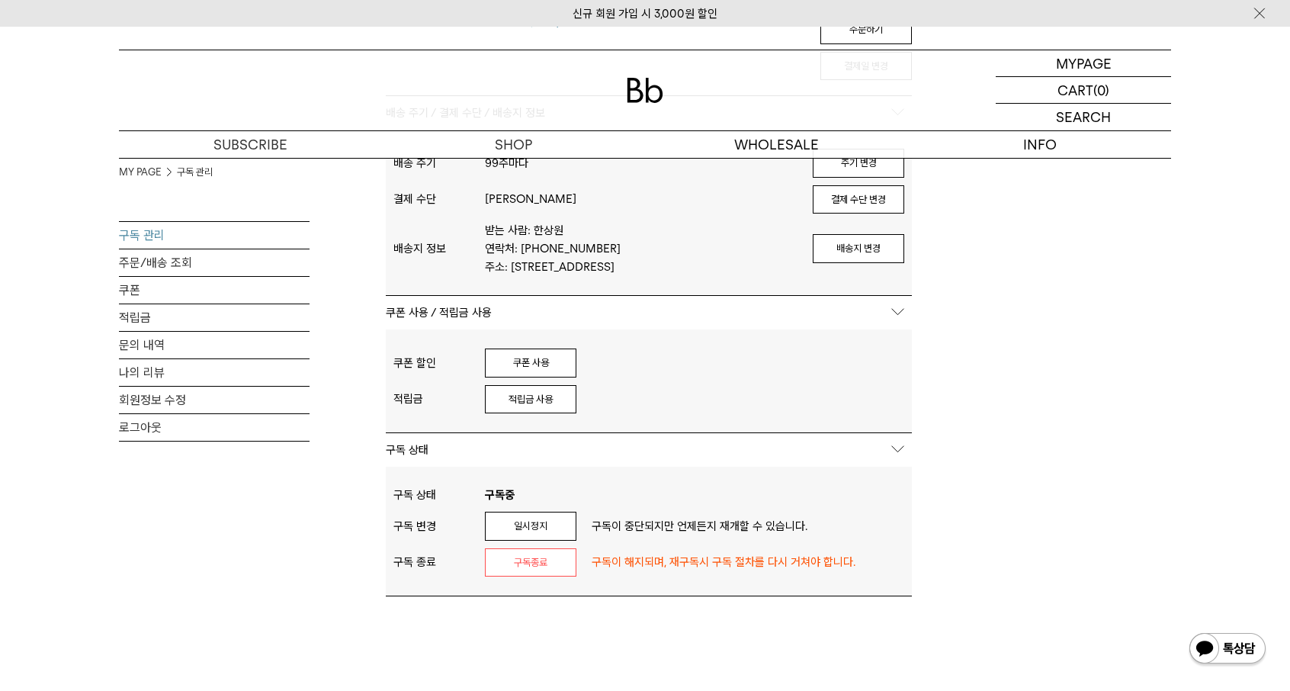
click at [547, 329] on div "쿠폰 할인 쿠폰 사용 적립금 적립금 사용" at bounding box center [649, 380] width 526 height 103
click at [551, 348] on button "쿠폰 사용" at bounding box center [531, 362] width 92 height 29
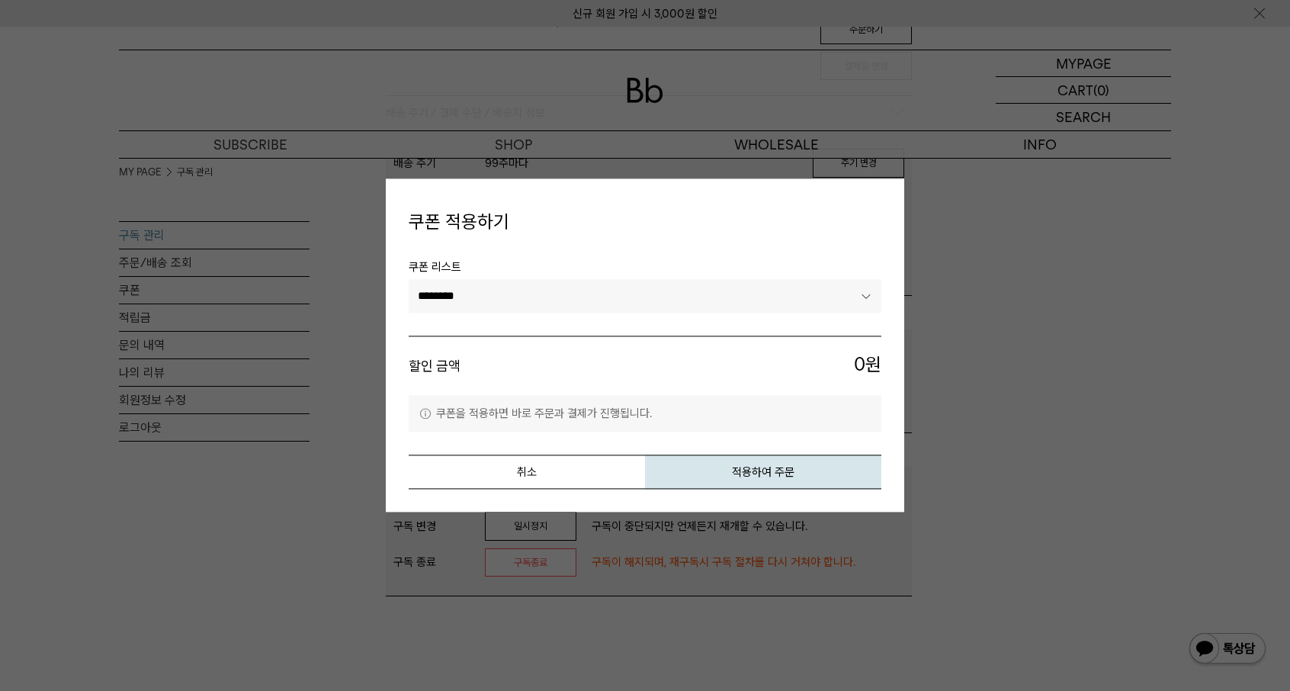
click at [561, 306] on select "******** ********" at bounding box center [645, 296] width 473 height 34
click at [409, 279] on select "******** ********" at bounding box center [645, 296] width 473 height 34
click at [573, 303] on select "******** ********" at bounding box center [645, 296] width 473 height 34
select select "*******"
click at [409, 279] on select "******** ********" at bounding box center [645, 296] width 473 height 34
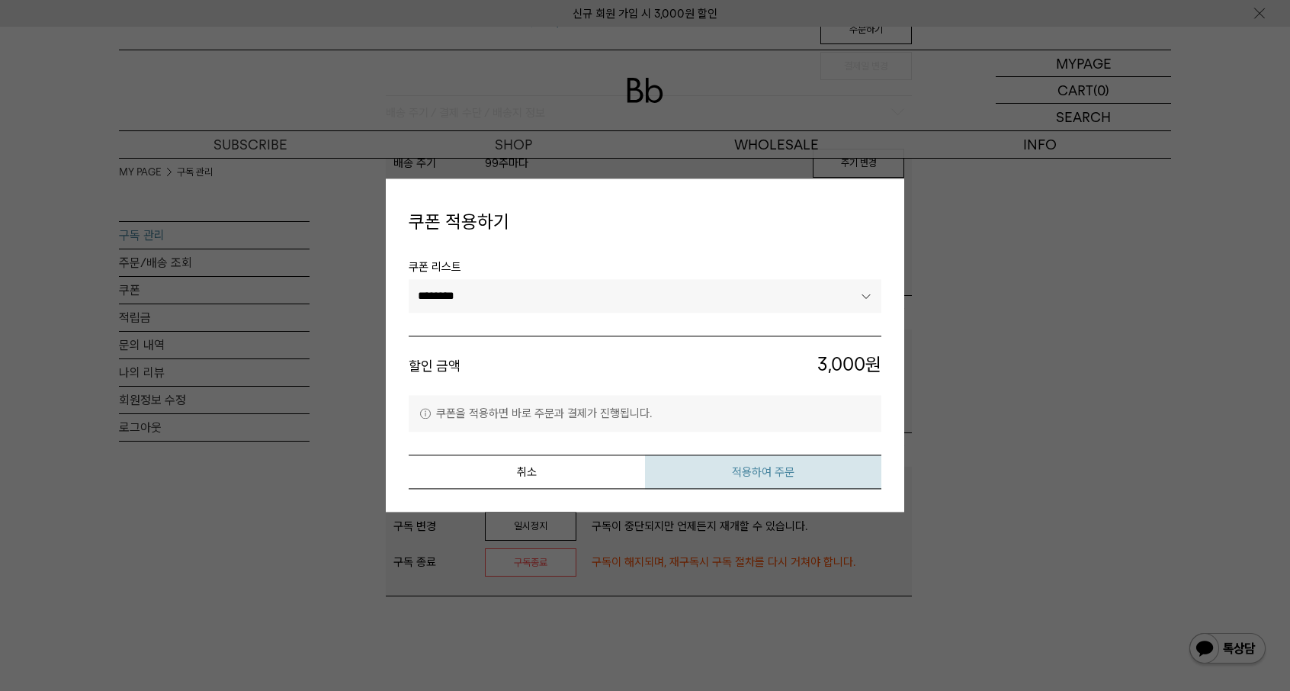
click at [721, 477] on button "적용하여 주문" at bounding box center [763, 472] width 236 height 34
click at [544, 458] on button "취소" at bounding box center [527, 472] width 236 height 34
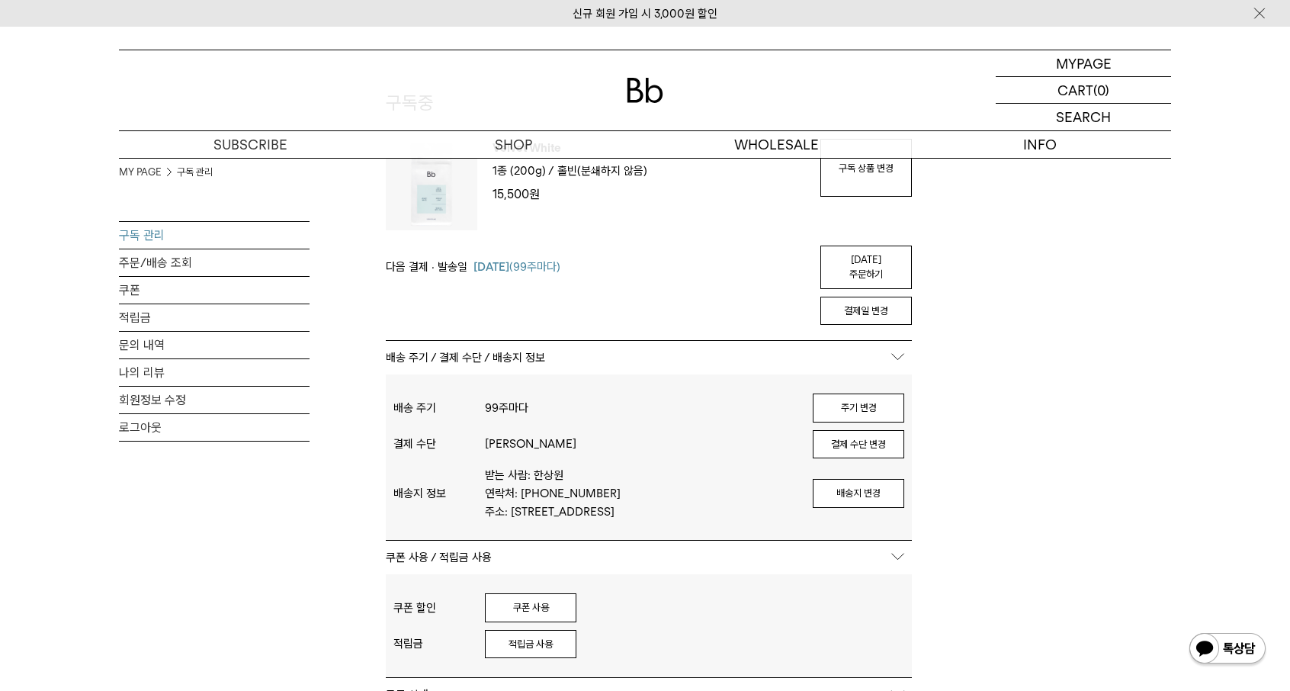
scroll to position [0, 0]
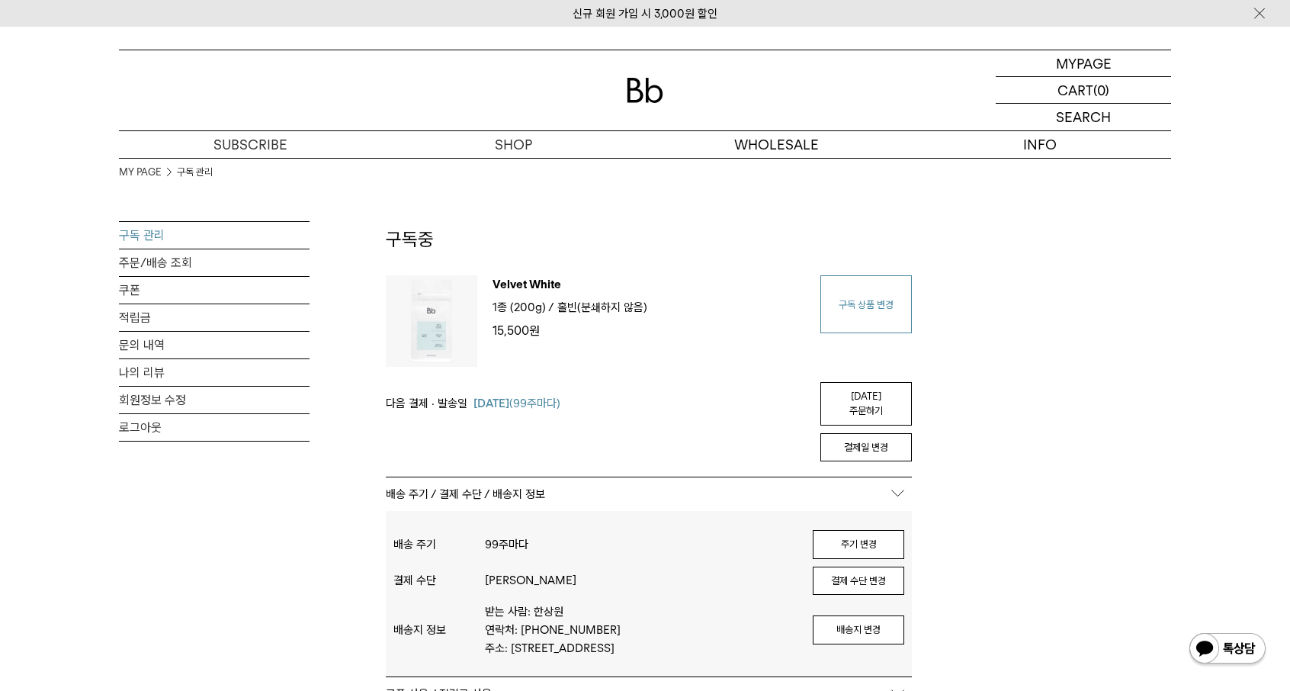
click at [852, 302] on link "구독 상품 변경" at bounding box center [867, 304] width 92 height 58
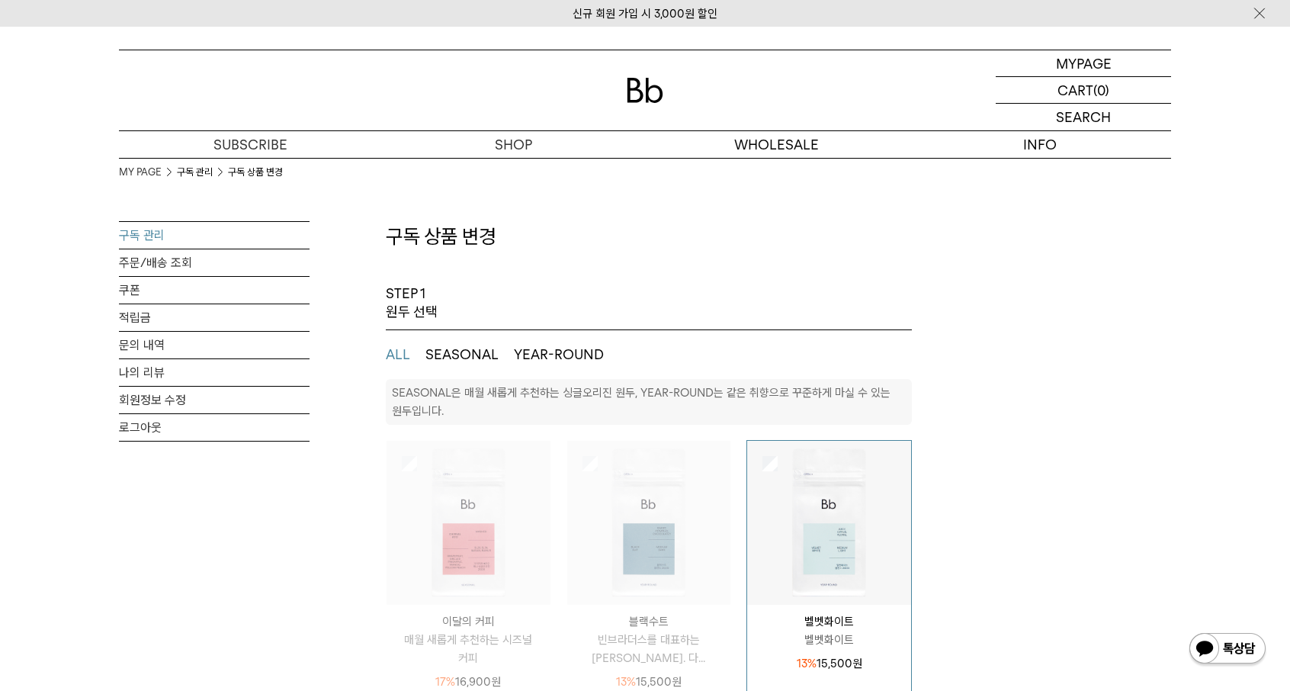
select select "**"
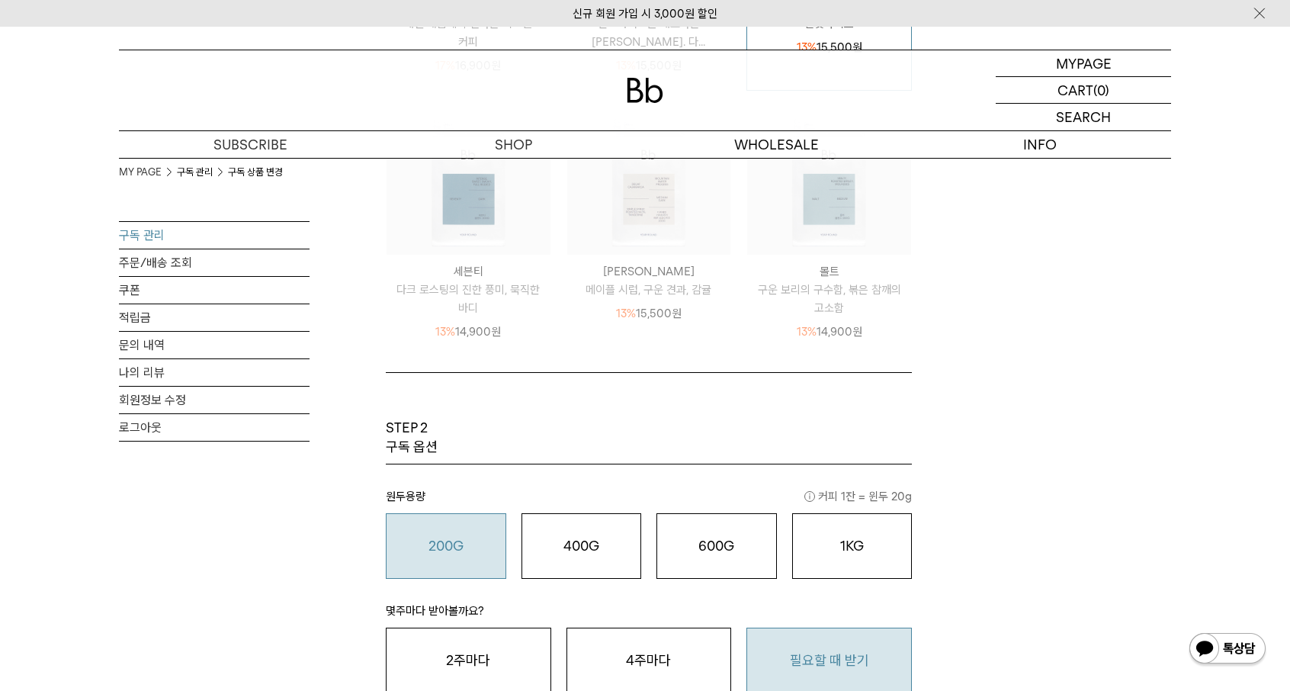
scroll to position [763, 0]
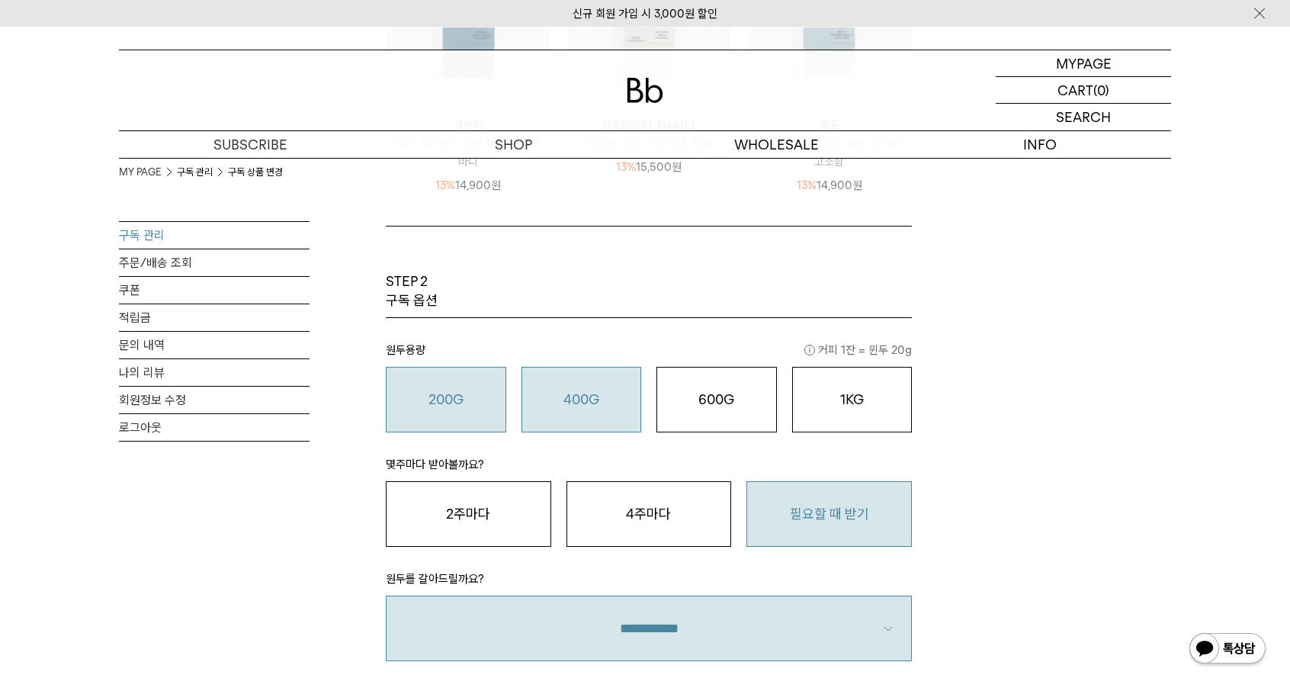
click at [594, 405] on o "400G" at bounding box center [582, 399] width 36 height 16
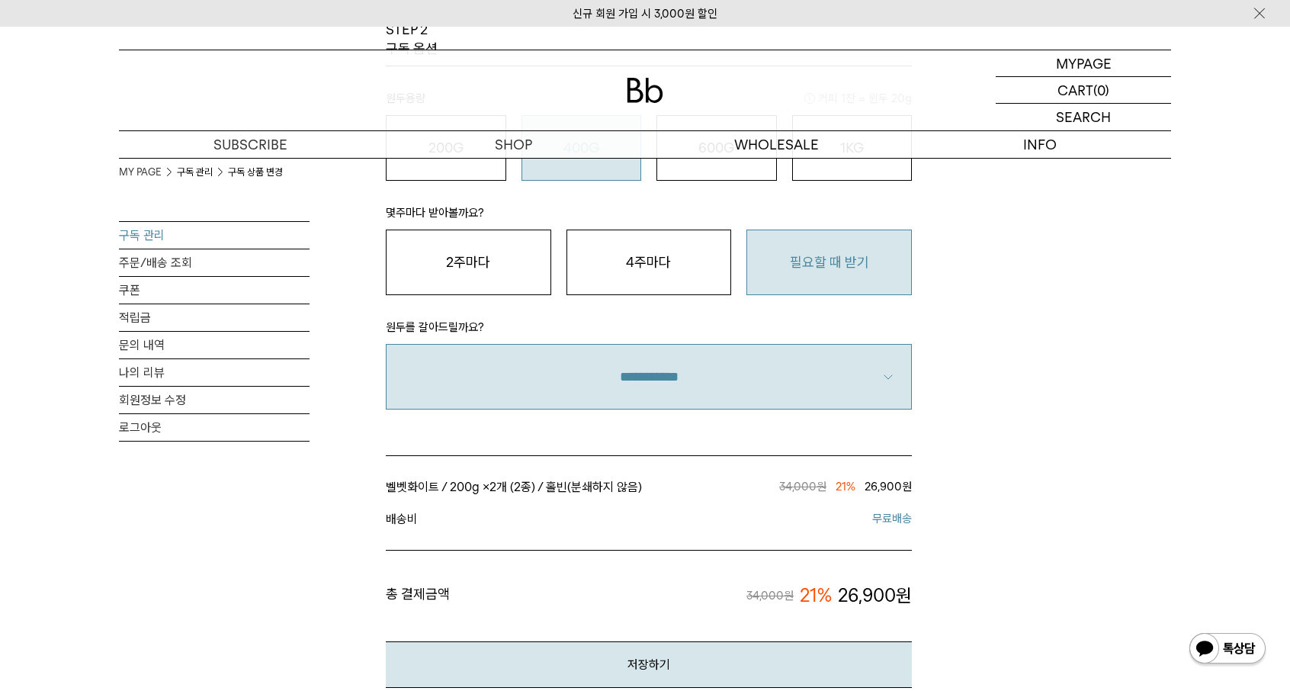
scroll to position [991, 0]
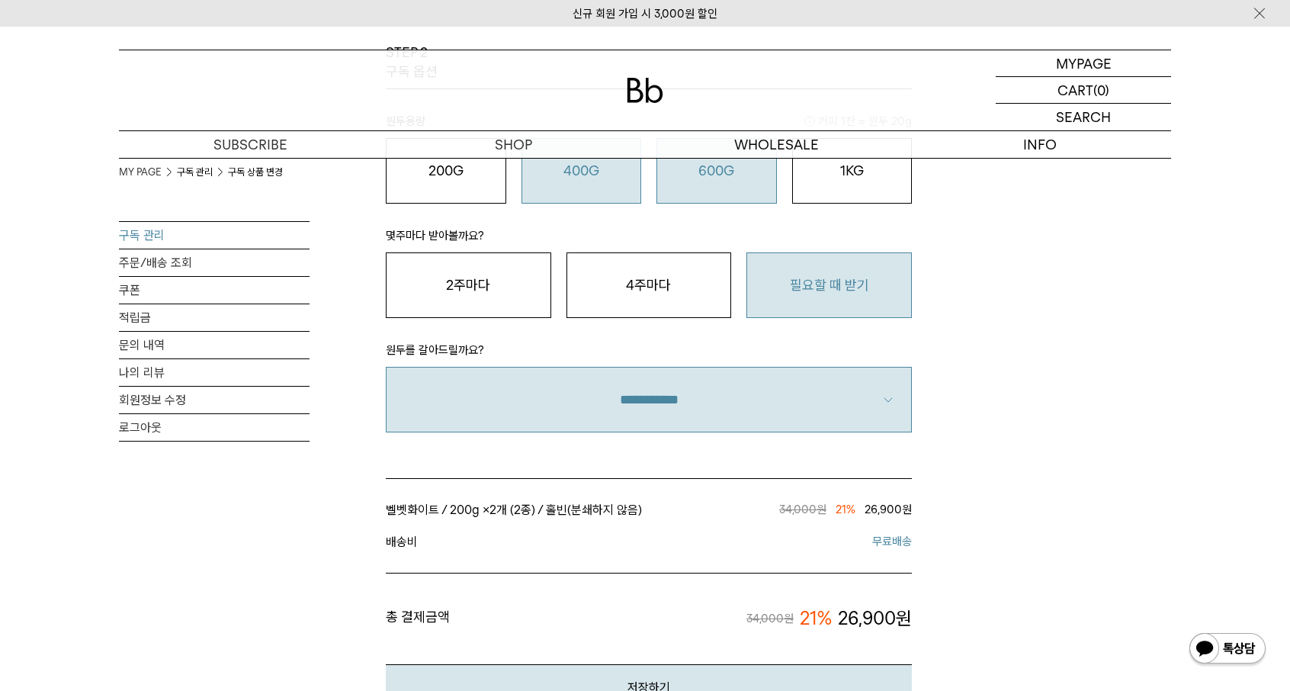
click at [726, 185] on button "600G 43,000 원" at bounding box center [717, 171] width 120 height 66
click at [558, 186] on button "400G 31,000 원" at bounding box center [582, 171] width 120 height 66
click at [451, 172] on o "200G" at bounding box center [446, 170] width 35 height 16
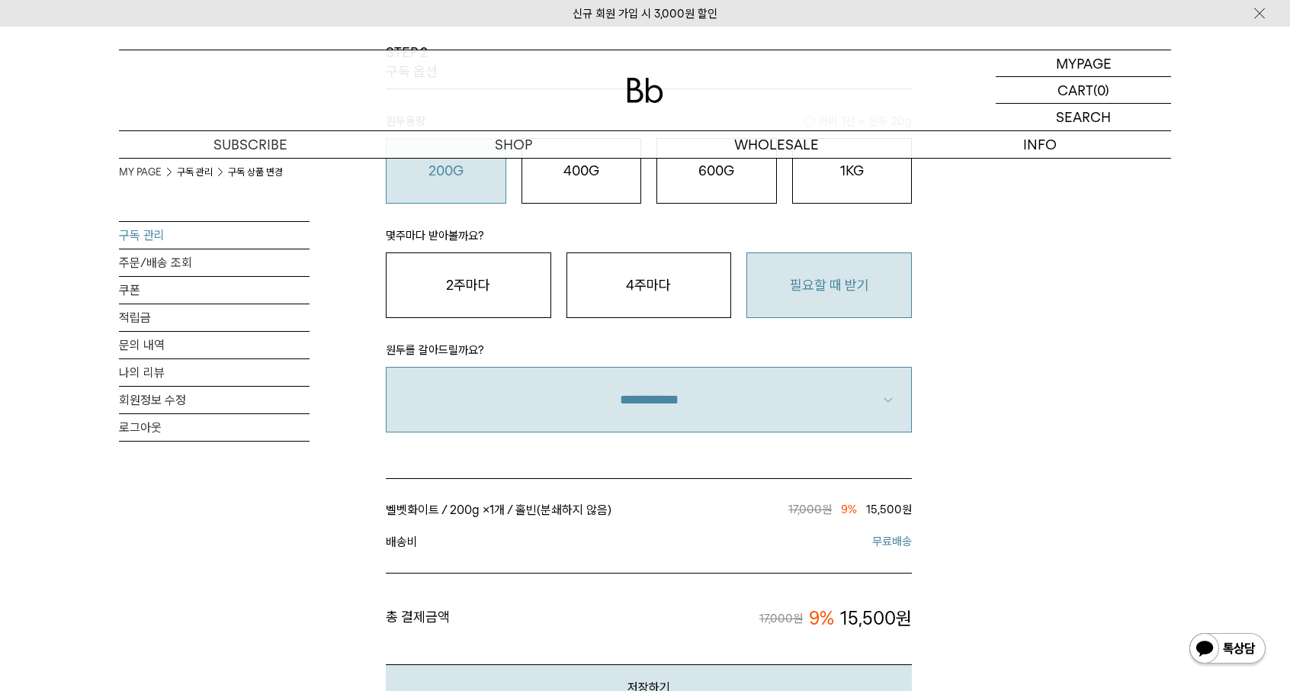
drag, startPoint x: 615, startPoint y: 185, endPoint x: 639, endPoint y: 223, distance: 45.3
click at [615, 185] on button "400G 31,000 원" at bounding box center [582, 171] width 120 height 66
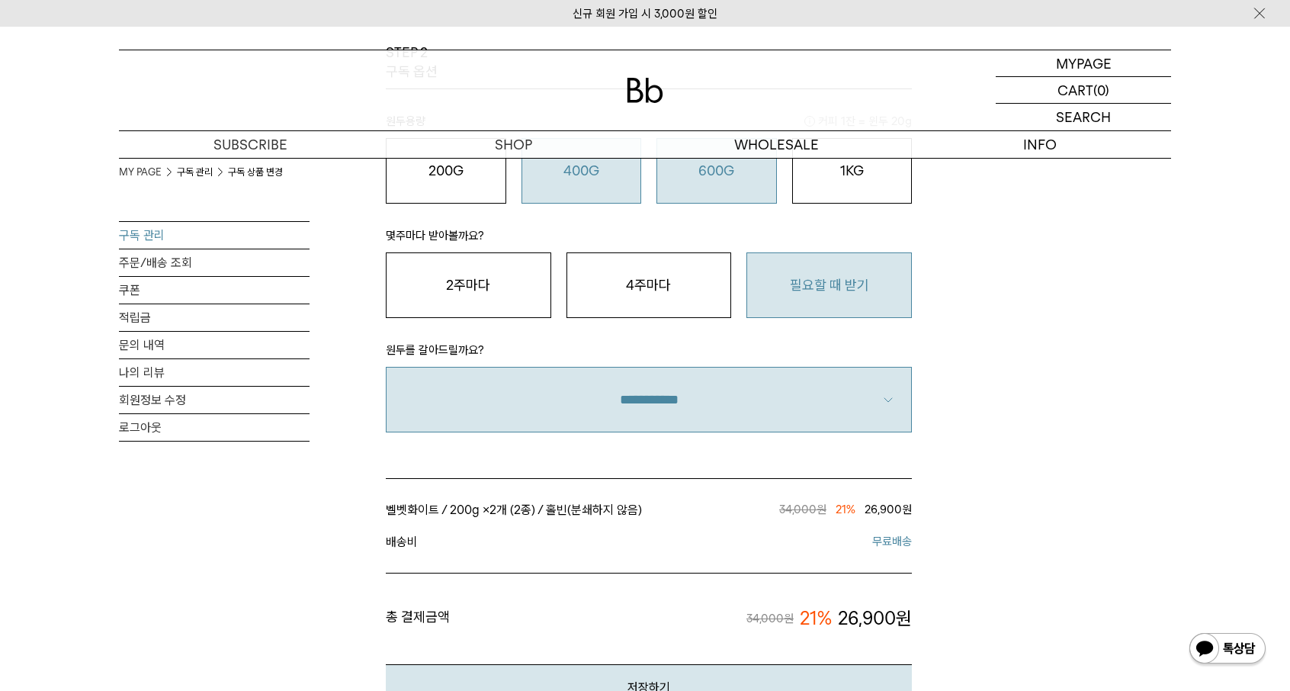
click at [751, 199] on button "600G 43,000 원" at bounding box center [717, 171] width 120 height 66
click at [875, 193] on button "1KG 49,900 원" at bounding box center [852, 171] width 120 height 66
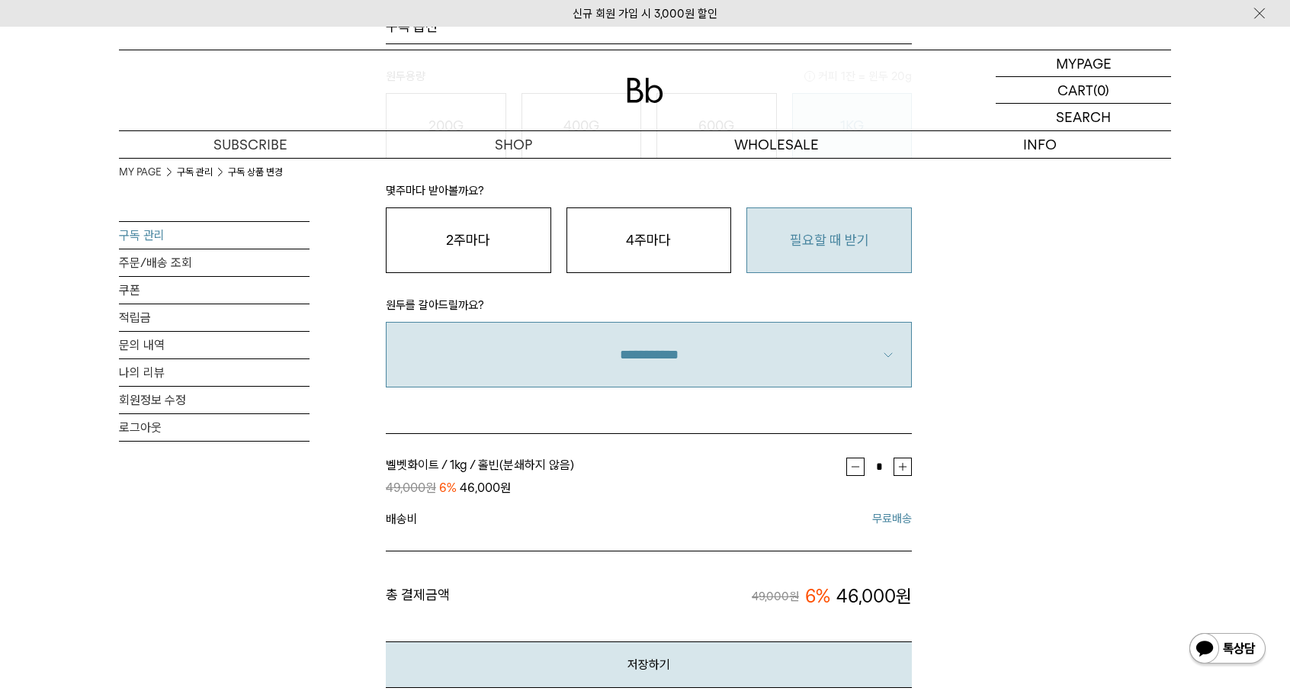
scroll to position [1068, 0]
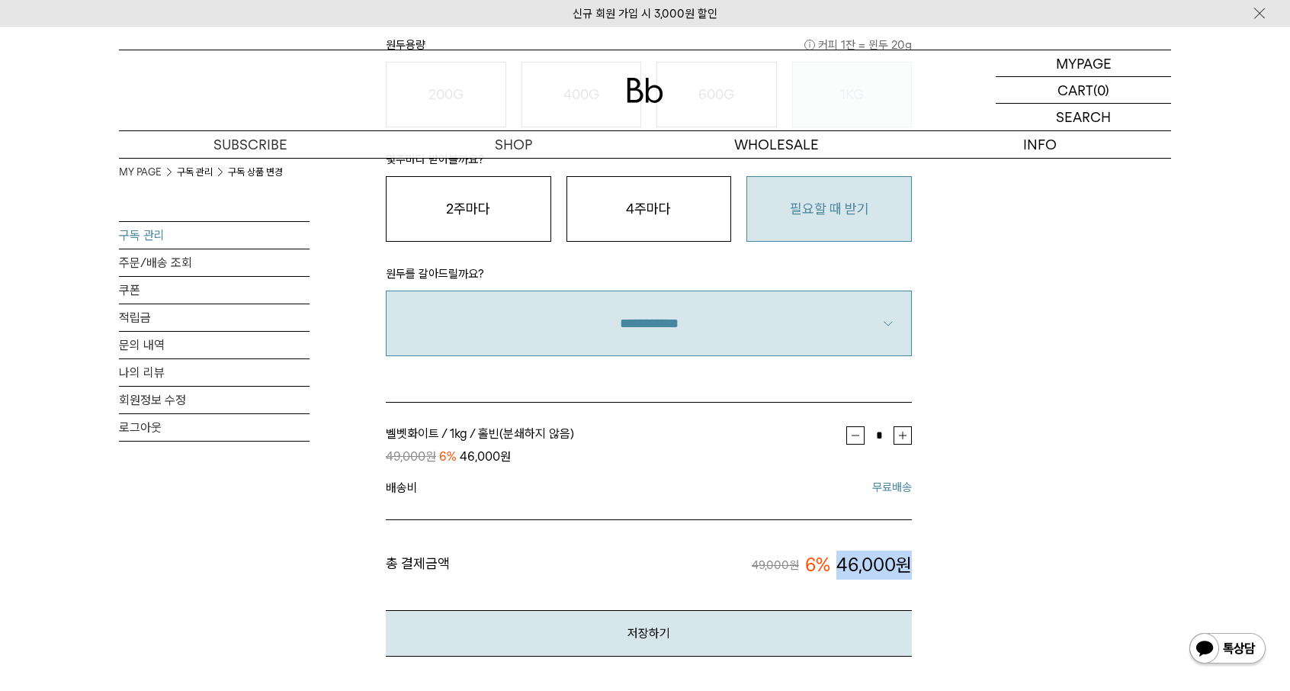
drag, startPoint x: 831, startPoint y: 566, endPoint x: 929, endPoint y: 564, distance: 97.6
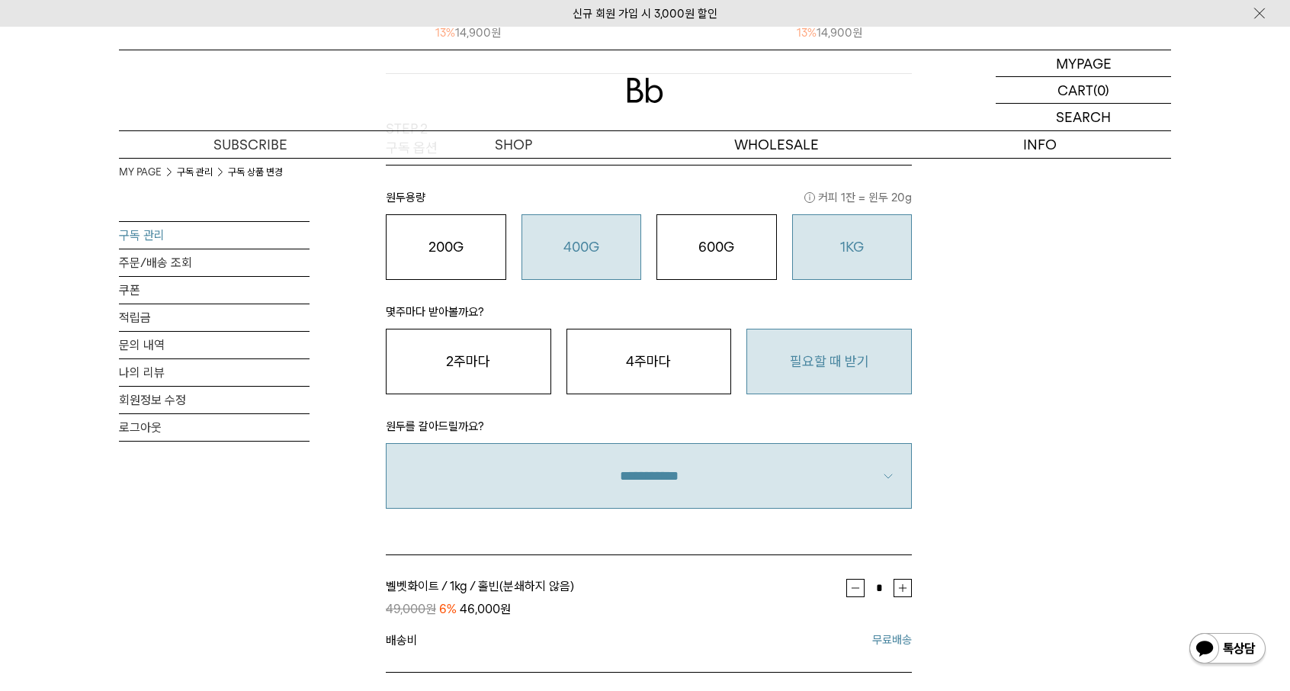
click at [572, 243] on o "400G" at bounding box center [582, 247] width 36 height 16
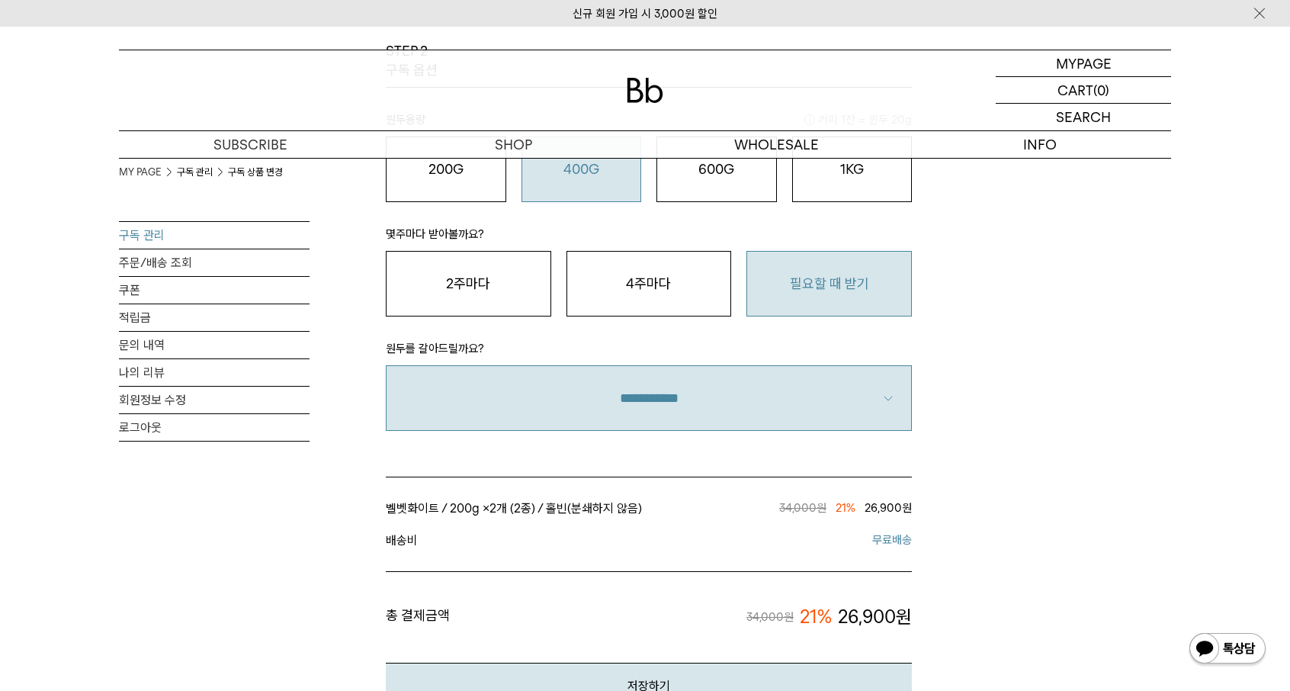
scroll to position [991, 0]
click at [846, 165] on o "1KG" at bounding box center [852, 170] width 24 height 16
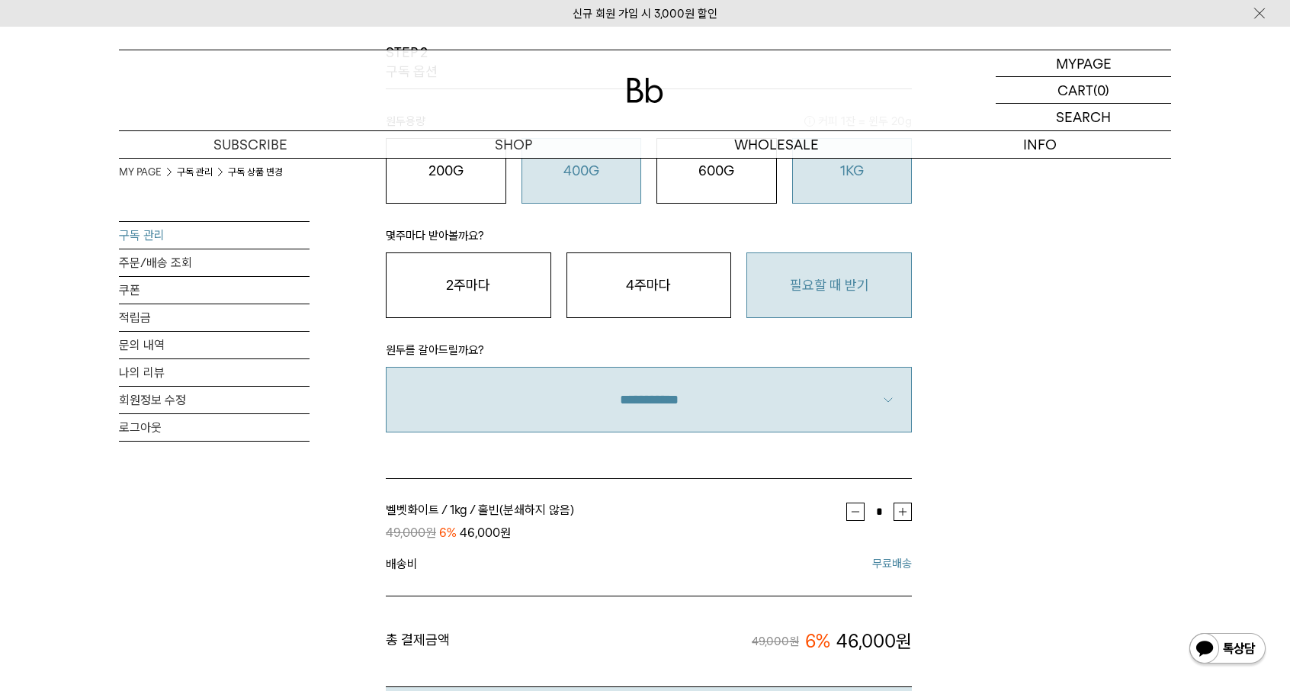
click at [593, 185] on button "400G 31,000 원" at bounding box center [582, 171] width 120 height 66
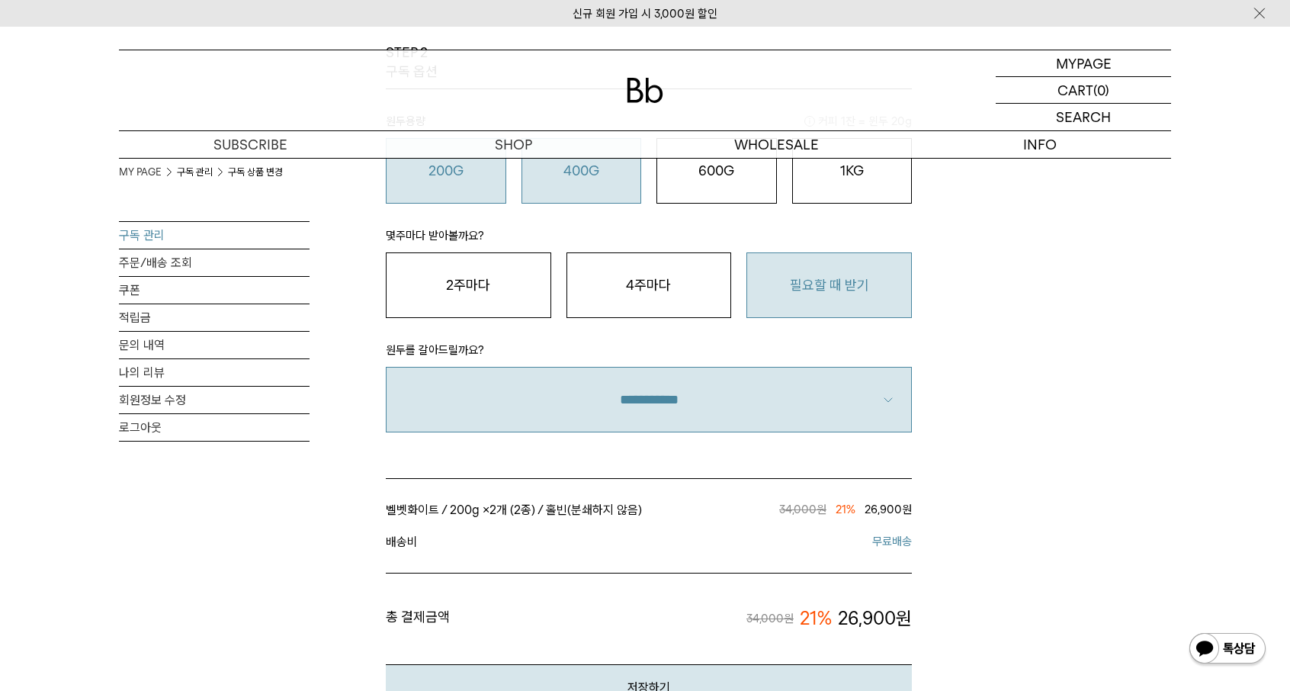
click at [450, 183] on button "200G 16,900 원" at bounding box center [446, 171] width 120 height 66
click at [576, 181] on button "400G 31,000 원" at bounding box center [582, 171] width 120 height 66
click at [461, 178] on div "200G 16,900 원" at bounding box center [446, 171] width 104 height 18
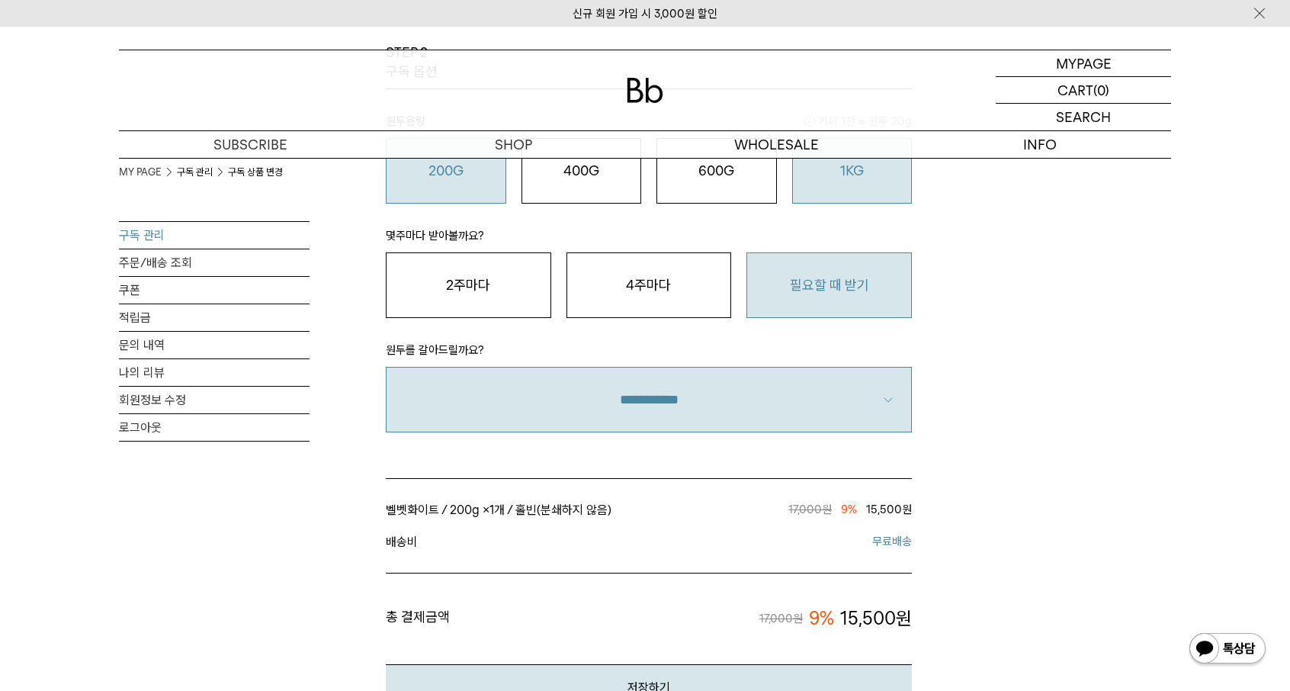
click at [884, 182] on button "1KG 49,900 원" at bounding box center [852, 171] width 120 height 66
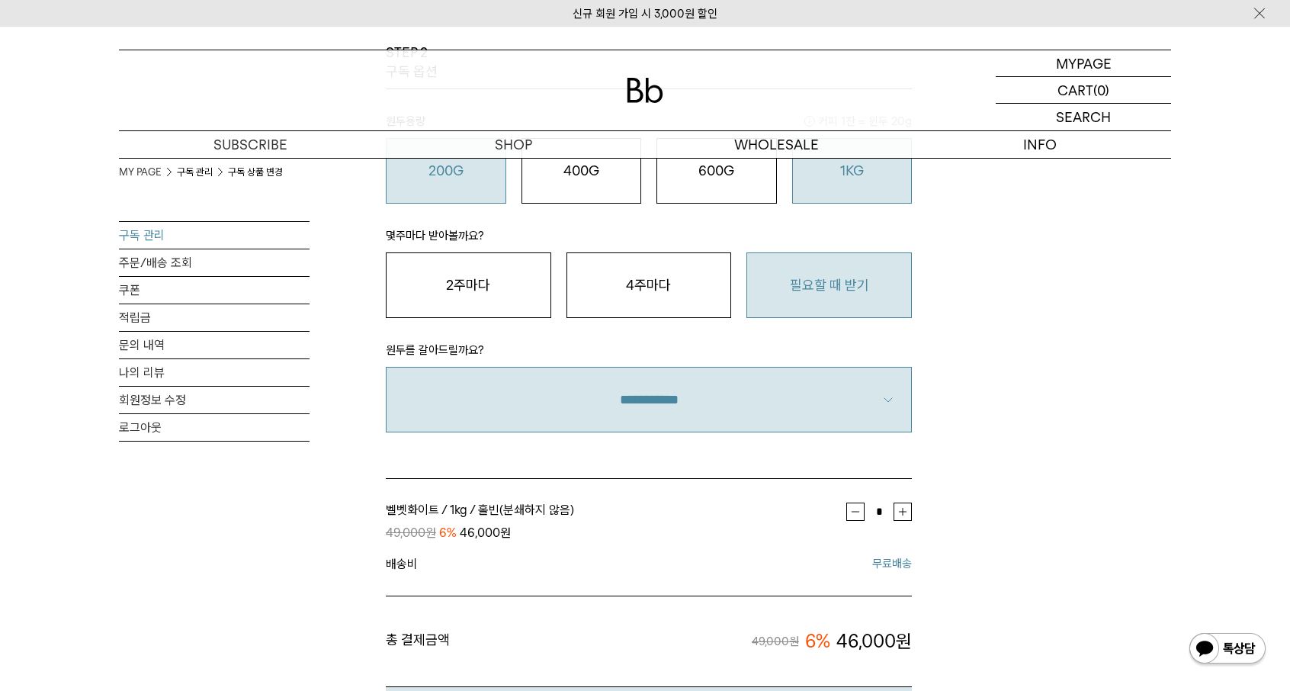
drag, startPoint x: 477, startPoint y: 187, endPoint x: 493, endPoint y: 184, distance: 17.1
click at [483, 187] on button "200G 16,900 원" at bounding box center [446, 171] width 120 height 66
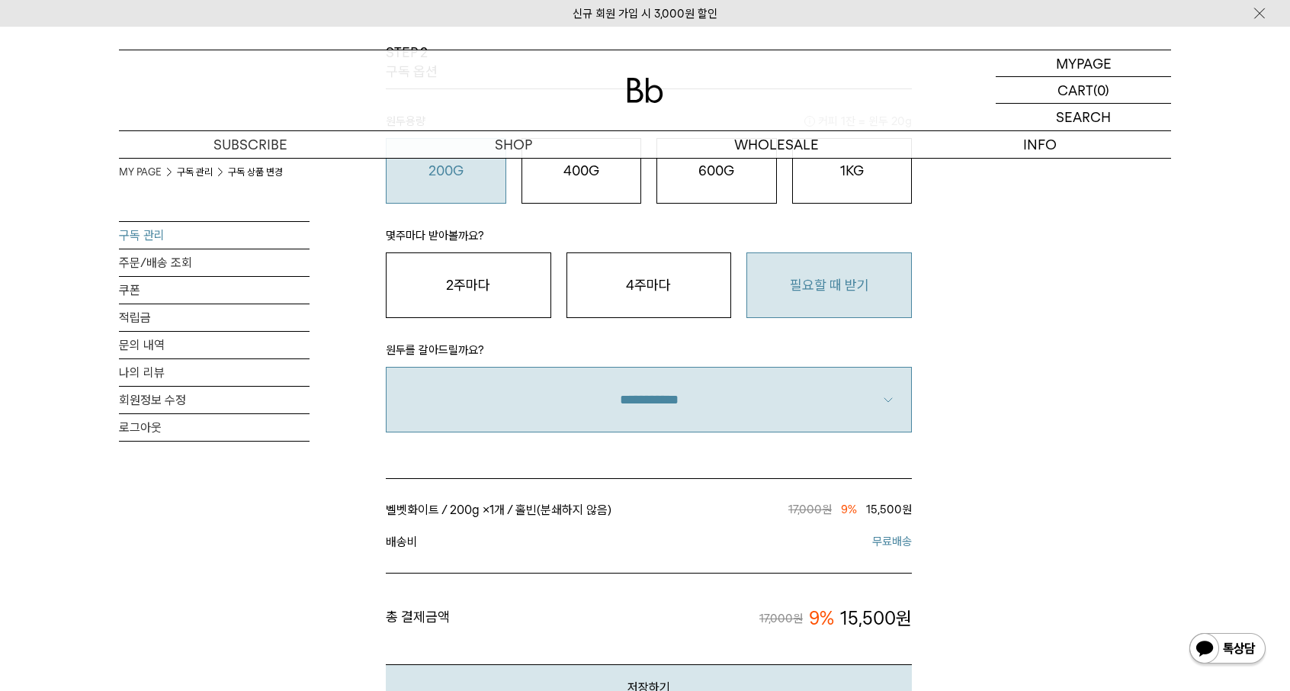
scroll to position [915, 0]
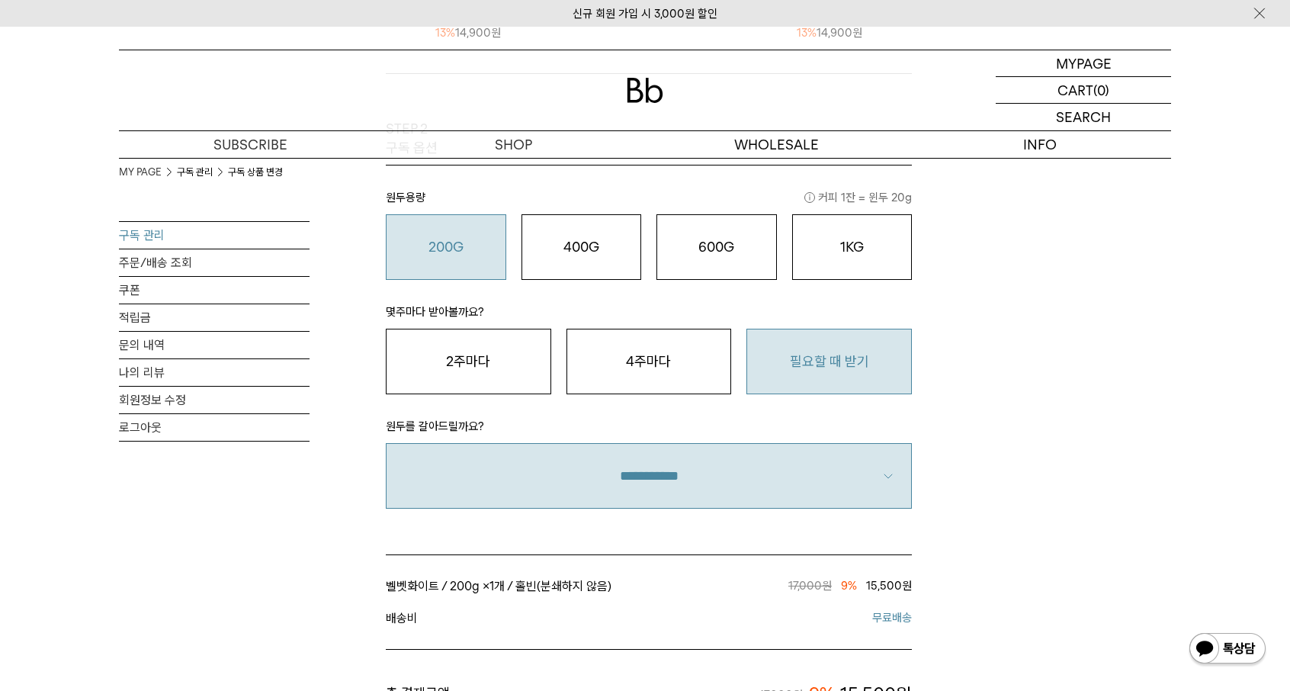
click at [581, 209] on p "원두용량 커피 1잔 = 윈두 20g" at bounding box center [649, 201] width 526 height 26
click at [589, 249] on o "400G" at bounding box center [582, 247] width 36 height 16
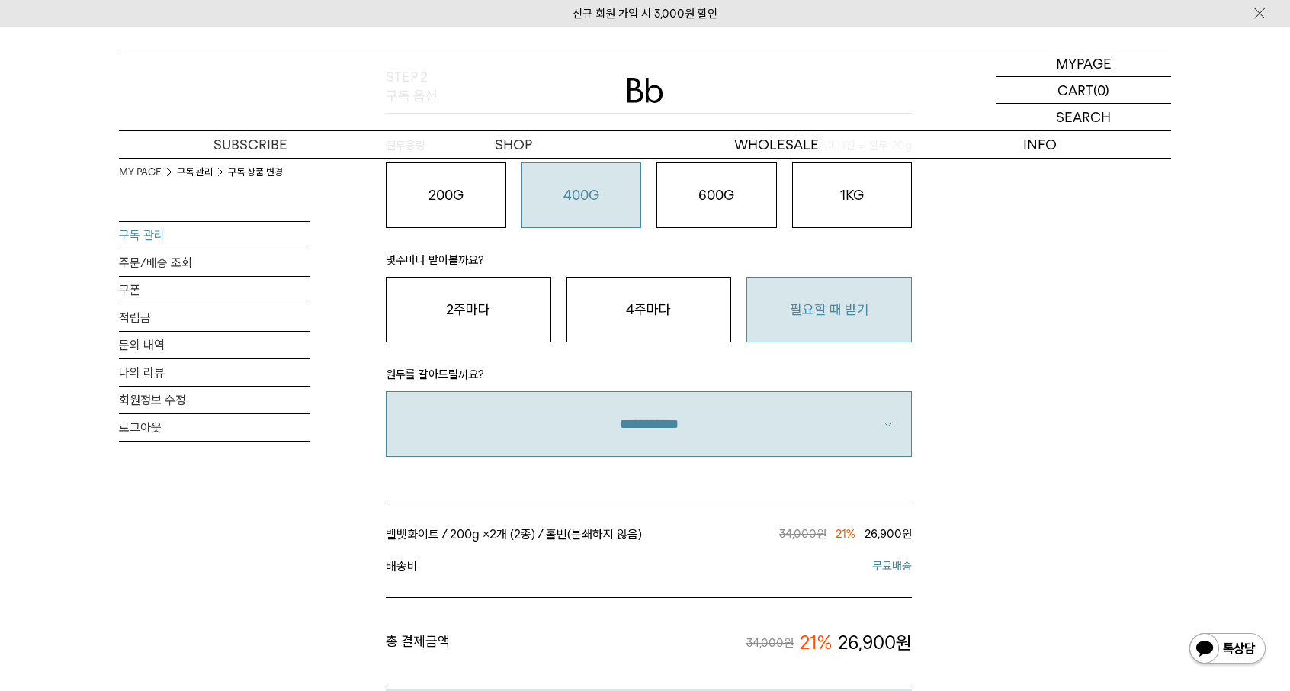
scroll to position [991, 0]
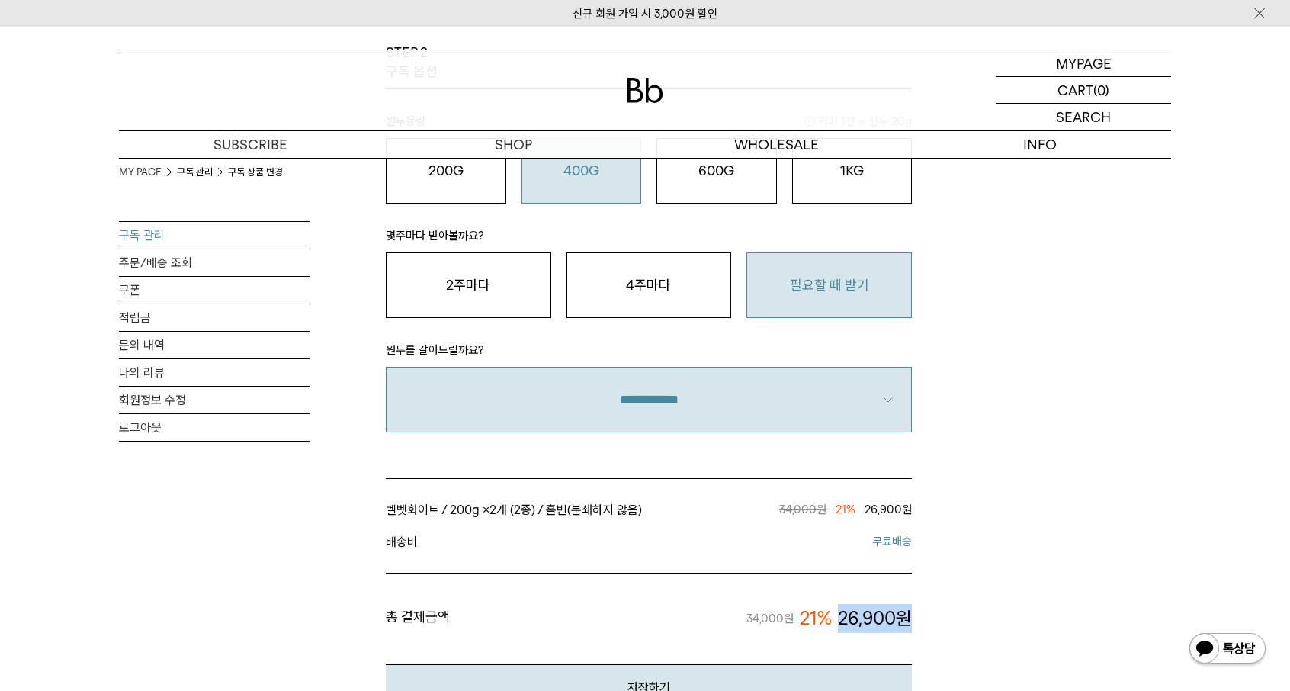
drag, startPoint x: 840, startPoint y: 617, endPoint x: 920, endPoint y: 621, distance: 79.4
click at [889, 185] on button "1KG 49,900 원" at bounding box center [852, 171] width 120 height 66
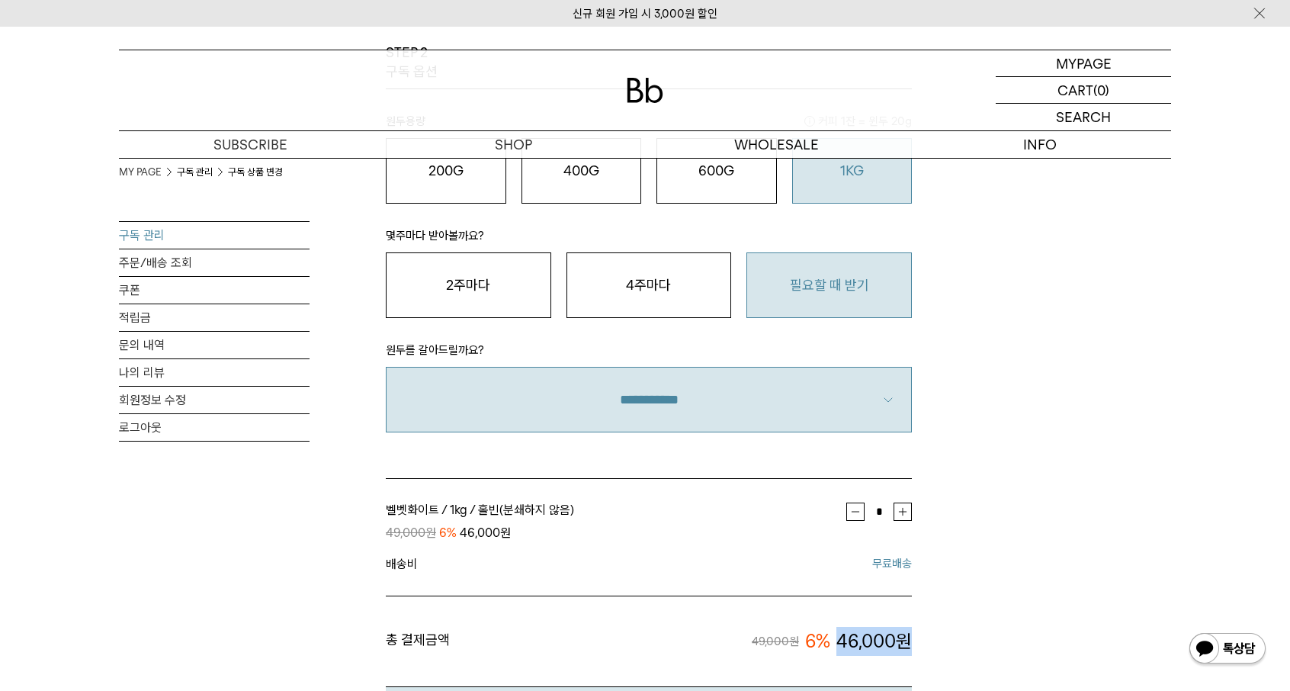
drag, startPoint x: 836, startPoint y: 646, endPoint x: 912, endPoint y: 638, distance: 76.6
click at [435, 186] on button "200G 16,900 원" at bounding box center [446, 171] width 120 height 66
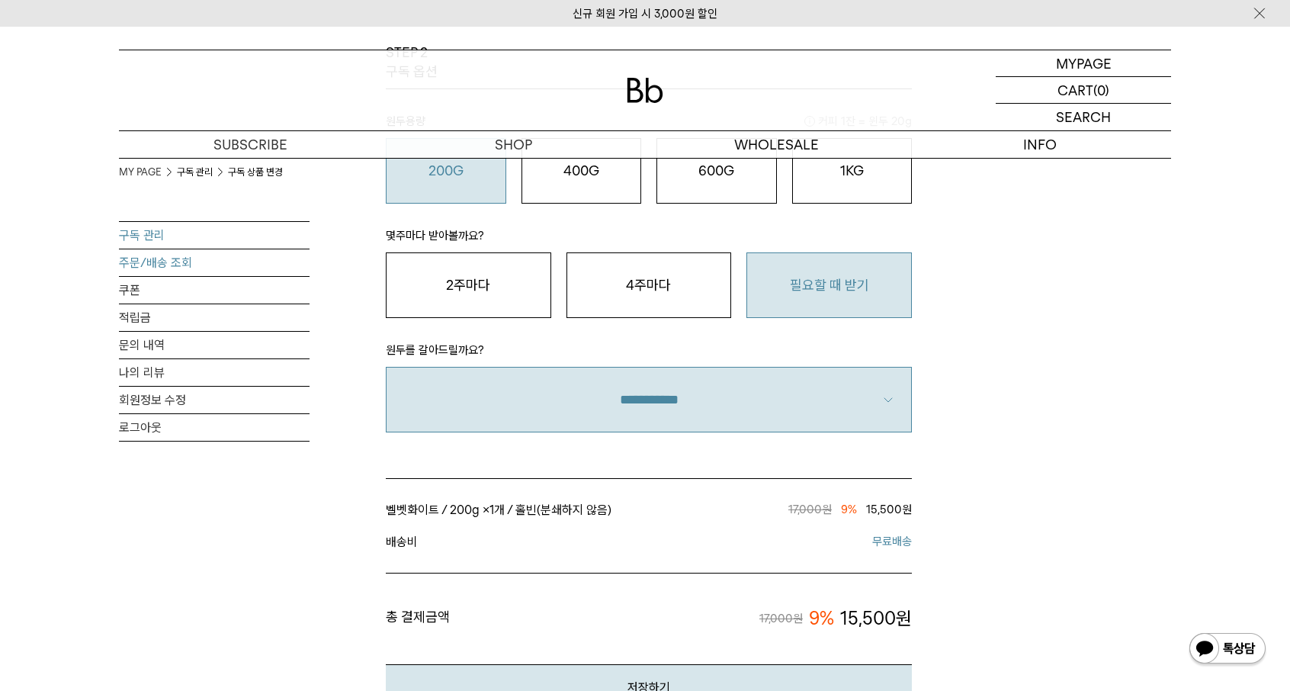
click at [167, 264] on link "주문/배송 조회" at bounding box center [214, 262] width 191 height 27
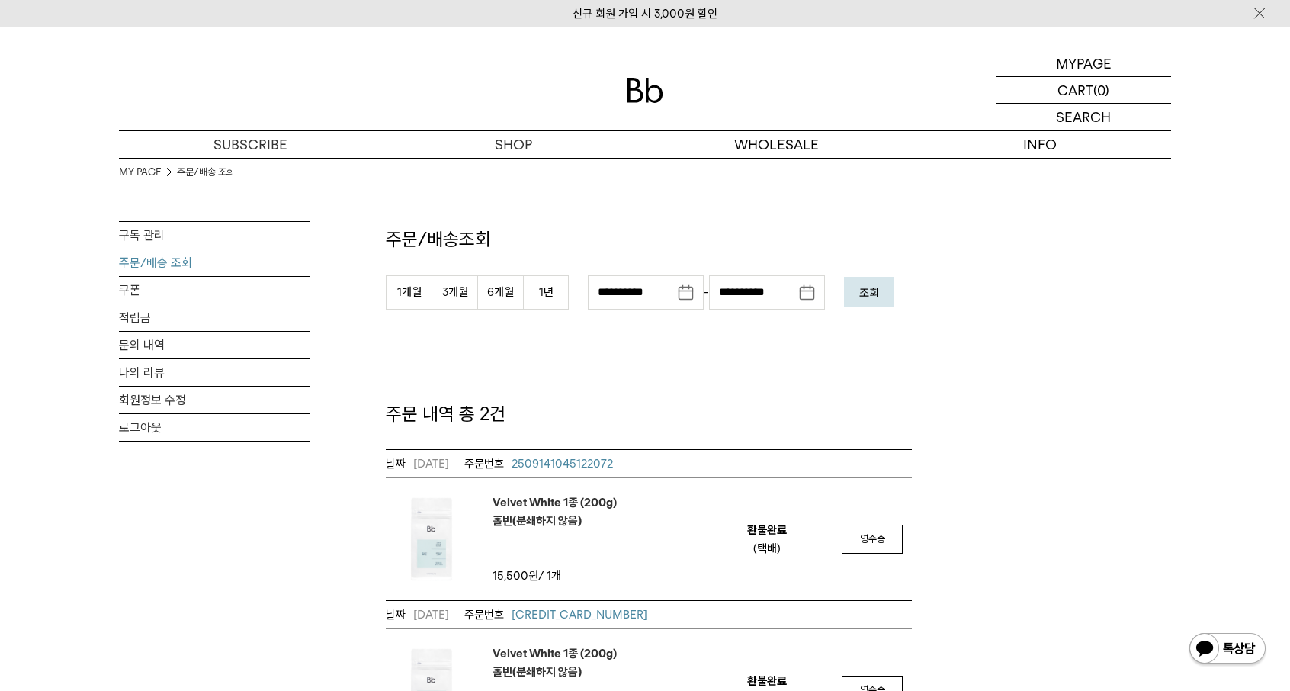
click at [142, 236] on link "구독 관리" at bounding box center [214, 235] width 191 height 27
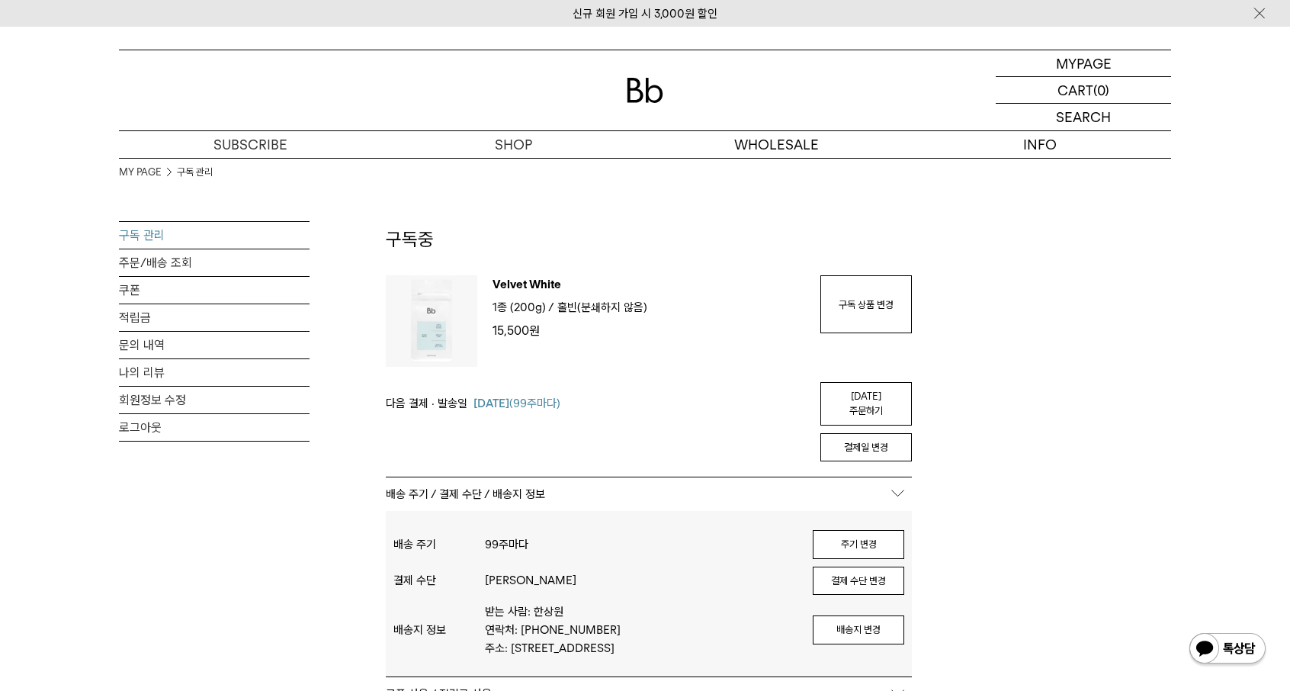
scroll to position [76, 0]
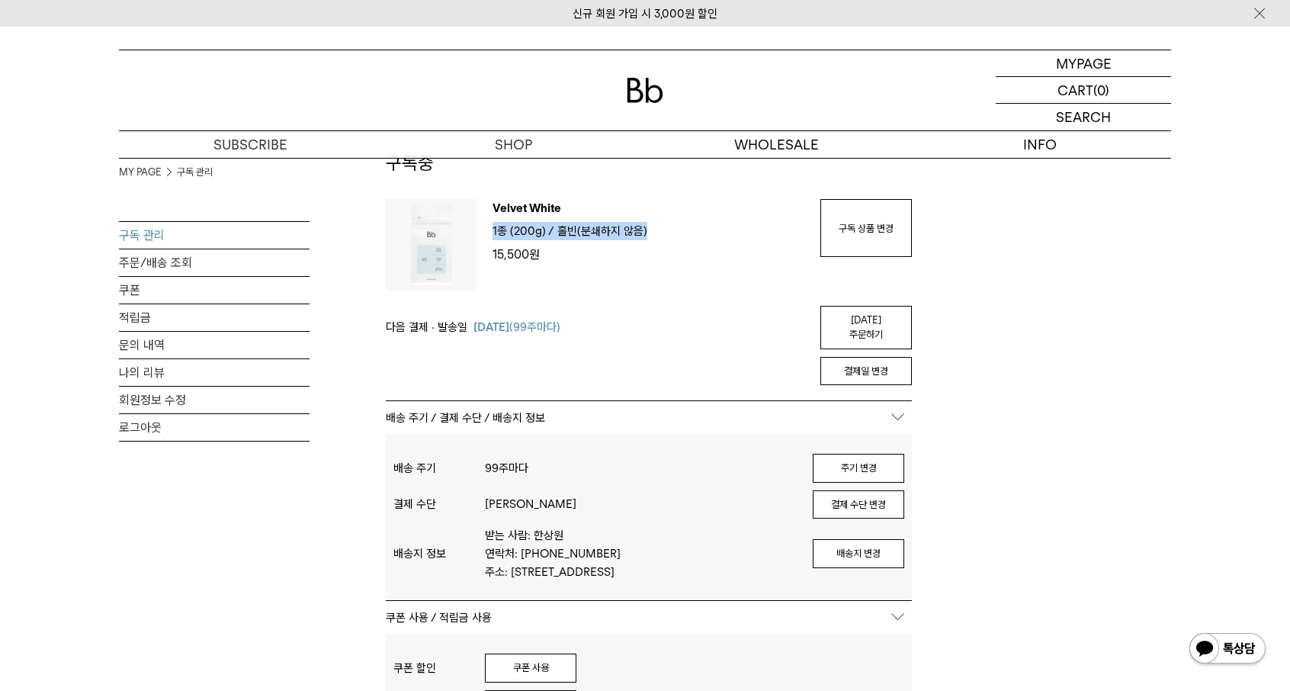
drag, startPoint x: 490, startPoint y: 232, endPoint x: 648, endPoint y: 240, distance: 158.8
click at [648, 240] on div "Velvet White 1종 (200g) / 분쇄도 홀빈(분쇄하지 않음) 15,500 원" at bounding box center [641, 245] width 328 height 92
click at [648, 240] on ul "1종 (200g) / 분쇄도 홀빈(분쇄하지 않음)" at bounding box center [649, 233] width 313 height 23
drag, startPoint x: 655, startPoint y: 237, endPoint x: 492, endPoint y: 237, distance: 163.2
click at [492, 237] on div "Velvet White 1종 (200g) / 분쇄도 홀빈(분쇄하지 않음) 15,500 원" at bounding box center [641, 245] width 328 height 92
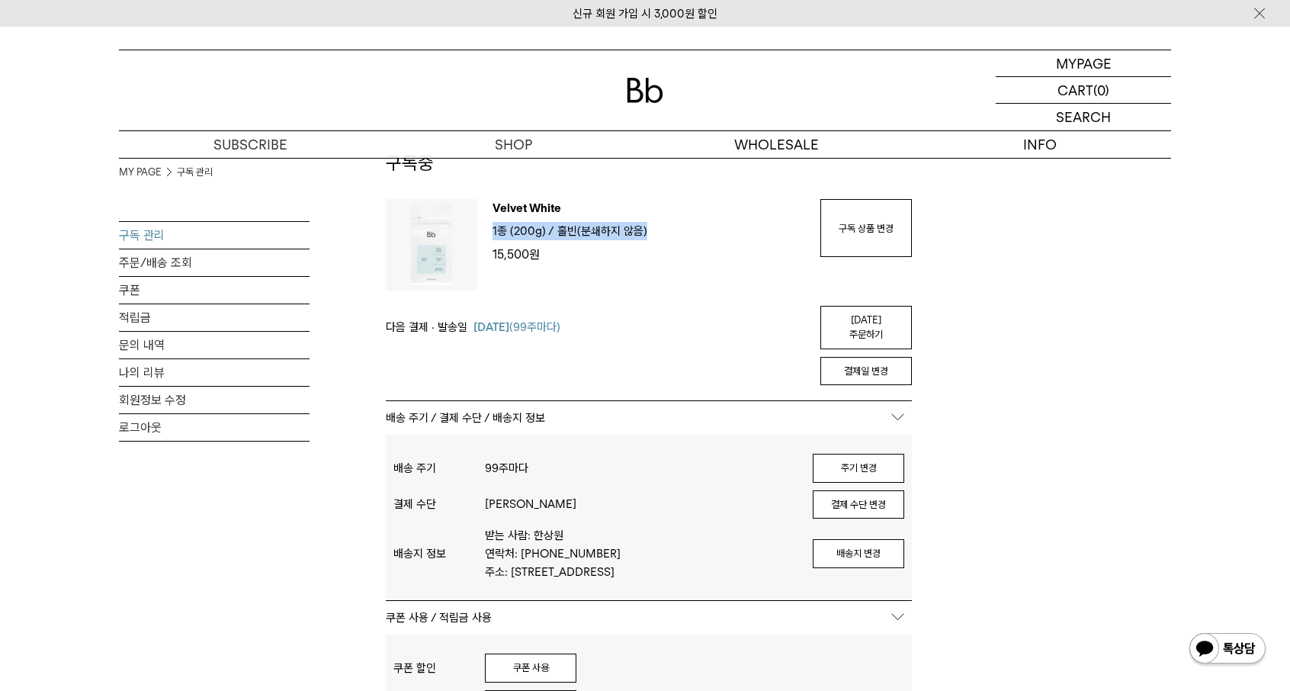
drag, startPoint x: 510, startPoint y: 236, endPoint x: 515, endPoint y: 242, distance: 8.2
click at [511, 236] on span "1종 (200g) /" at bounding box center [524, 231] width 62 height 14
click at [600, 230] on p "홀빈(분쇄하지 않음)" at bounding box center [602, 231] width 90 height 18
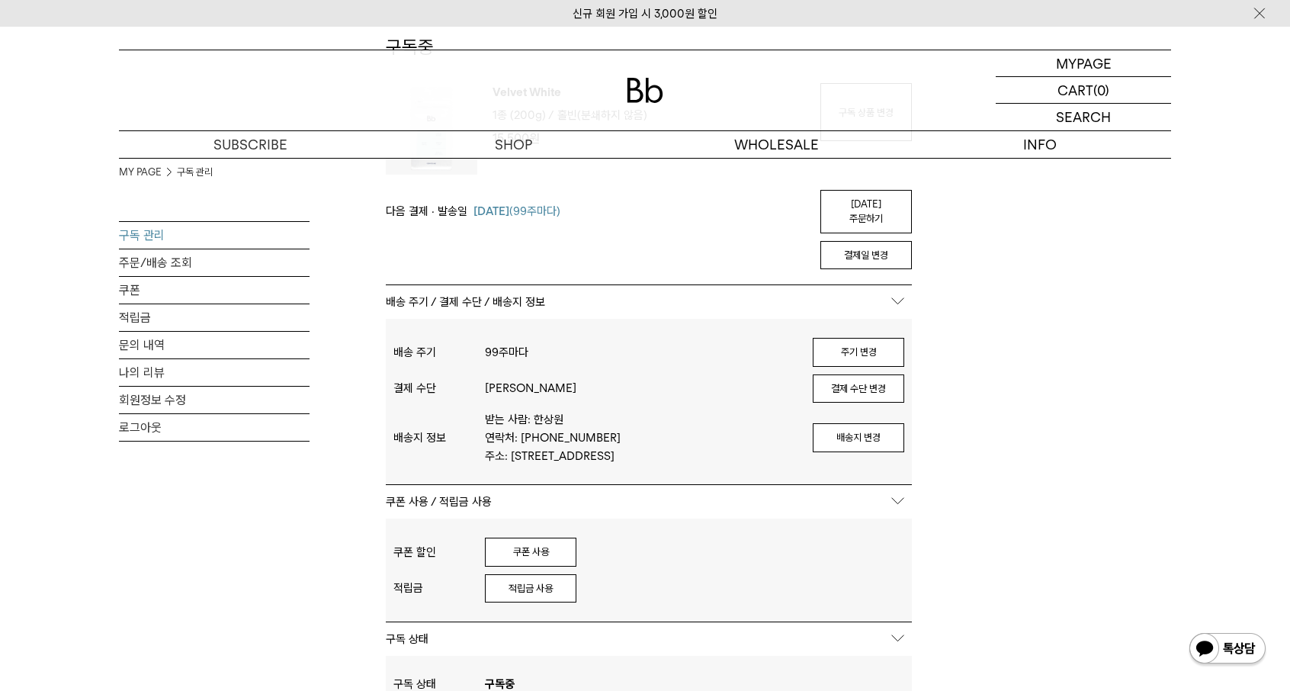
scroll to position [381, 0]
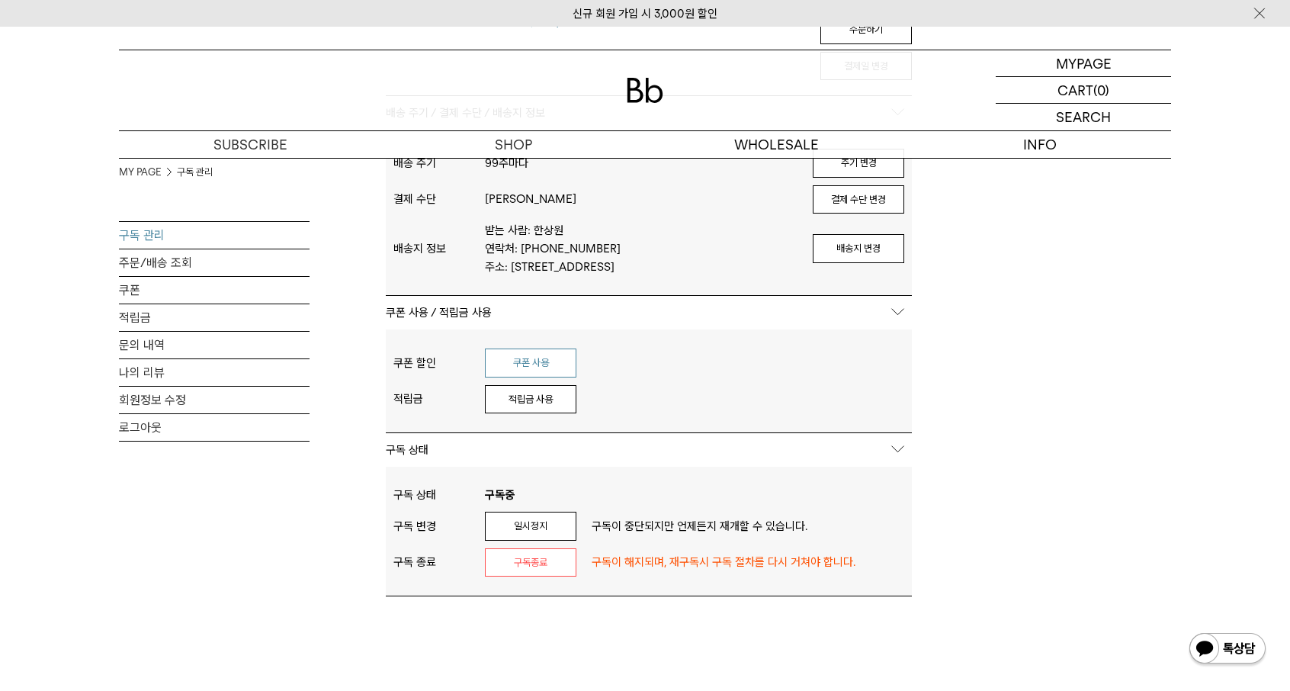
click at [544, 348] on button "쿠폰 사용" at bounding box center [531, 362] width 92 height 29
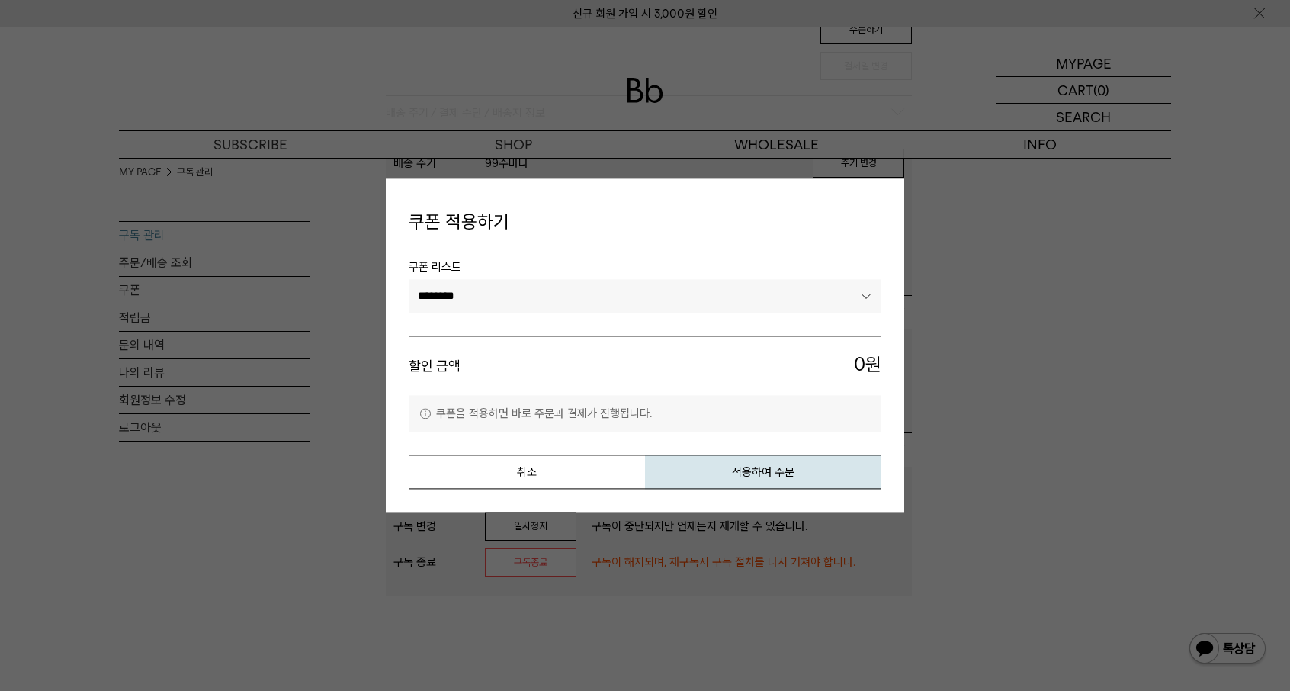
click at [547, 319] on li "쿠폰 리스트 ******** ********" at bounding box center [645, 297] width 473 height 78
click at [550, 295] on select "******** ********" at bounding box center [645, 296] width 473 height 34
select select "*******"
click at [409, 279] on select "******** ********" at bounding box center [645, 296] width 473 height 34
click at [760, 472] on button "적용하여 주문" at bounding box center [763, 472] width 236 height 34
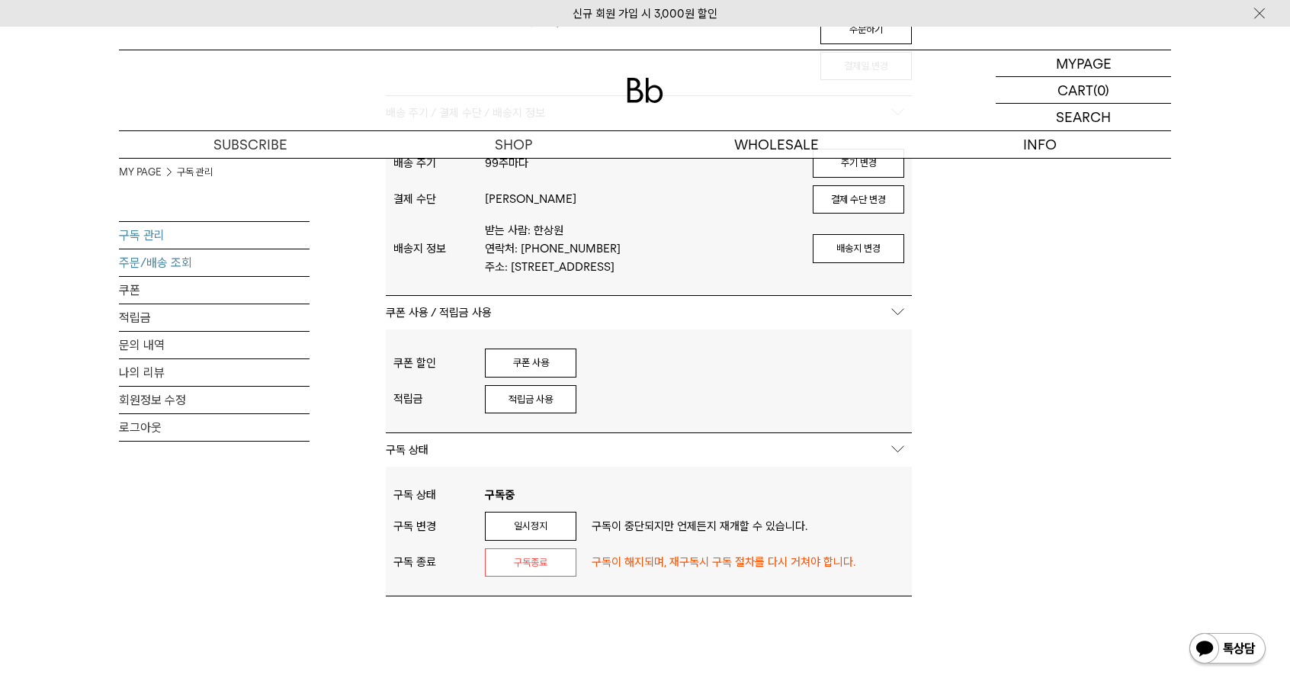
click at [178, 265] on link "주문/배송 조회" at bounding box center [214, 262] width 191 height 27
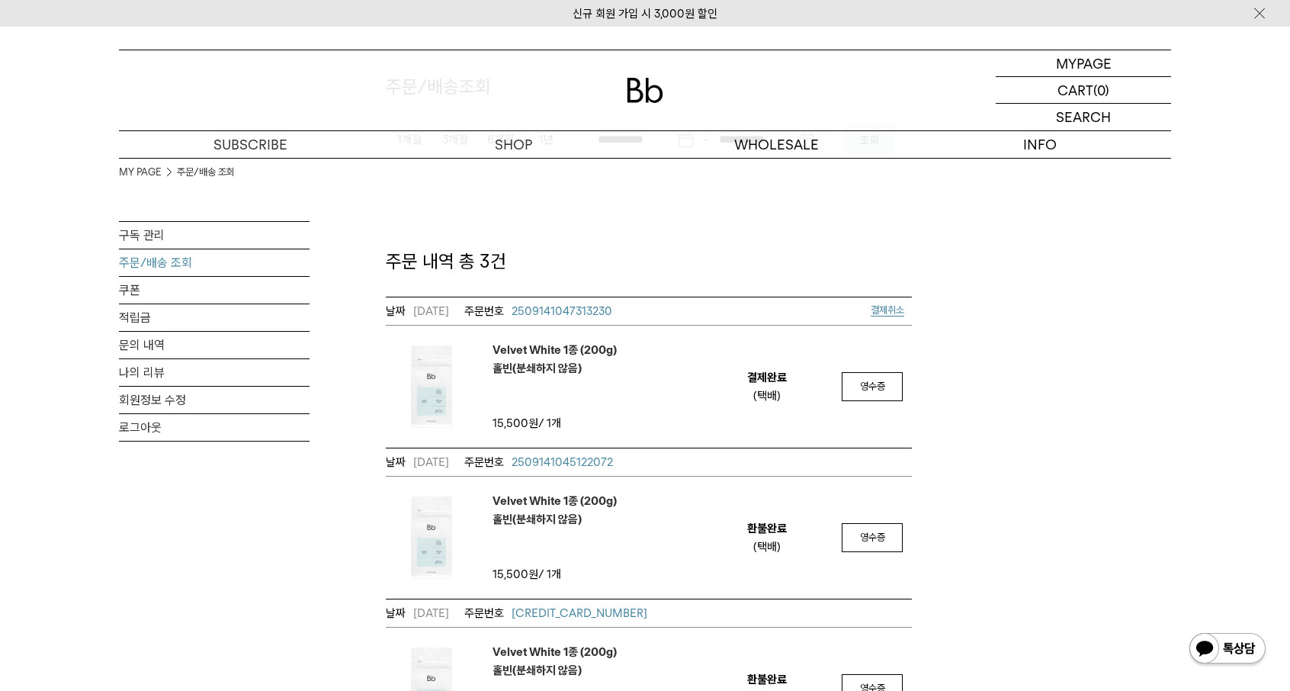
scroll to position [229, 0]
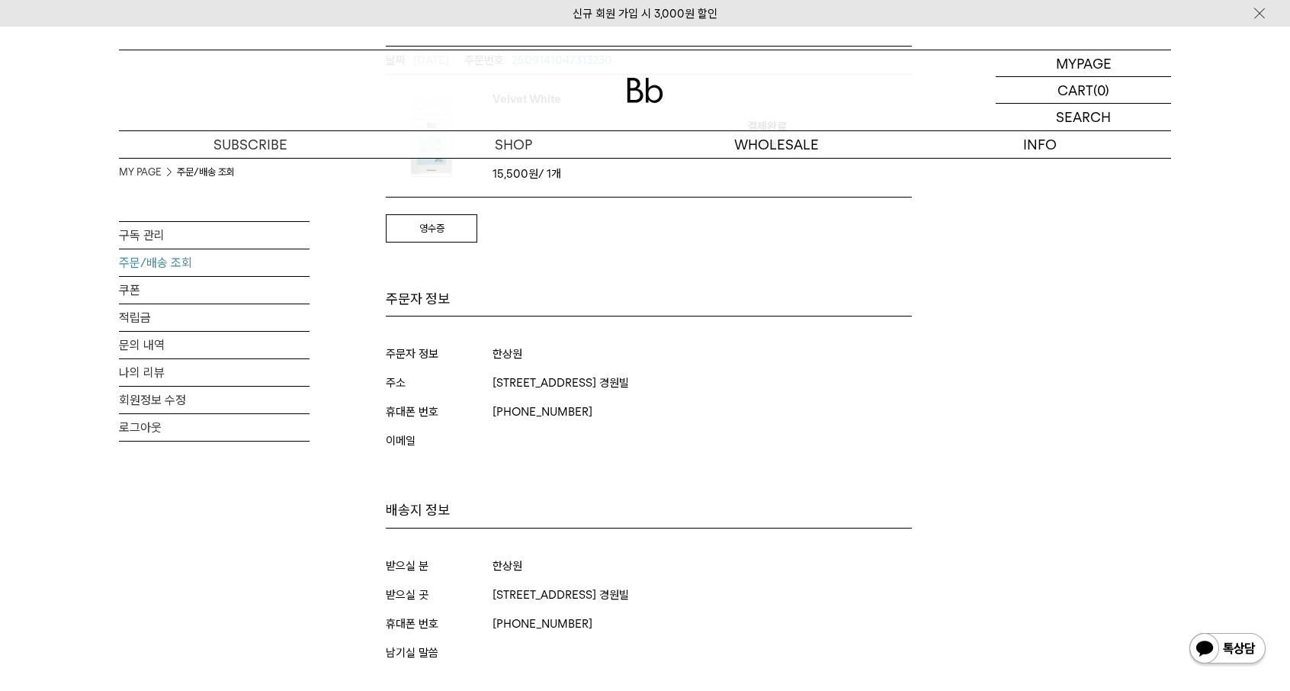
scroll to position [458, 0]
